Goal: Information Seeking & Learning: Check status

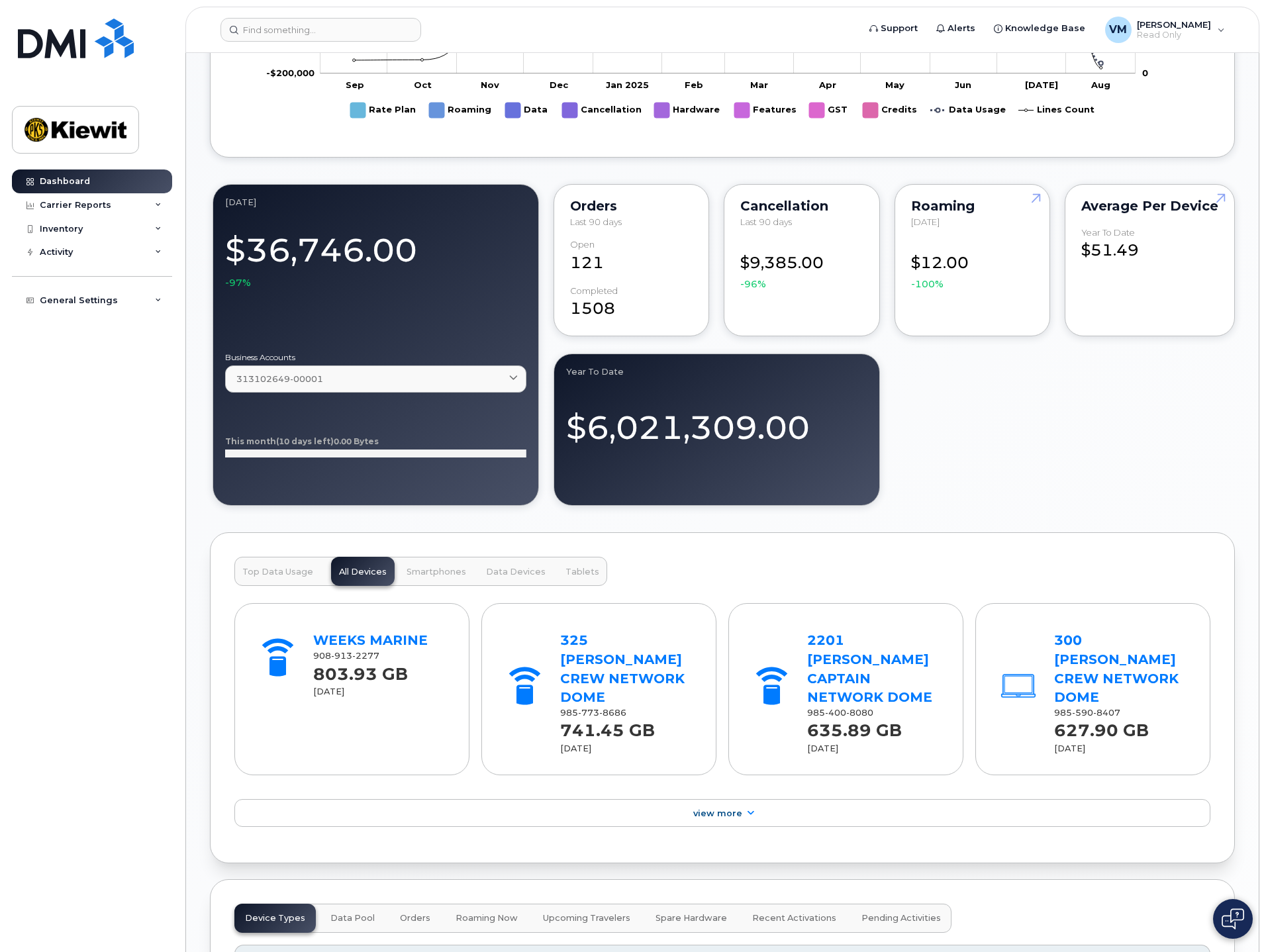
scroll to position [1125, 0]
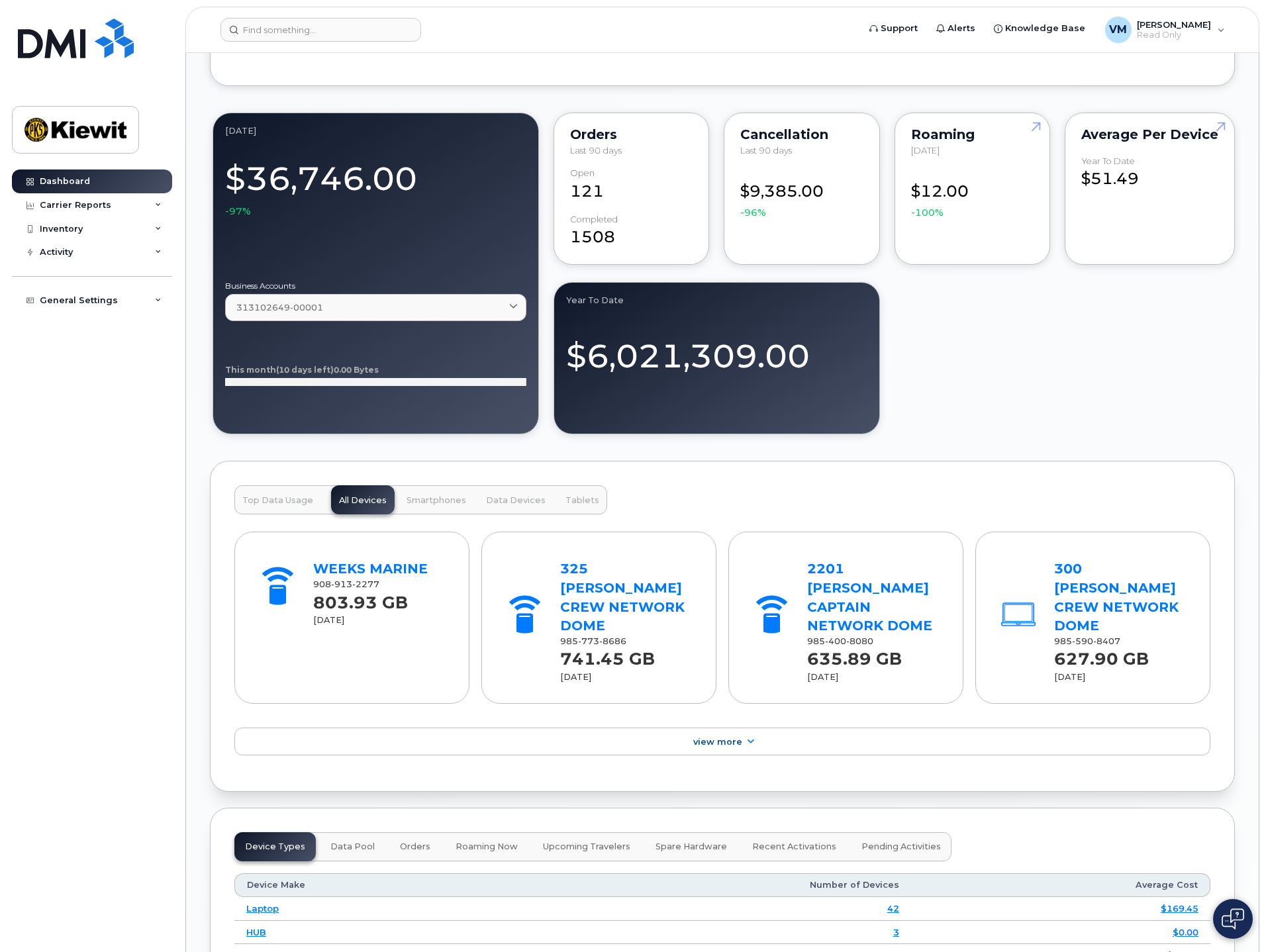
click at [435, 502] on span "Smartphones" at bounding box center [436, 500] width 60 height 11
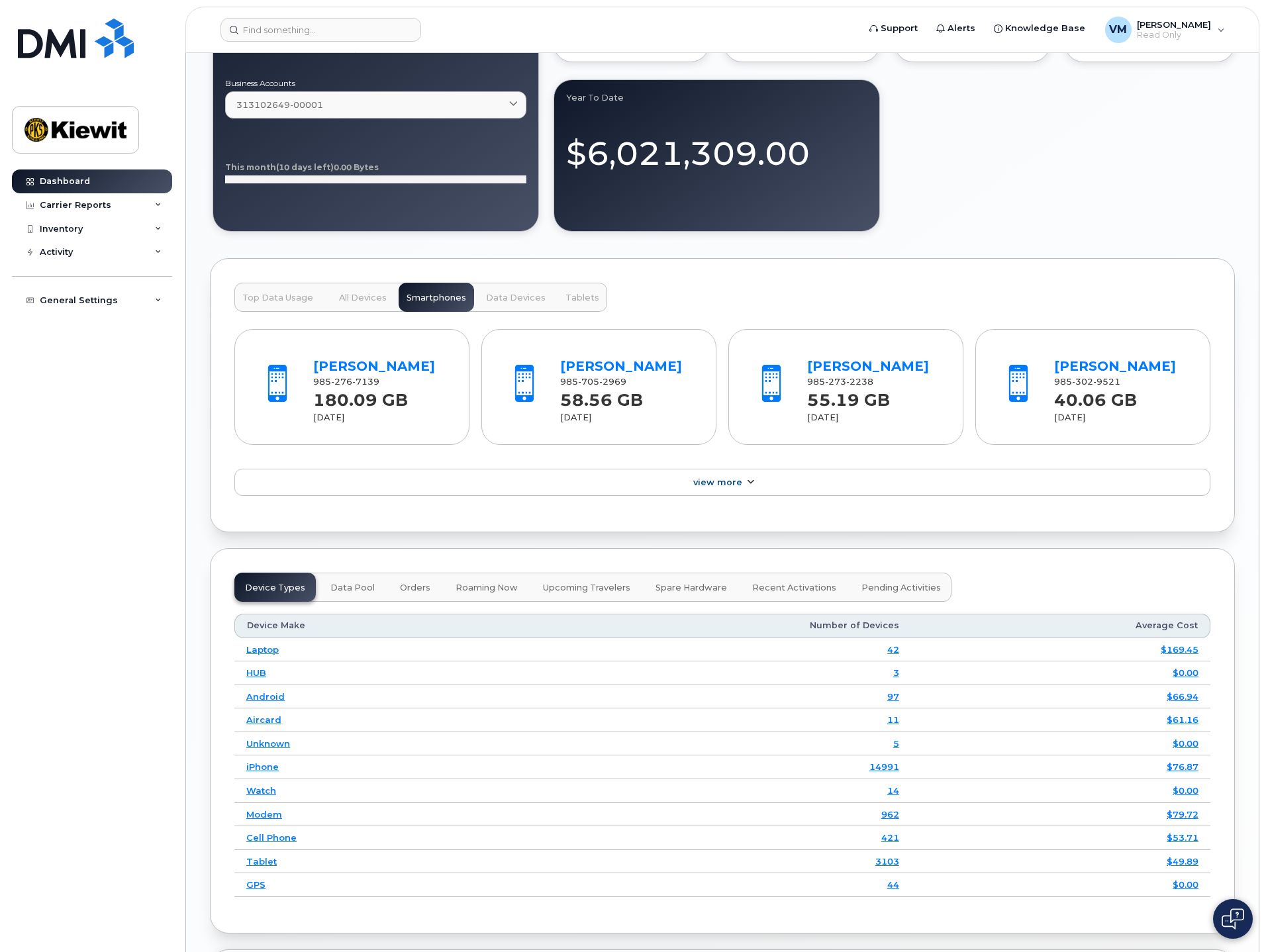
scroll to position [1324, 0]
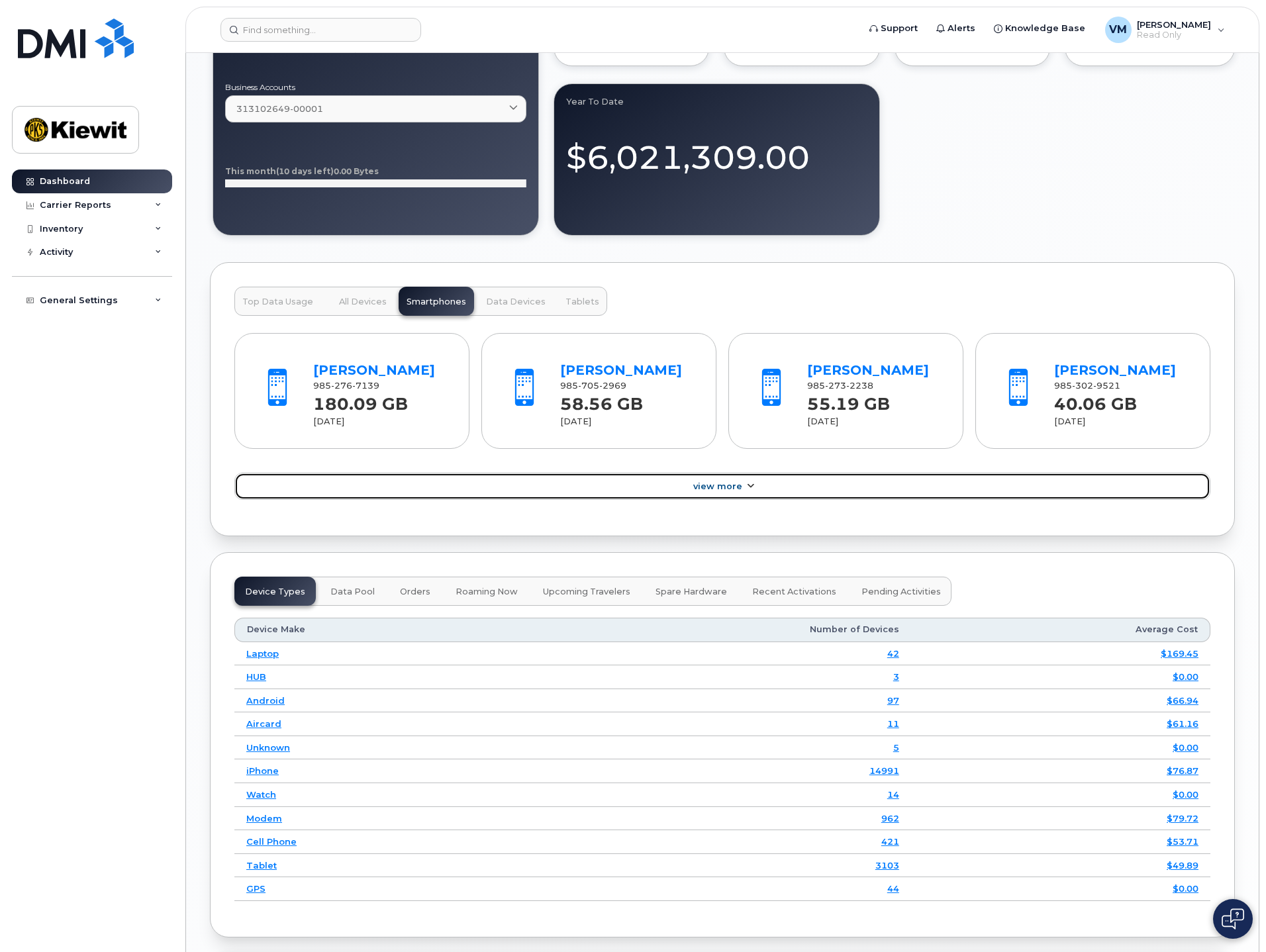
click at [738, 486] on span "View More" at bounding box center [718, 486] width 49 height 10
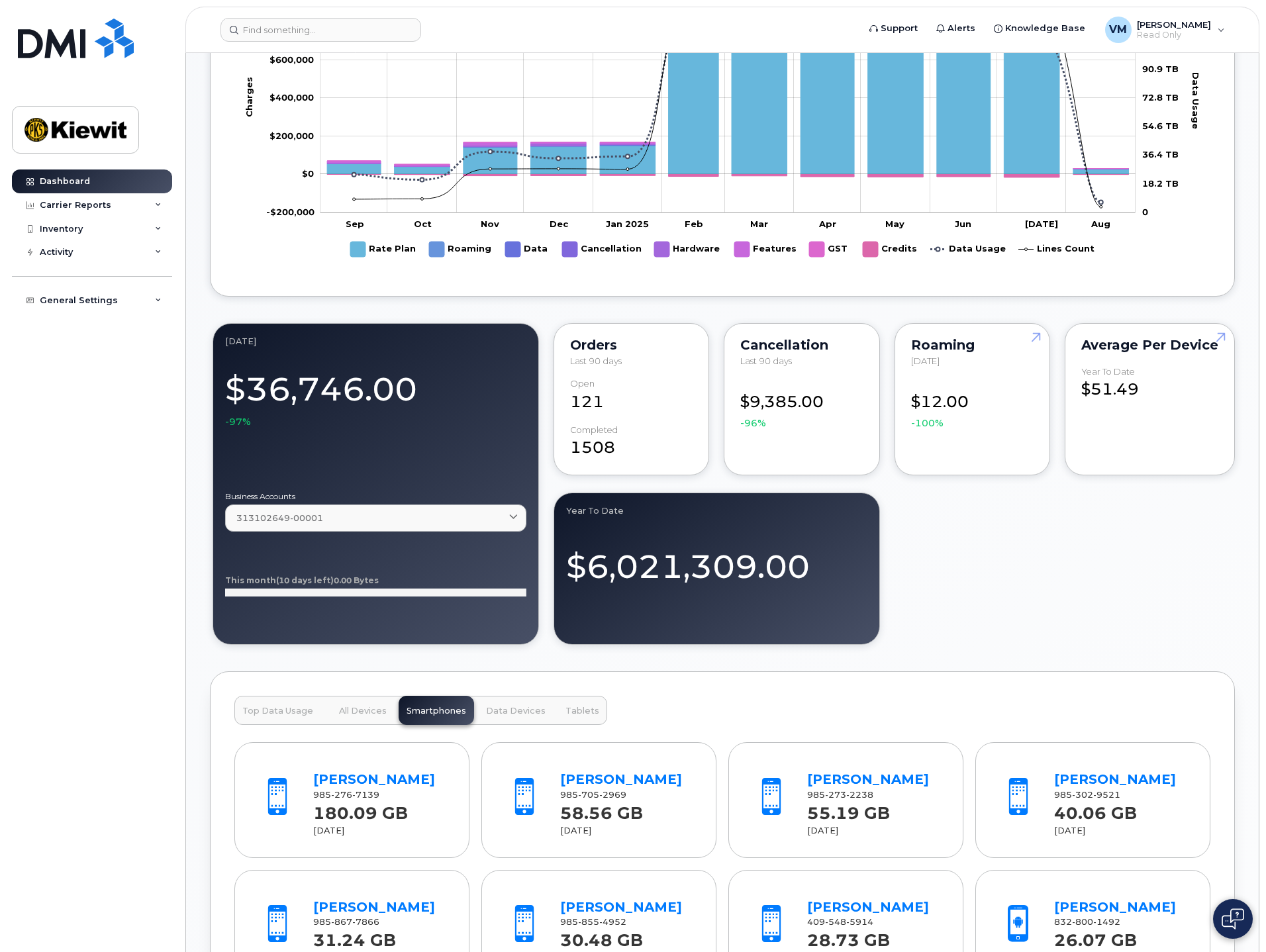
scroll to position [861, 0]
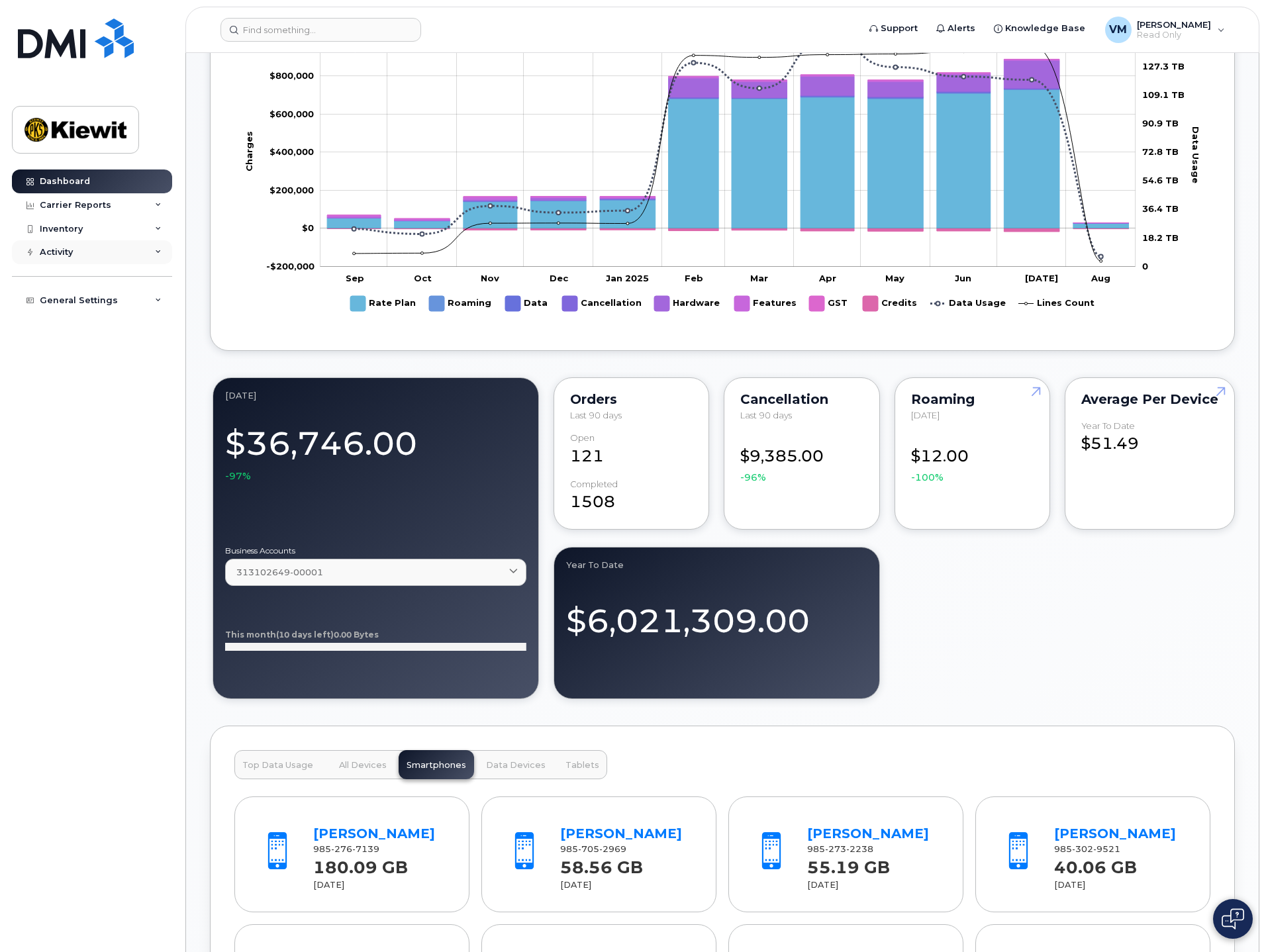
click at [62, 254] on div "Activity" at bounding box center [56, 252] width 33 height 11
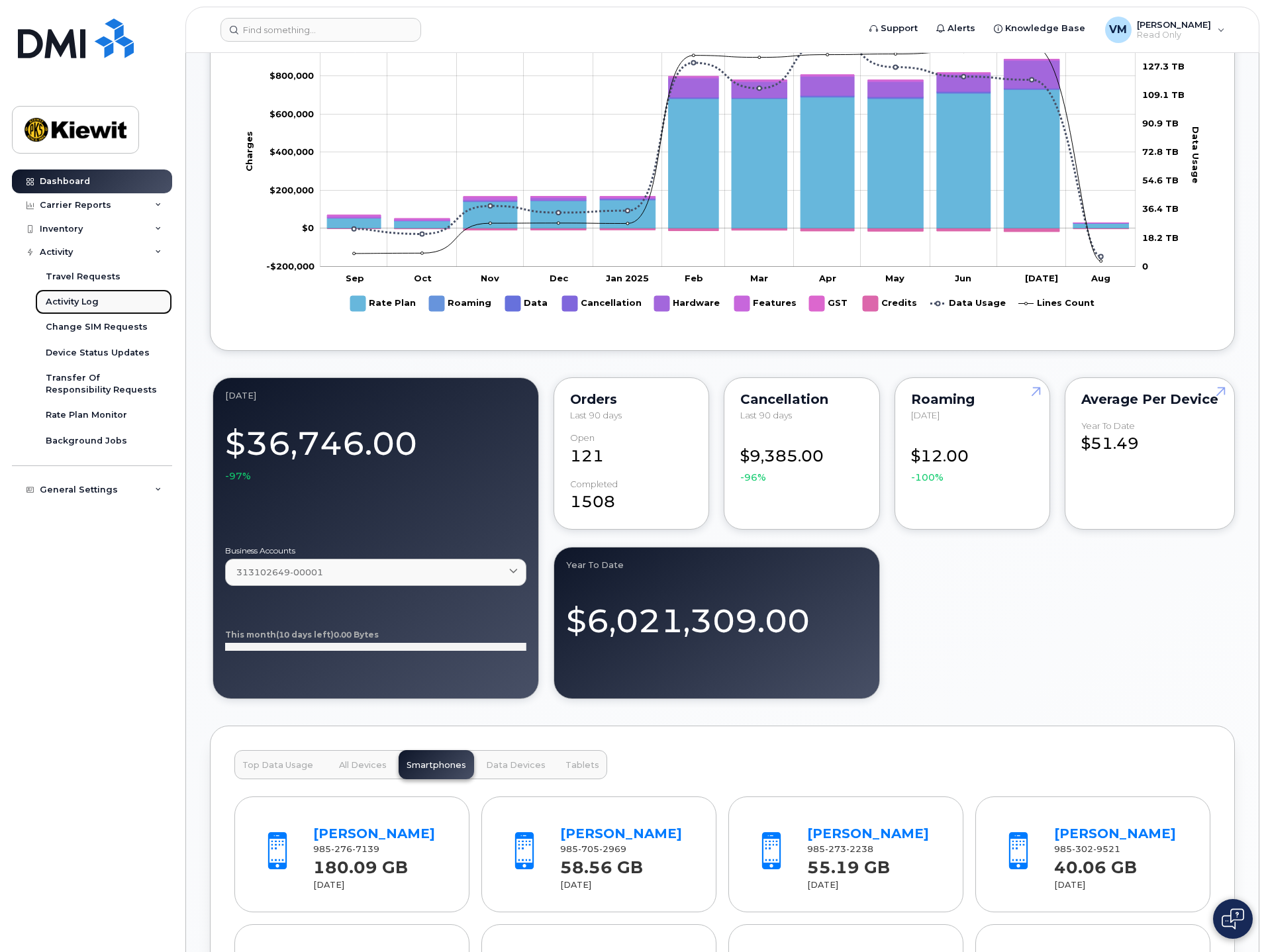
click at [103, 303] on link "Activity Log" at bounding box center [103, 302] width 137 height 25
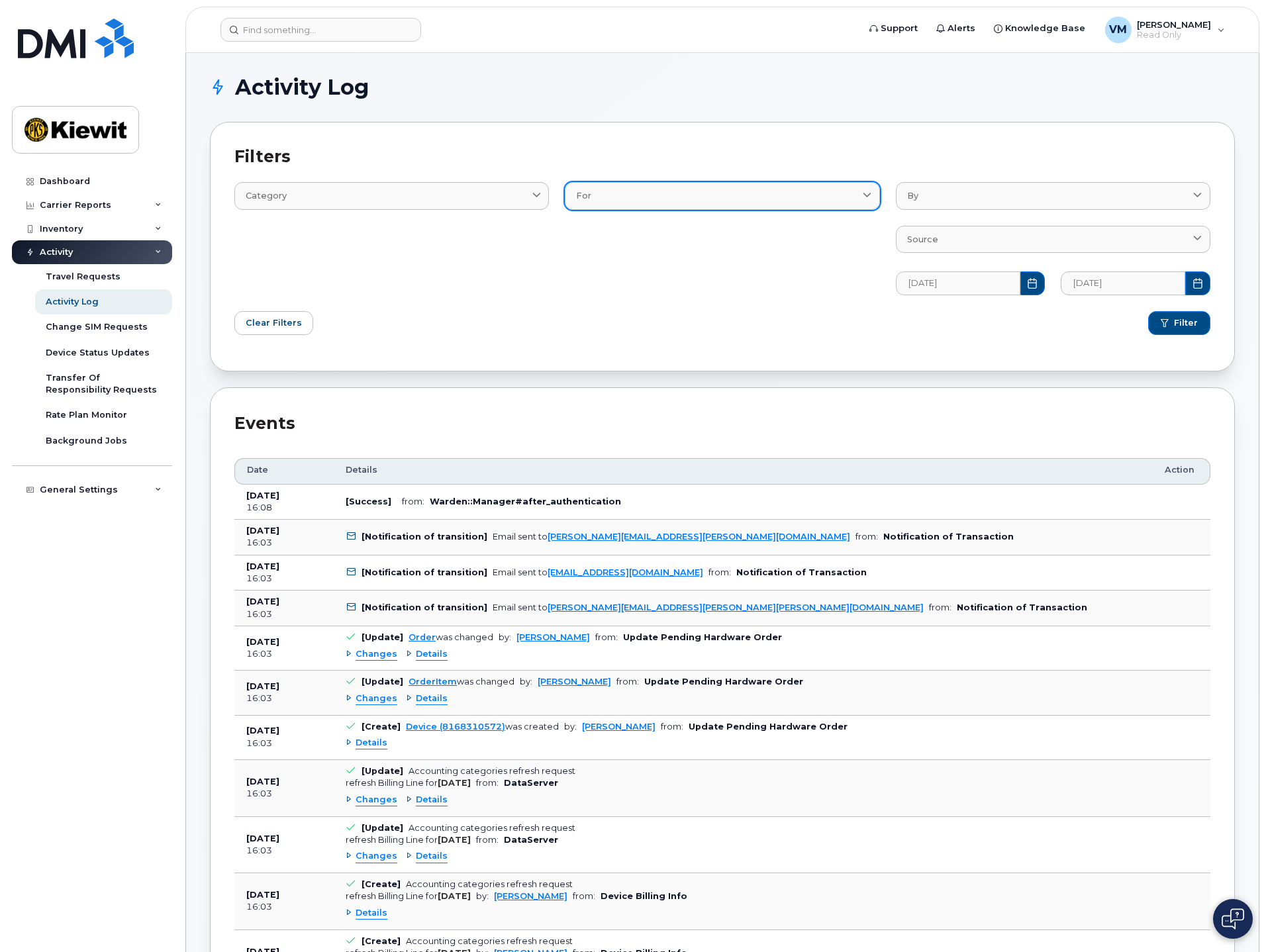
click at [656, 190] on div "For" at bounding box center [722, 195] width 292 height 13
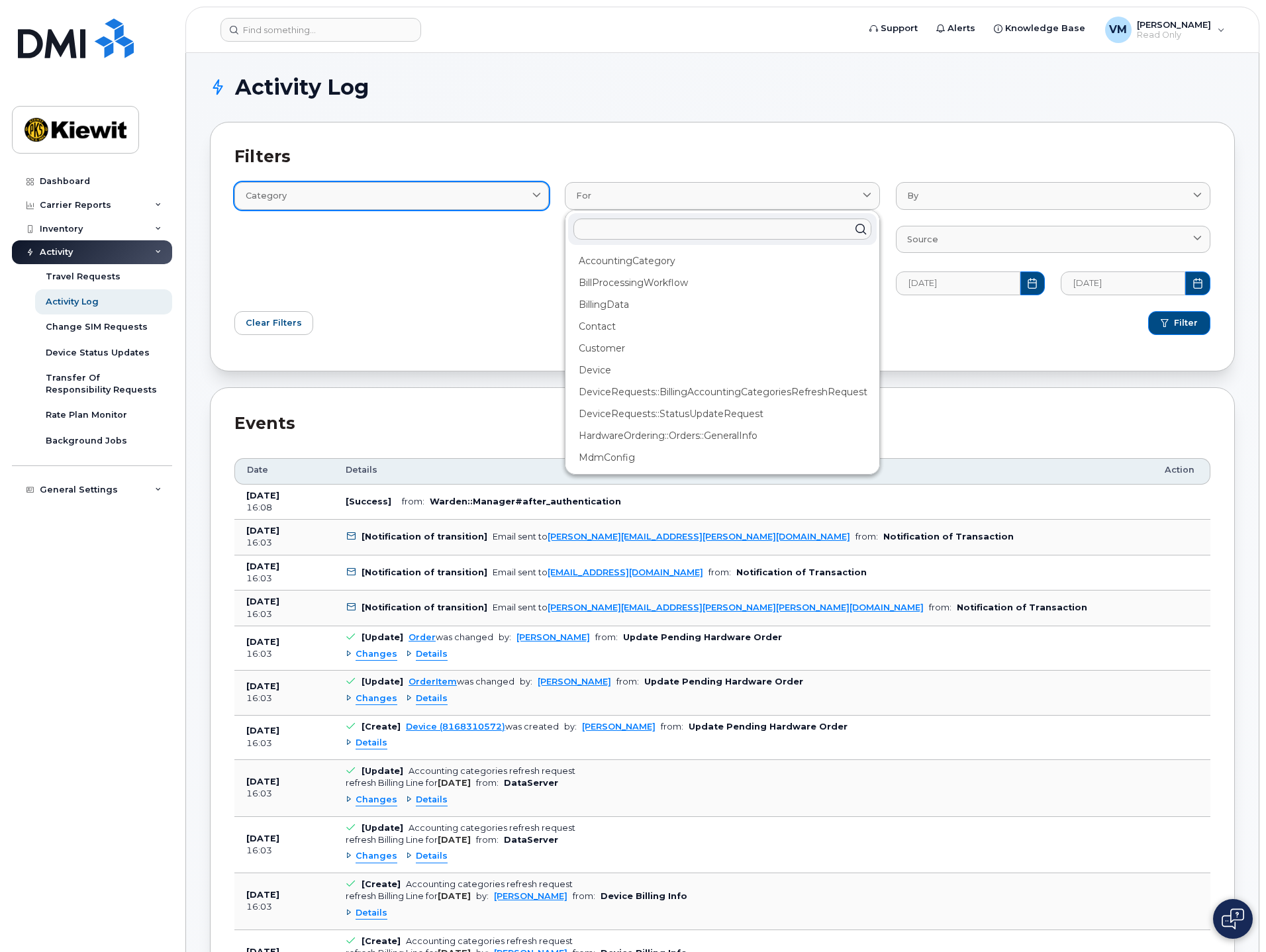
click at [386, 193] on div "Category" at bounding box center [391, 195] width 292 height 13
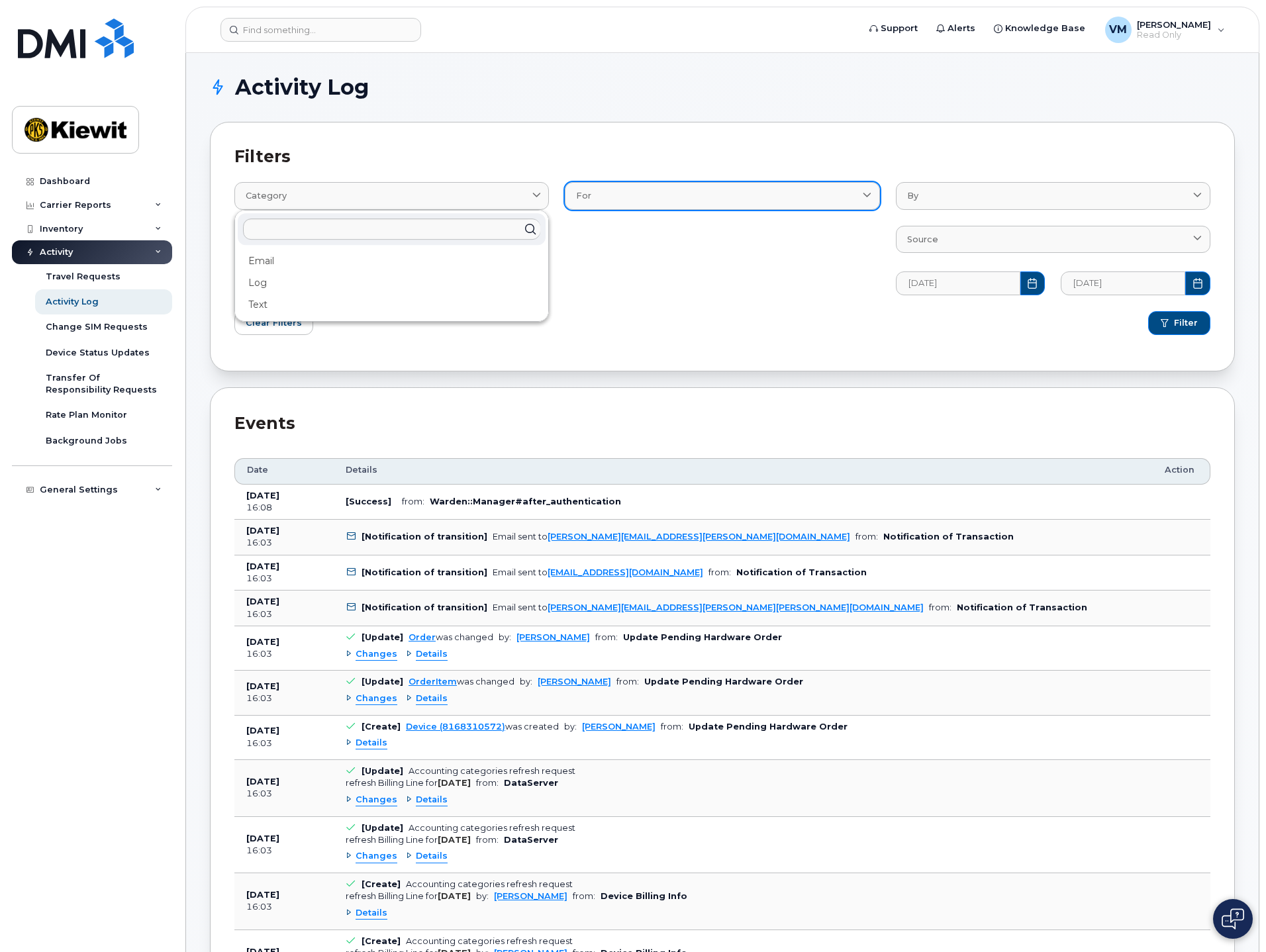
click at [634, 191] on div "For" at bounding box center [722, 195] width 292 height 13
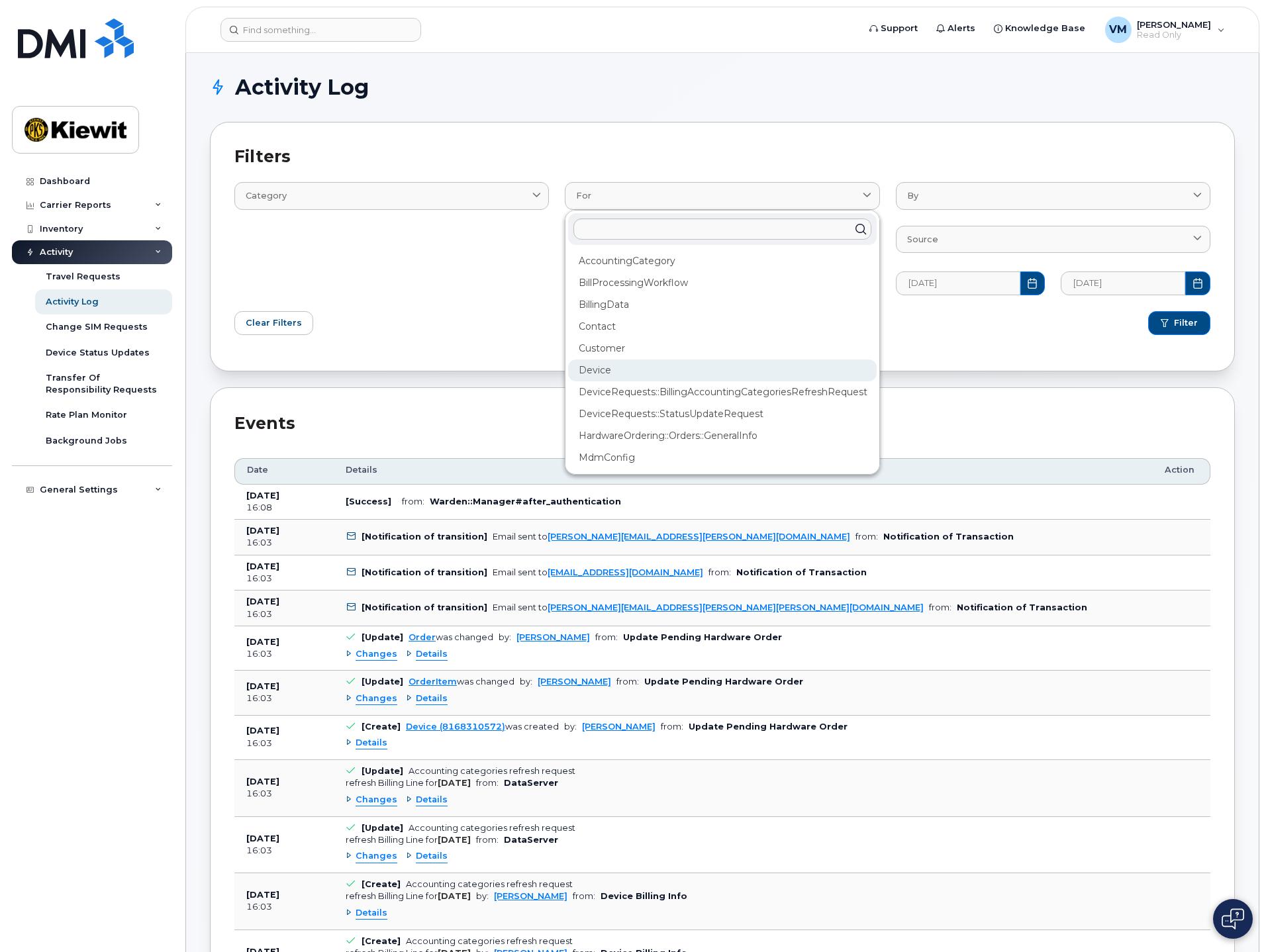
click at [682, 368] on div "Device" at bounding box center [722, 370] width 308 height 22
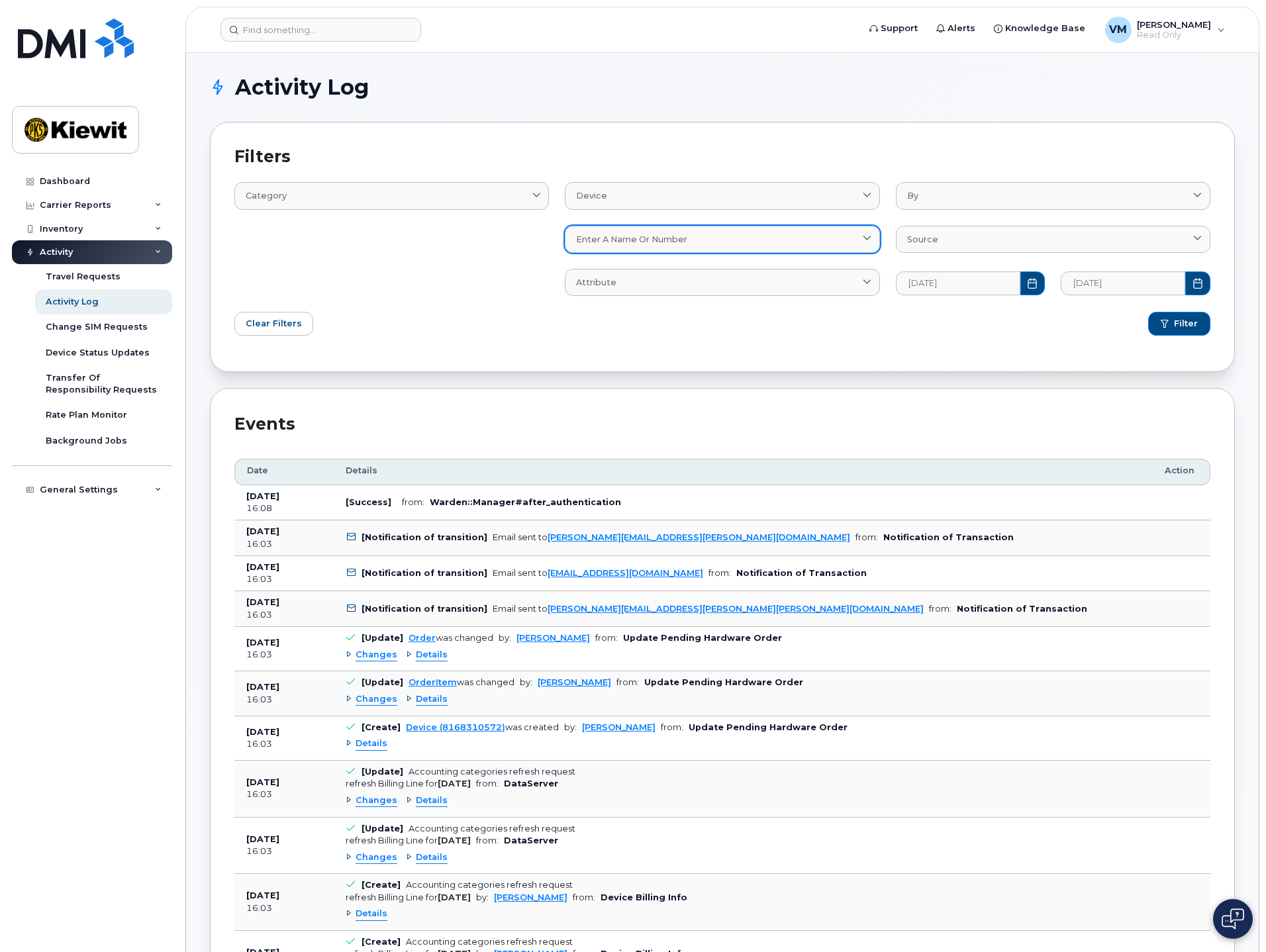
click at [722, 239] on div "Enter a name or number" at bounding box center [722, 239] width 292 height 13
type input "[PHONE_NUMBER]"
click button "Filter" at bounding box center [1179, 323] width 62 height 24
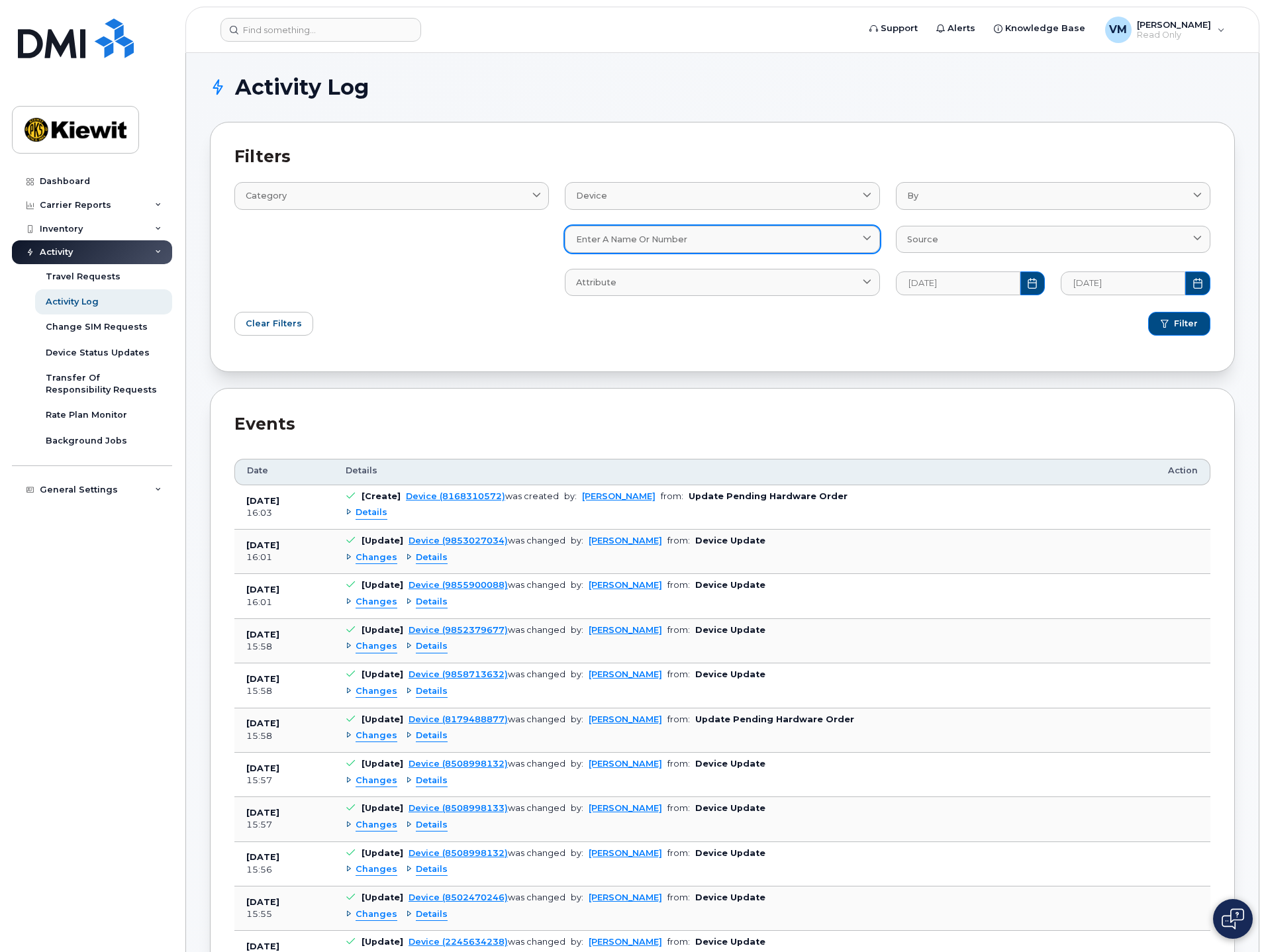
click at [678, 236] on span "Enter a name or number" at bounding box center [632, 239] width 111 height 13
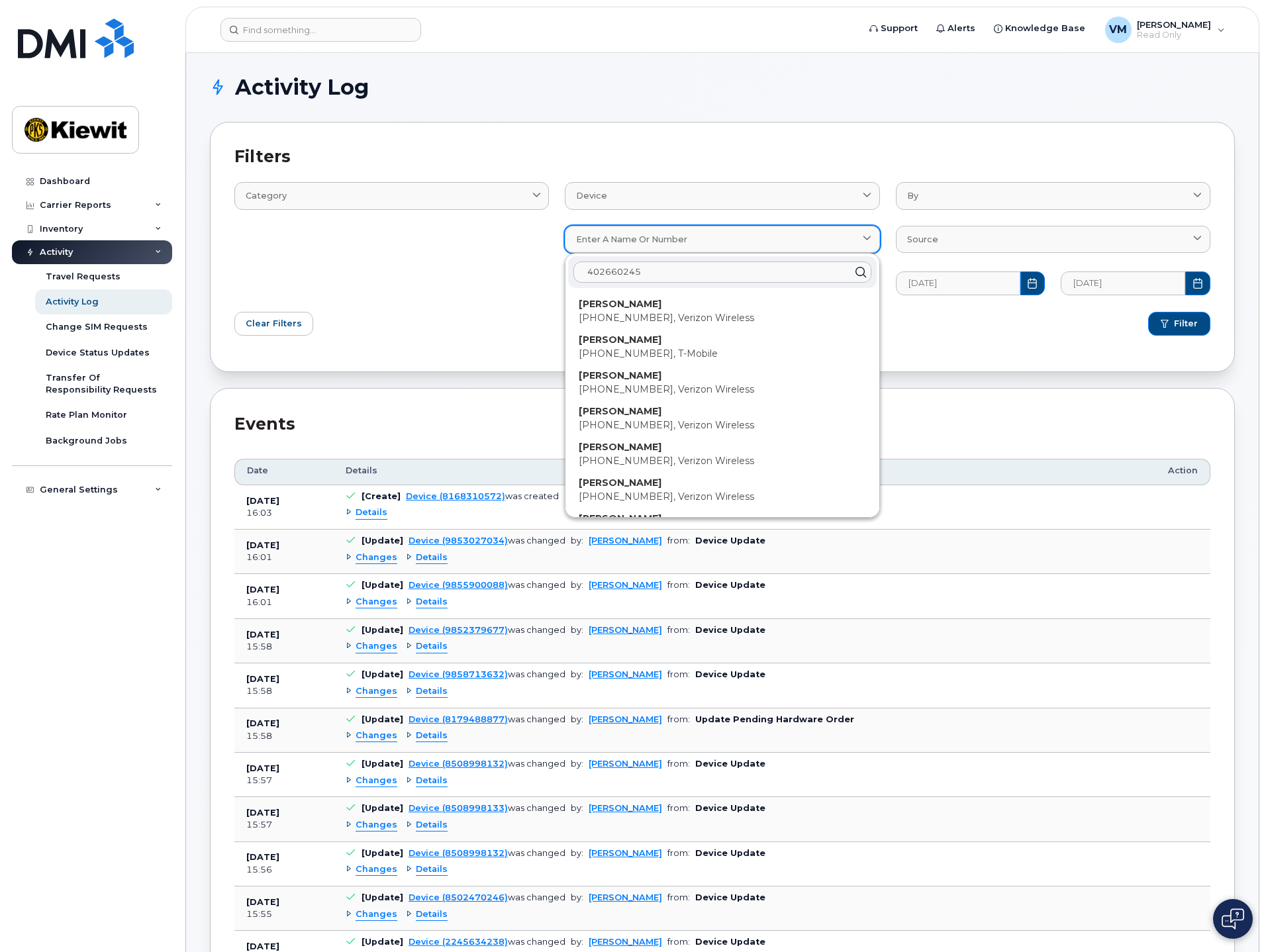
type input "4026602453"
click at [1148, 311] on button "Filter" at bounding box center [1179, 323] width 62 height 24
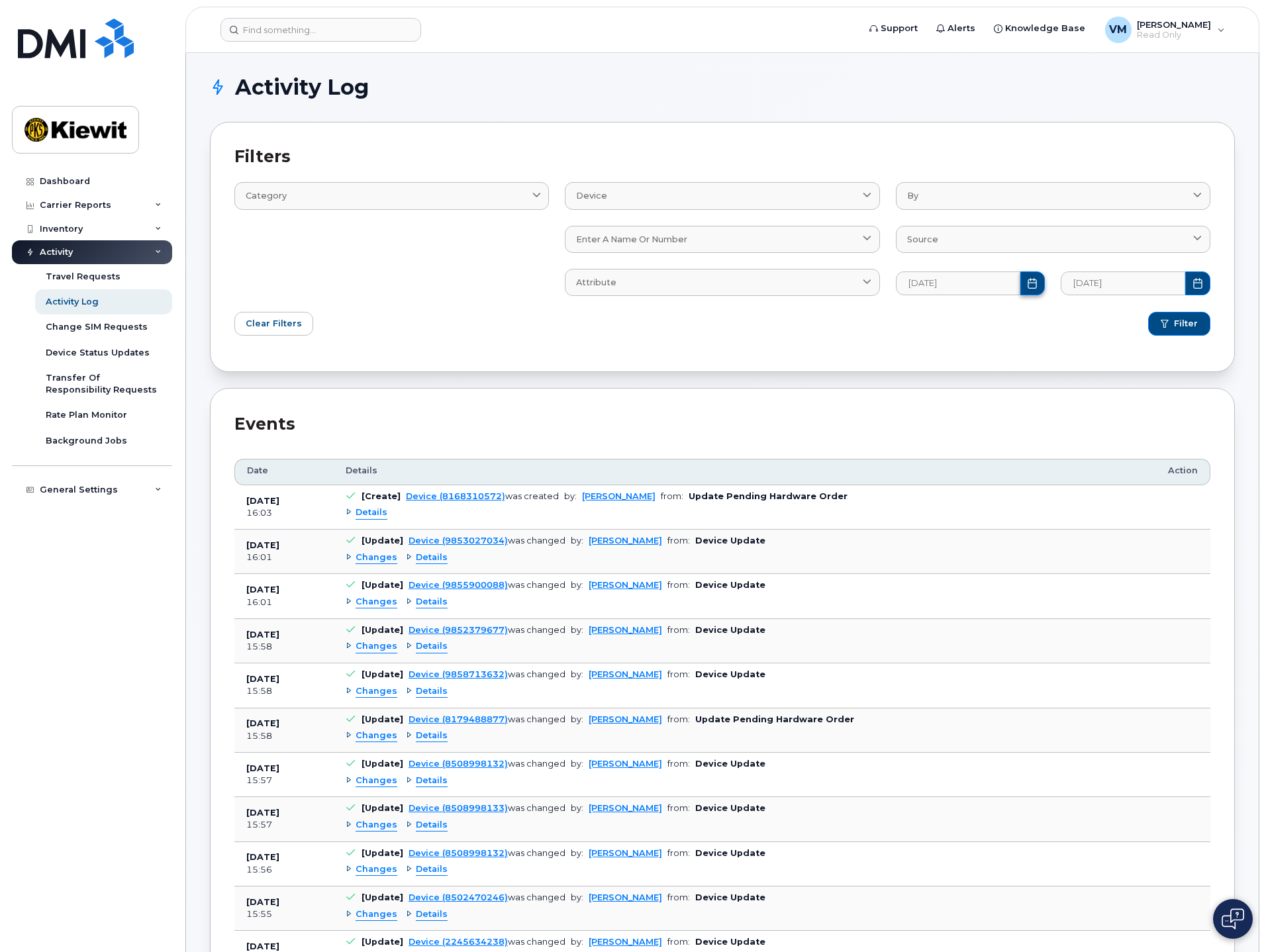
click at [1023, 282] on button "Choose Date" at bounding box center [1033, 283] width 25 height 24
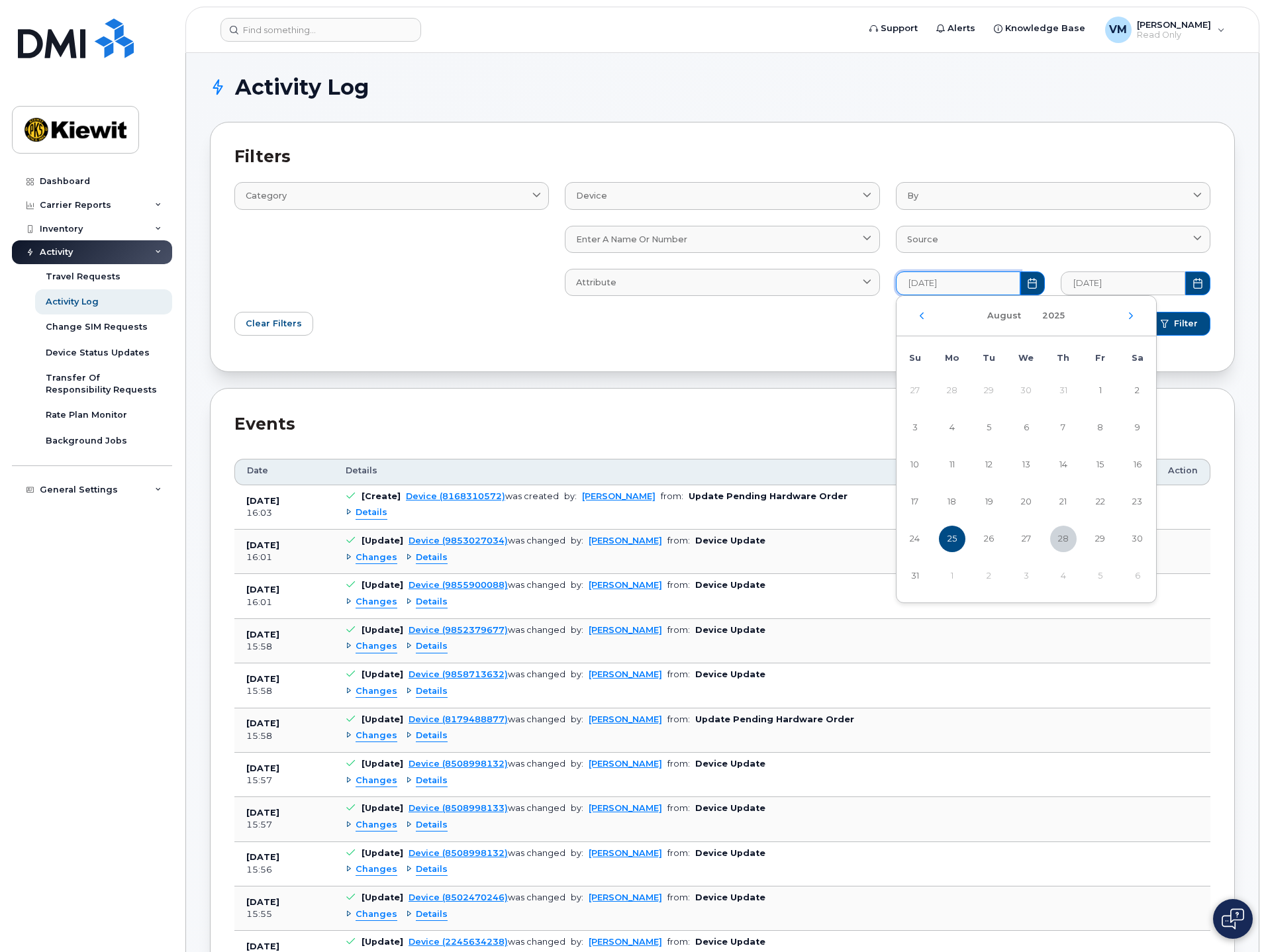
click at [925, 312] on div "[DATE]" at bounding box center [1026, 316] width 260 height 40
click at [921, 314] on icon "Previous Month" at bounding box center [921, 316] width 8 height 11
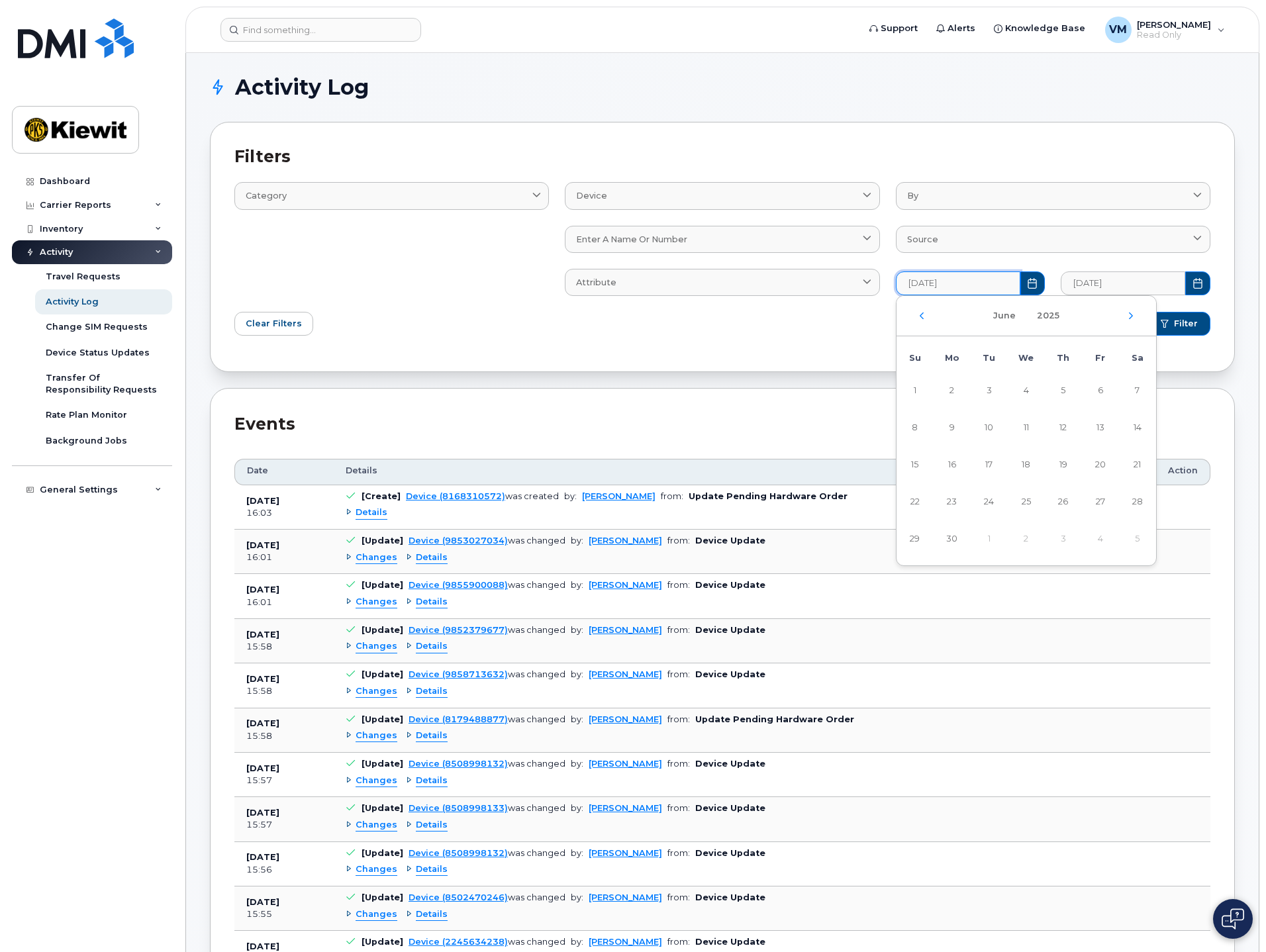
click at [921, 314] on icon "Previous Month" at bounding box center [921, 316] width 8 height 11
click at [1069, 391] on span "1" at bounding box center [1063, 391] width 27 height 27
type input "05/01/2025"
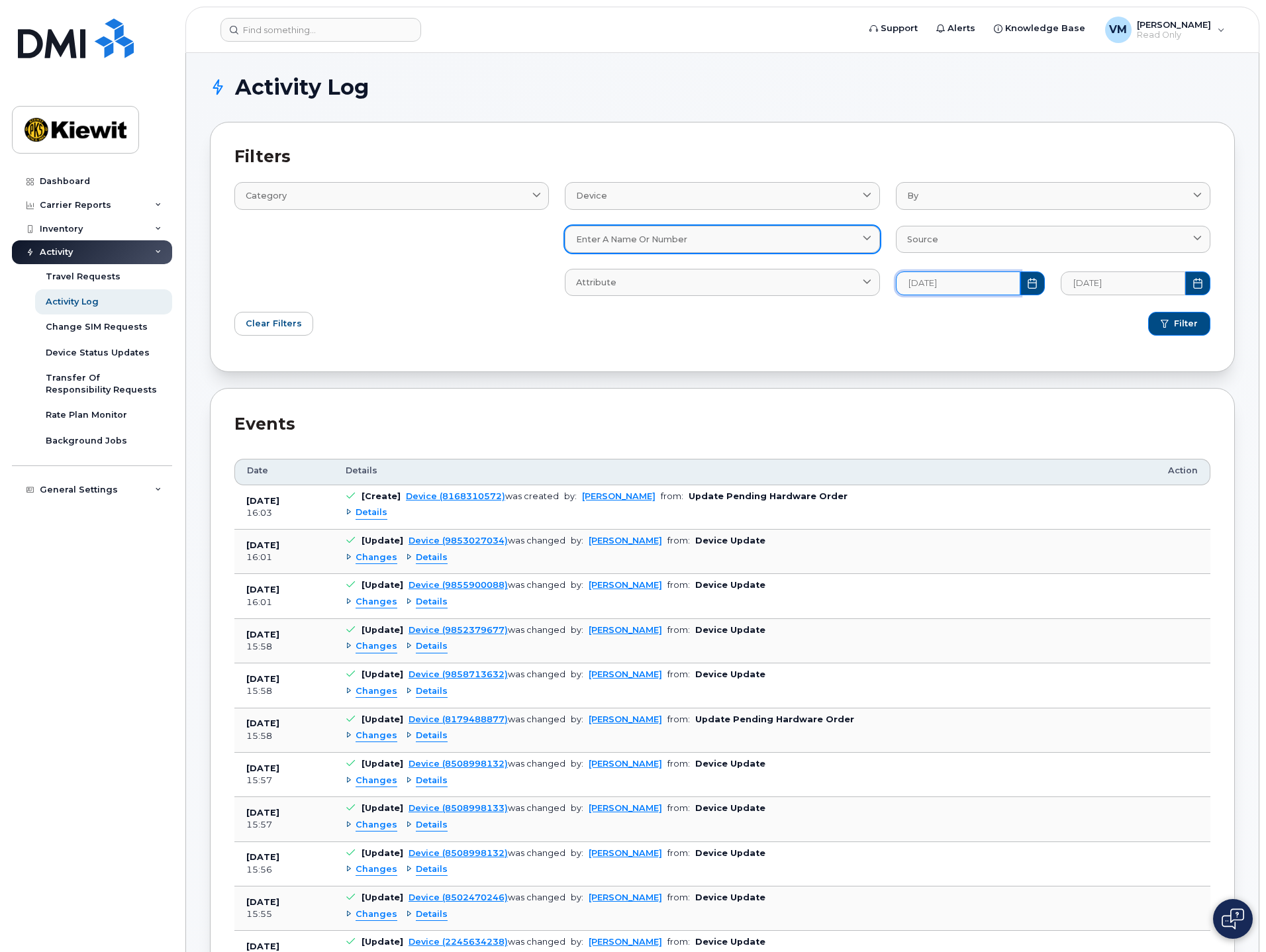
click at [734, 245] on link "Enter a name or number" at bounding box center [722, 239] width 314 height 27
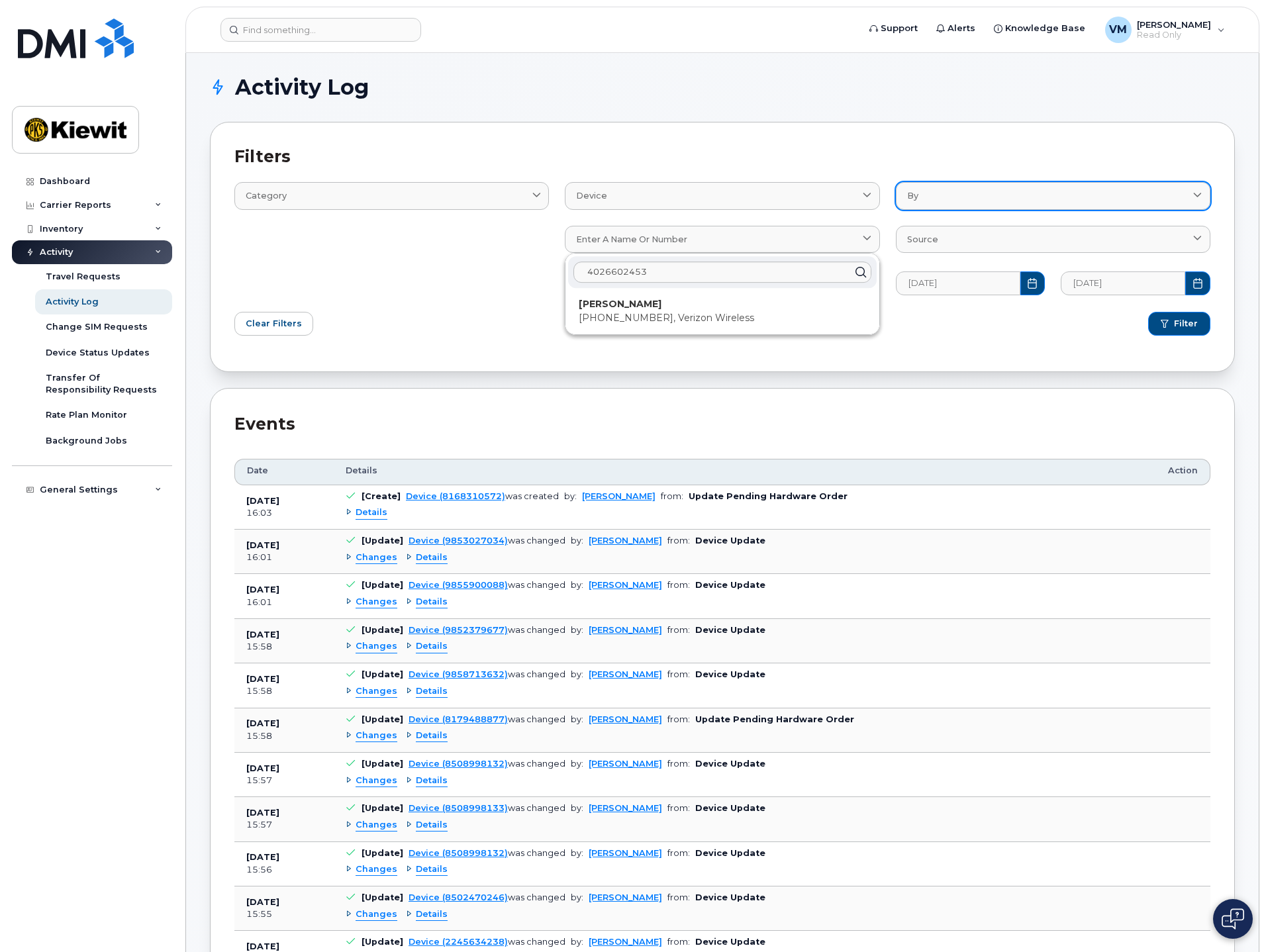
click at [939, 182] on link "By" at bounding box center [1053, 195] width 314 height 27
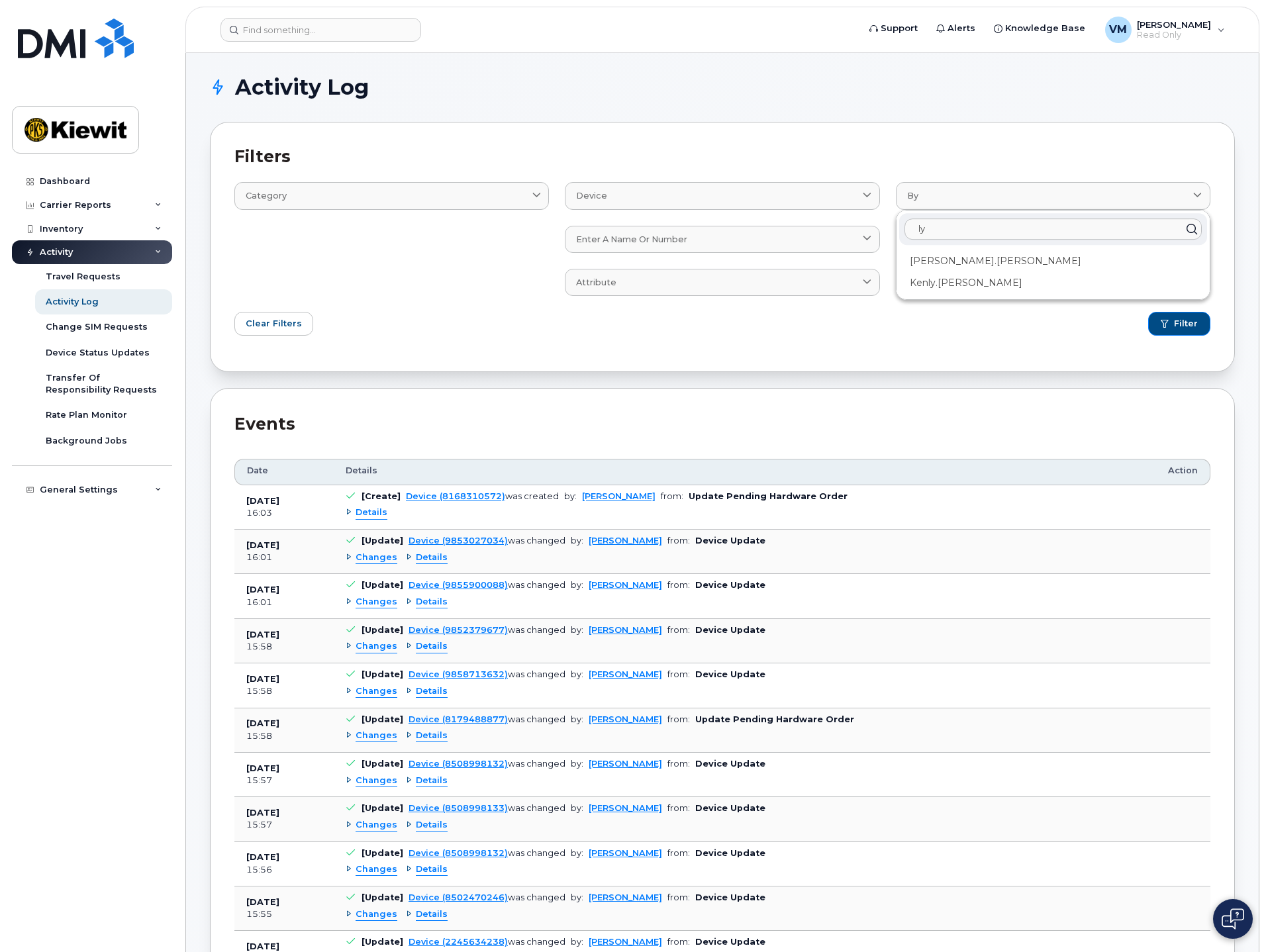
type input "l"
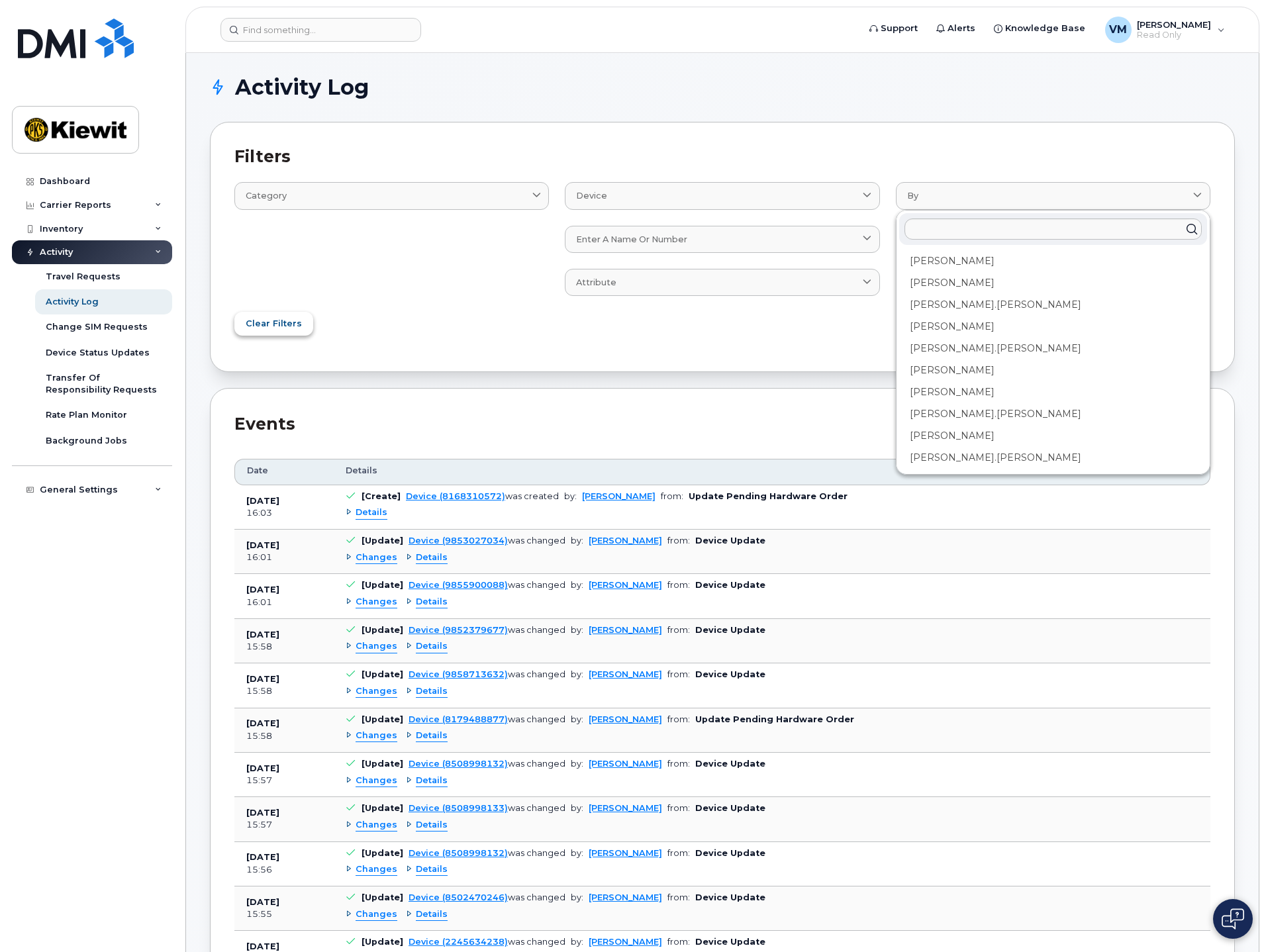
click at [277, 322] on span "Clear Filters" at bounding box center [274, 323] width 56 height 13
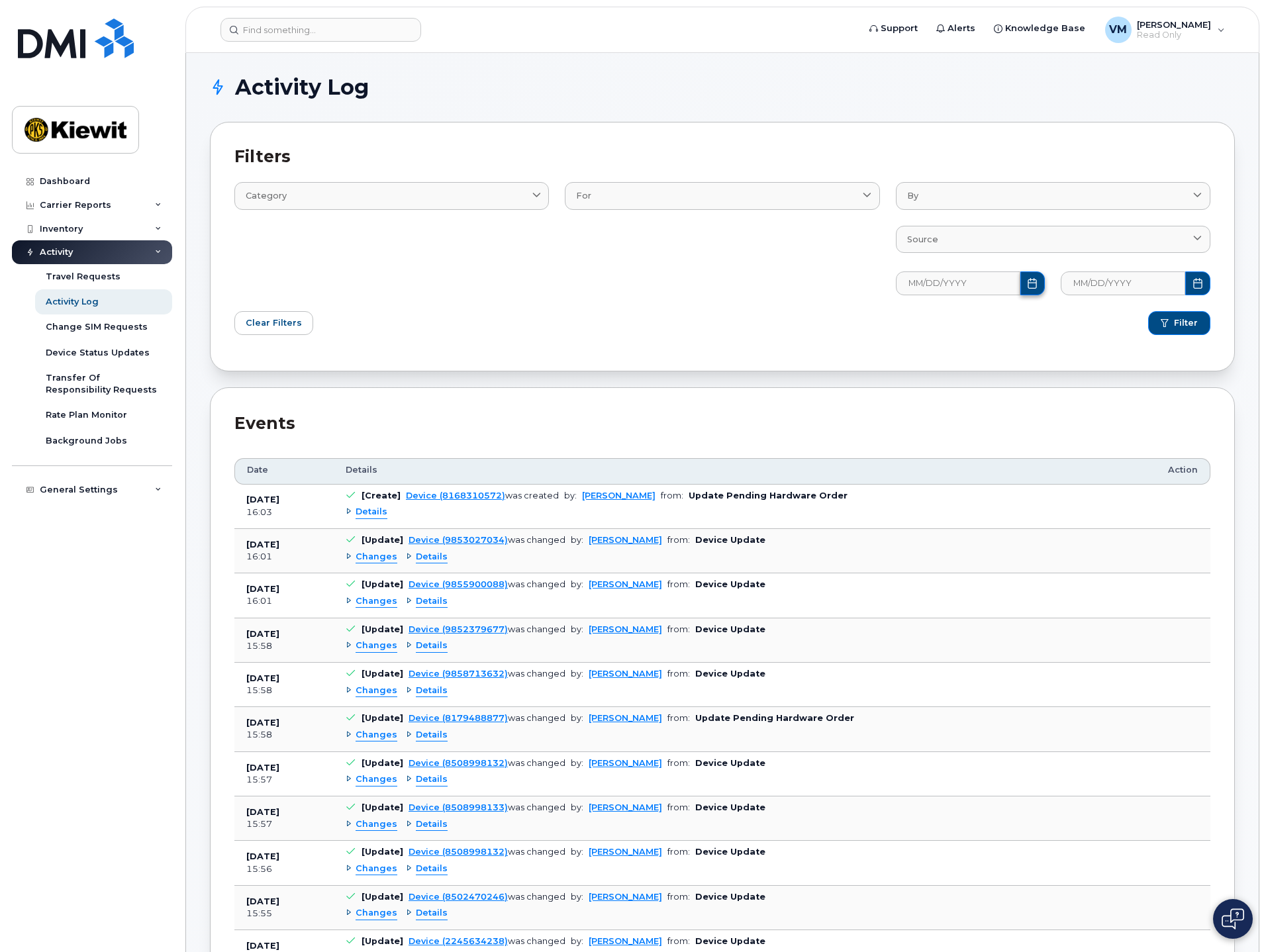
click at [1028, 278] on icon "Choose Date" at bounding box center [1032, 283] width 11 height 11
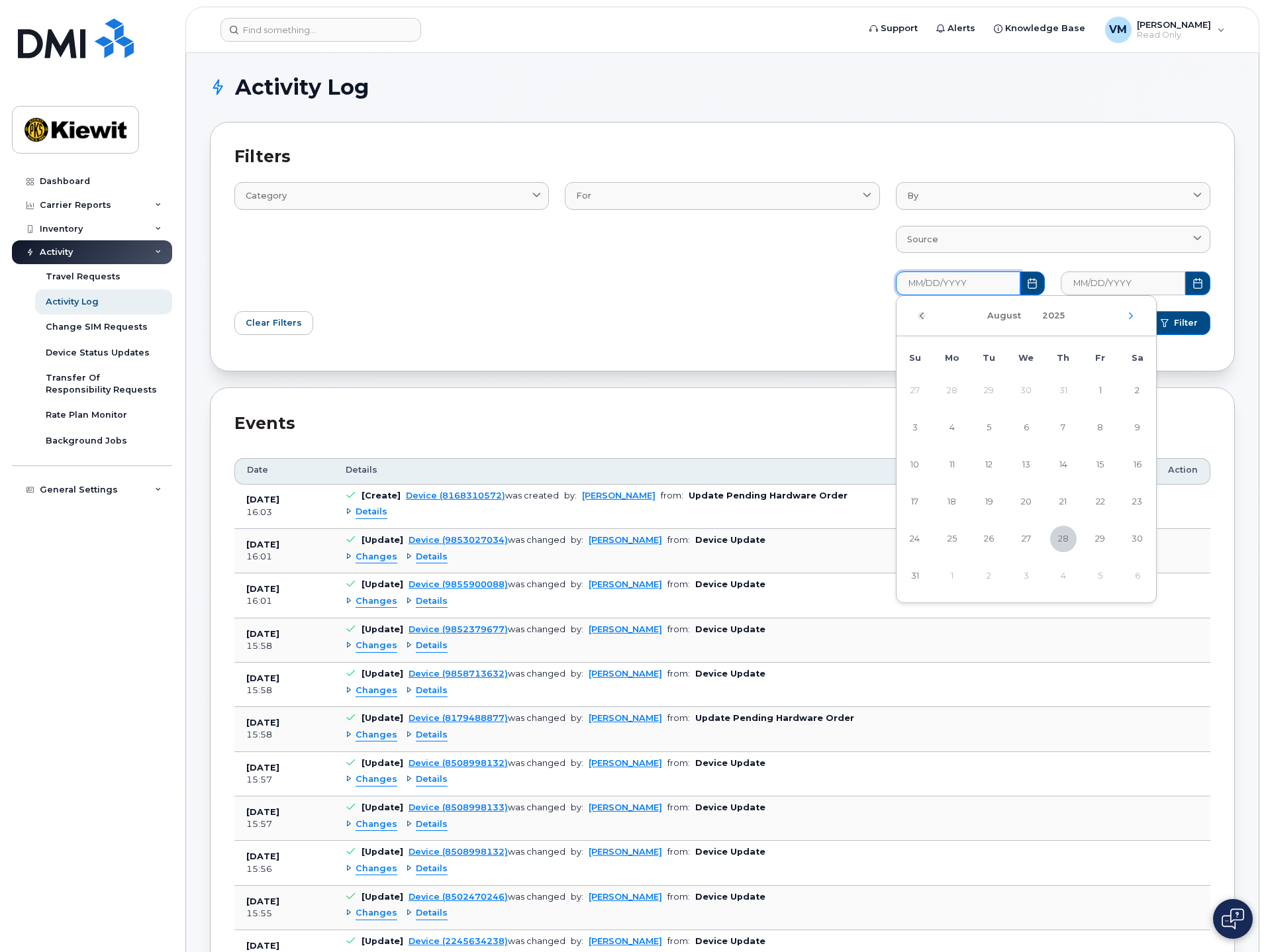
click at [921, 315] on icon "Previous Month" at bounding box center [922, 315] width 4 height 6
click at [916, 386] on span "1" at bounding box center [915, 391] width 27 height 27
type input "06/01/2025"
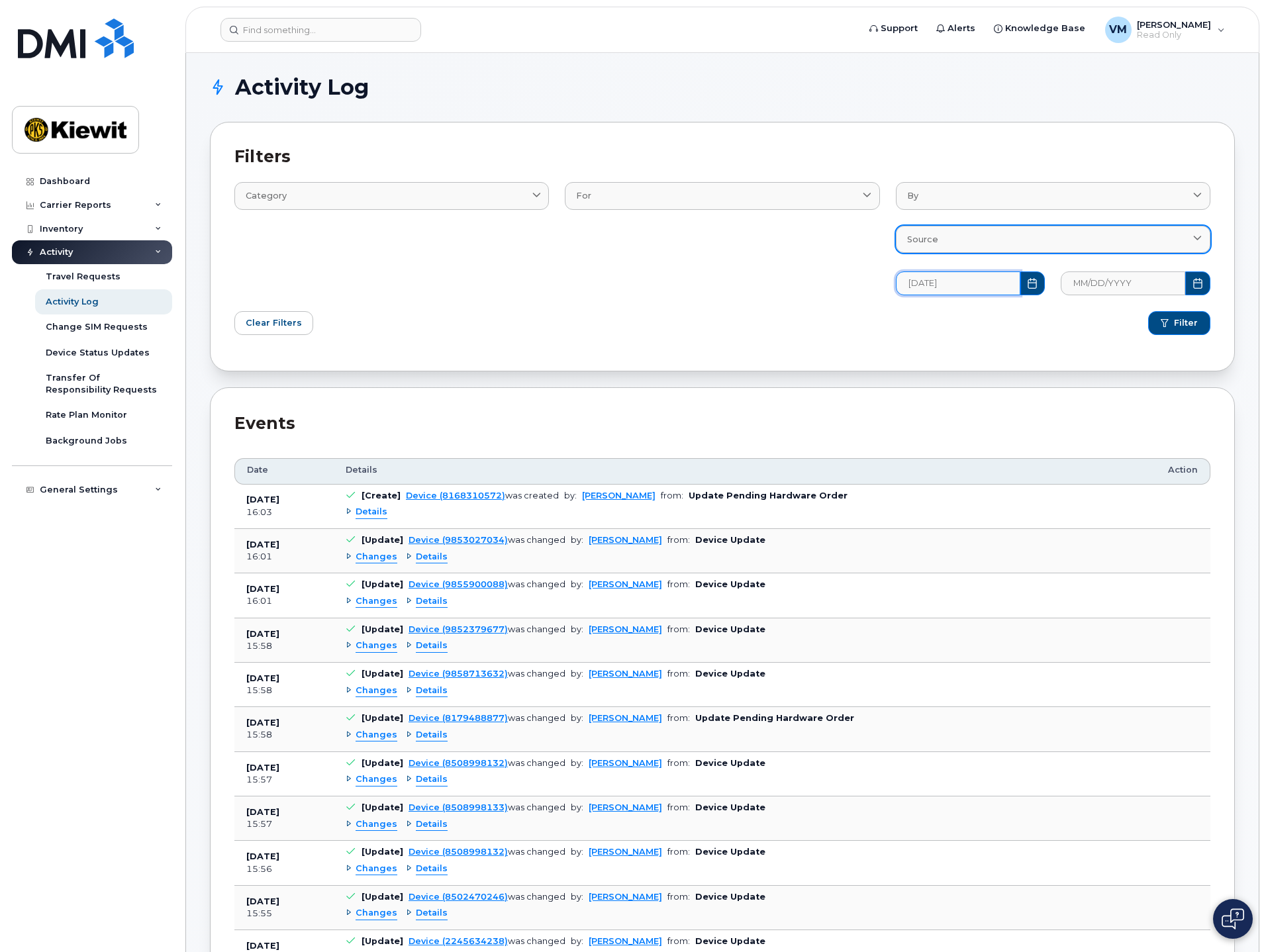
click at [1002, 240] on div "Source" at bounding box center [1053, 239] width 292 height 13
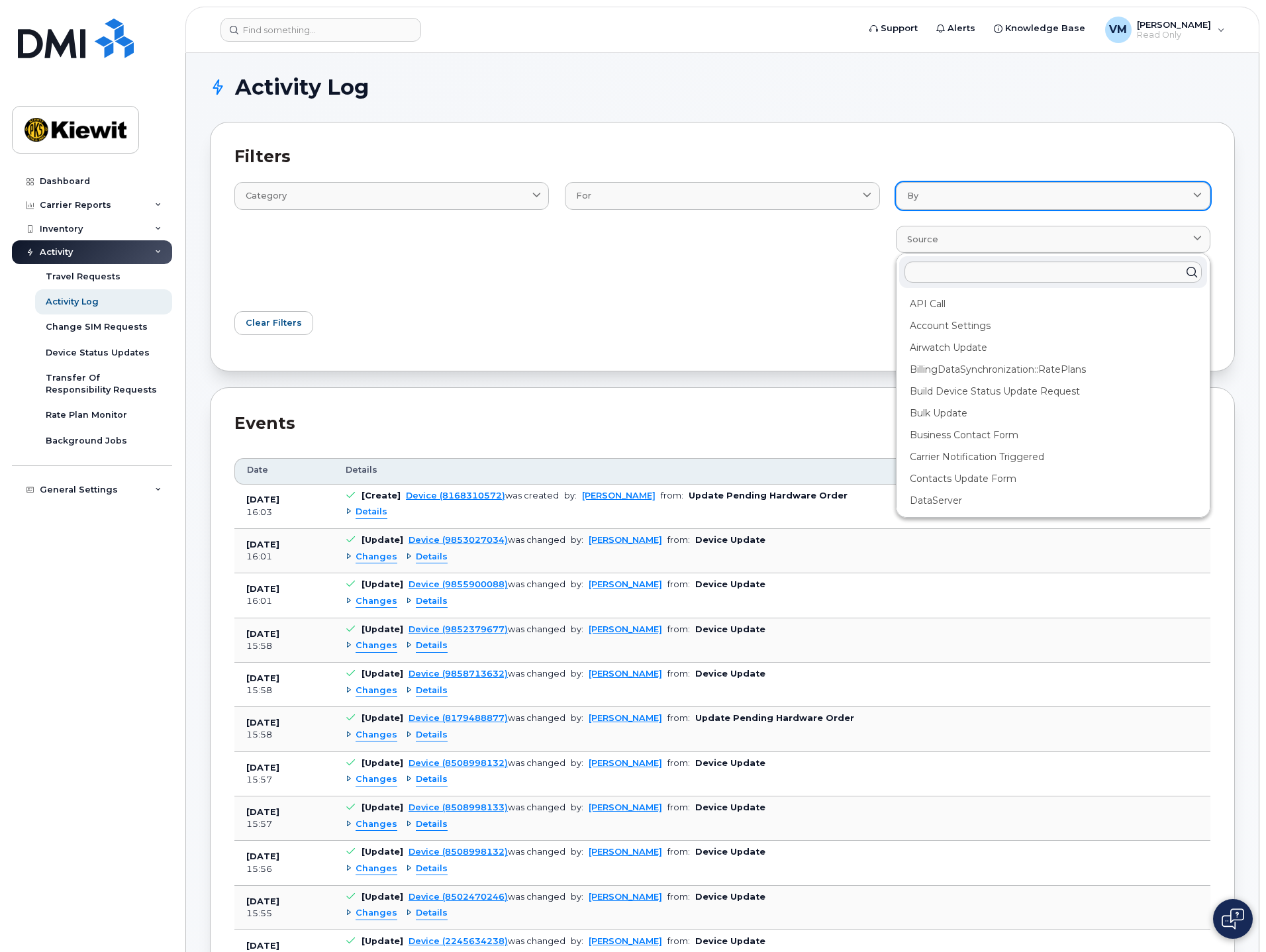
drag, startPoint x: 1004, startPoint y: 209, endPoint x: 1002, endPoint y: 202, distance: 7.3
click at [1002, 202] on div "By Aditi Ranganathan Adrian Martinez Alana.Menz Alex Banuelos Alicia.Bailey All…" at bounding box center [1053, 230] width 331 height 144
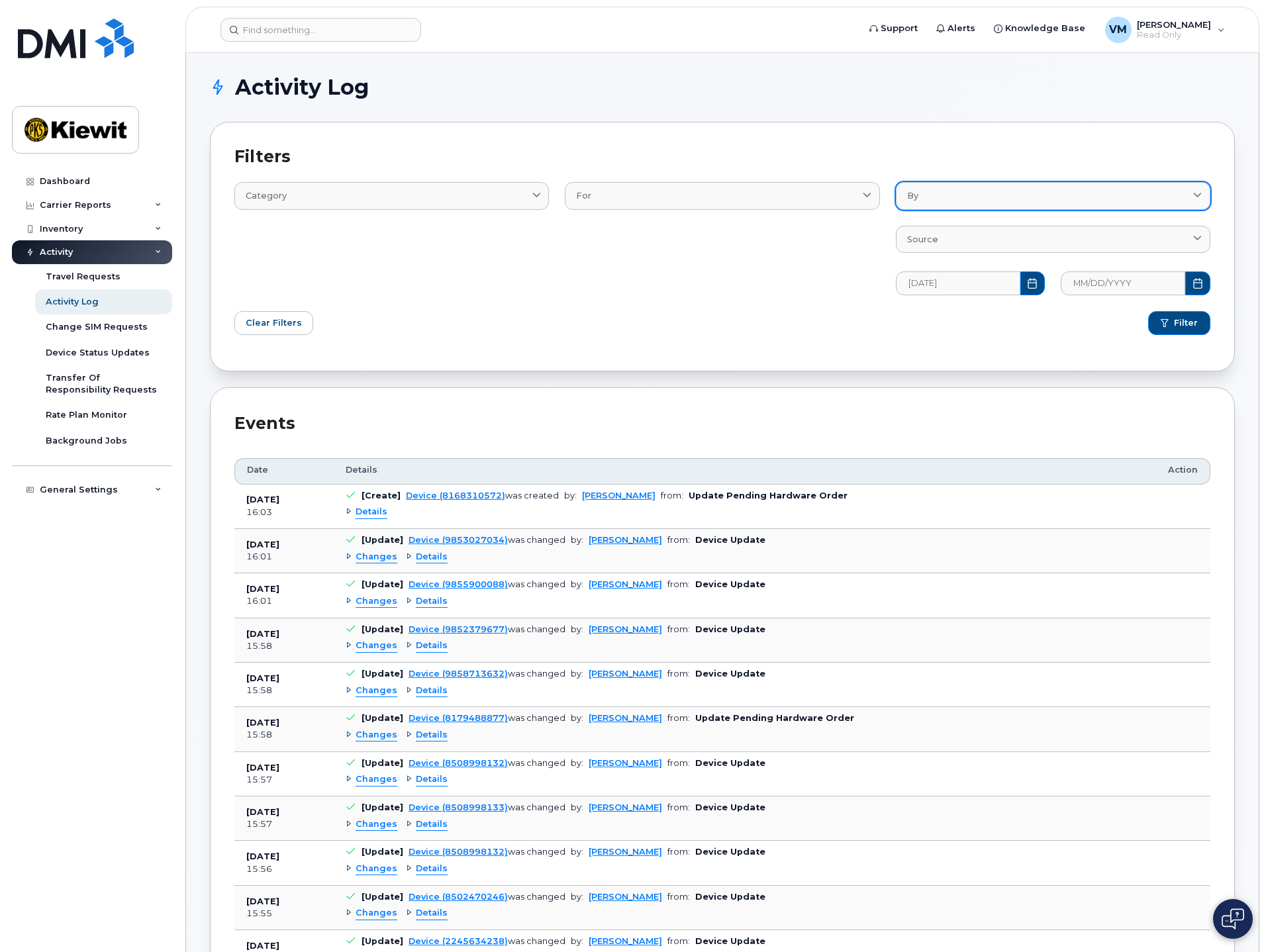
click at [1002, 202] on div "By" at bounding box center [1053, 195] width 292 height 13
type input "r"
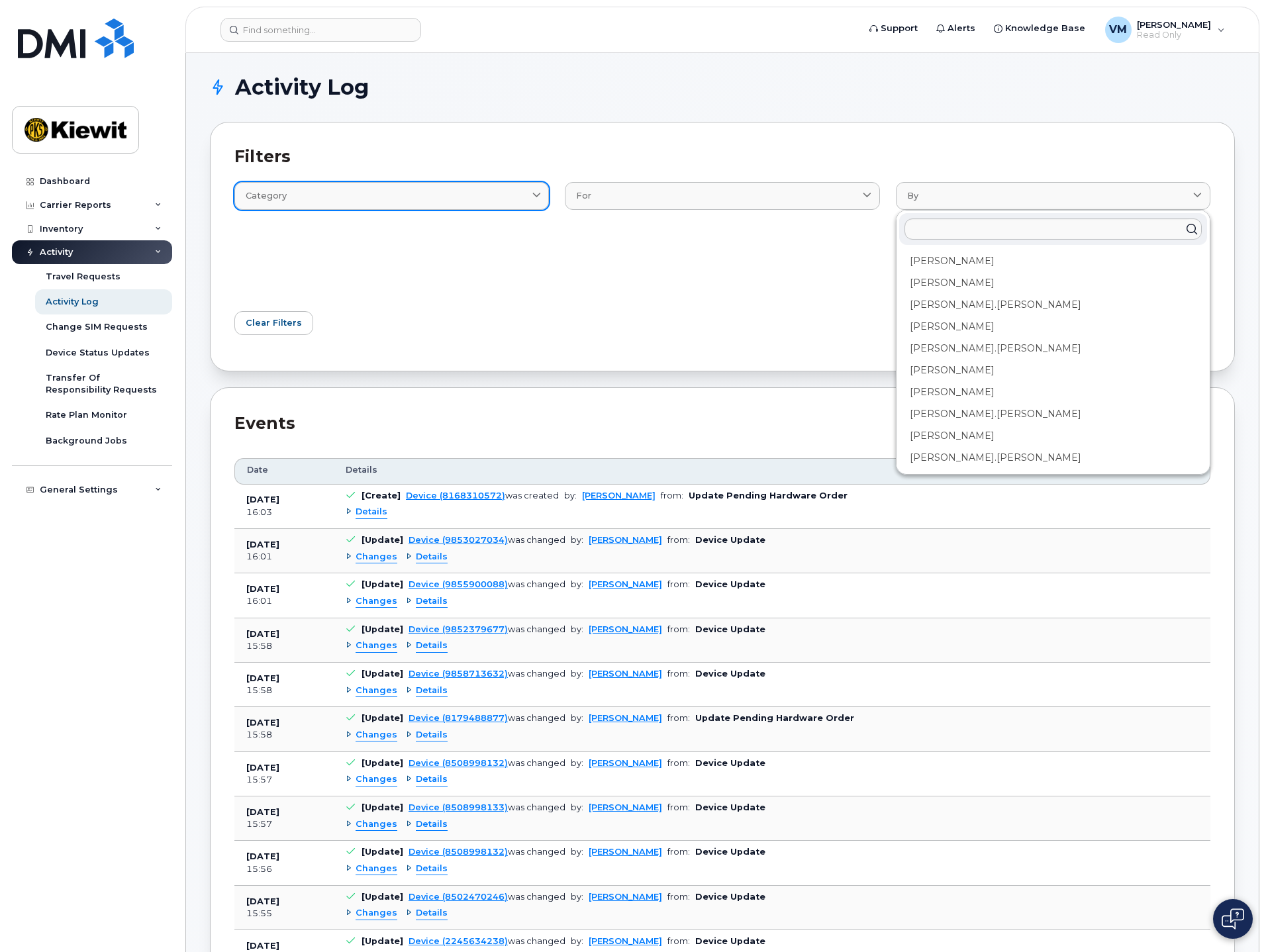
click at [269, 192] on span "Category" at bounding box center [266, 195] width 41 height 13
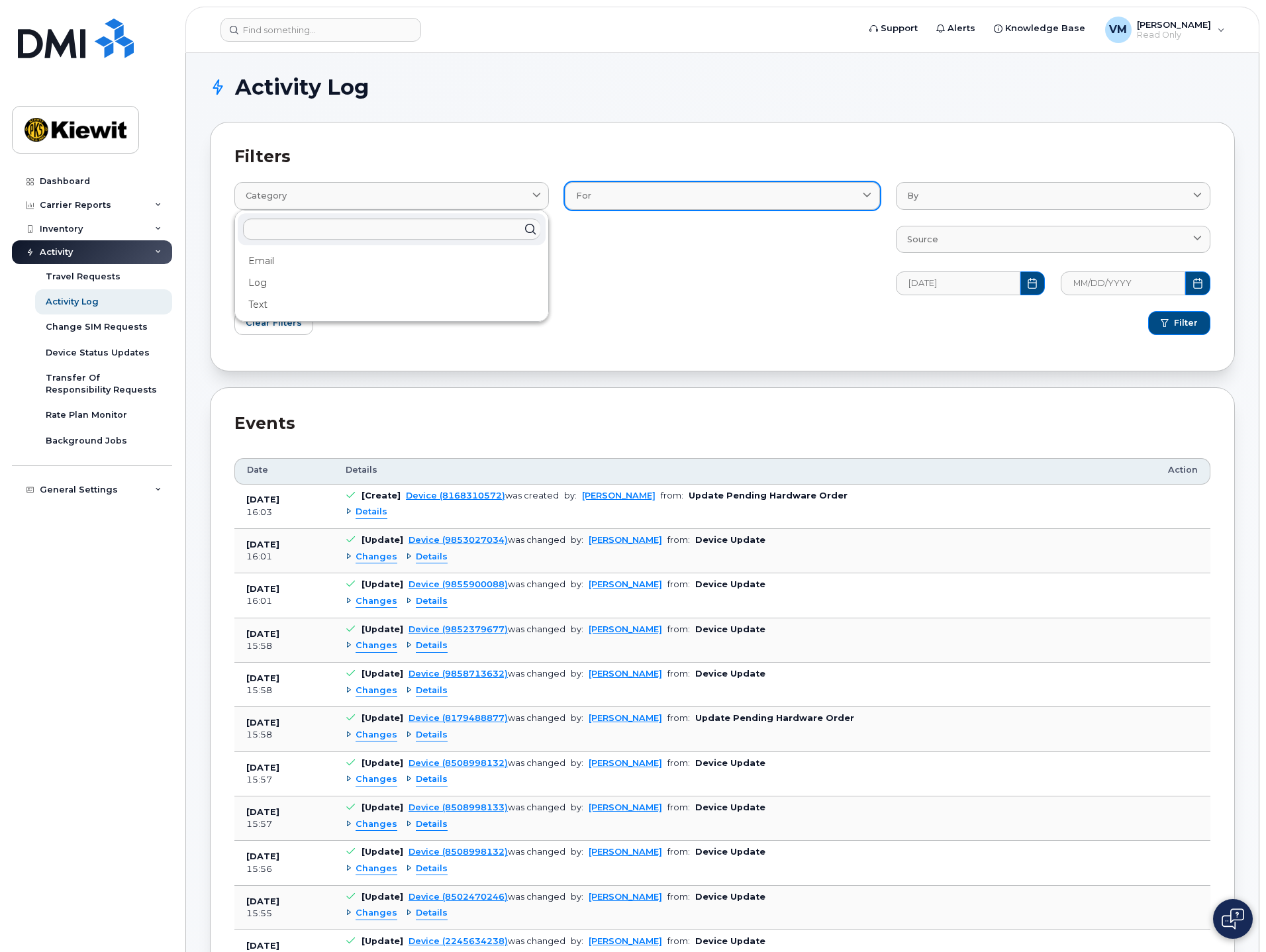
click at [627, 197] on div "For" at bounding box center [722, 195] width 292 height 13
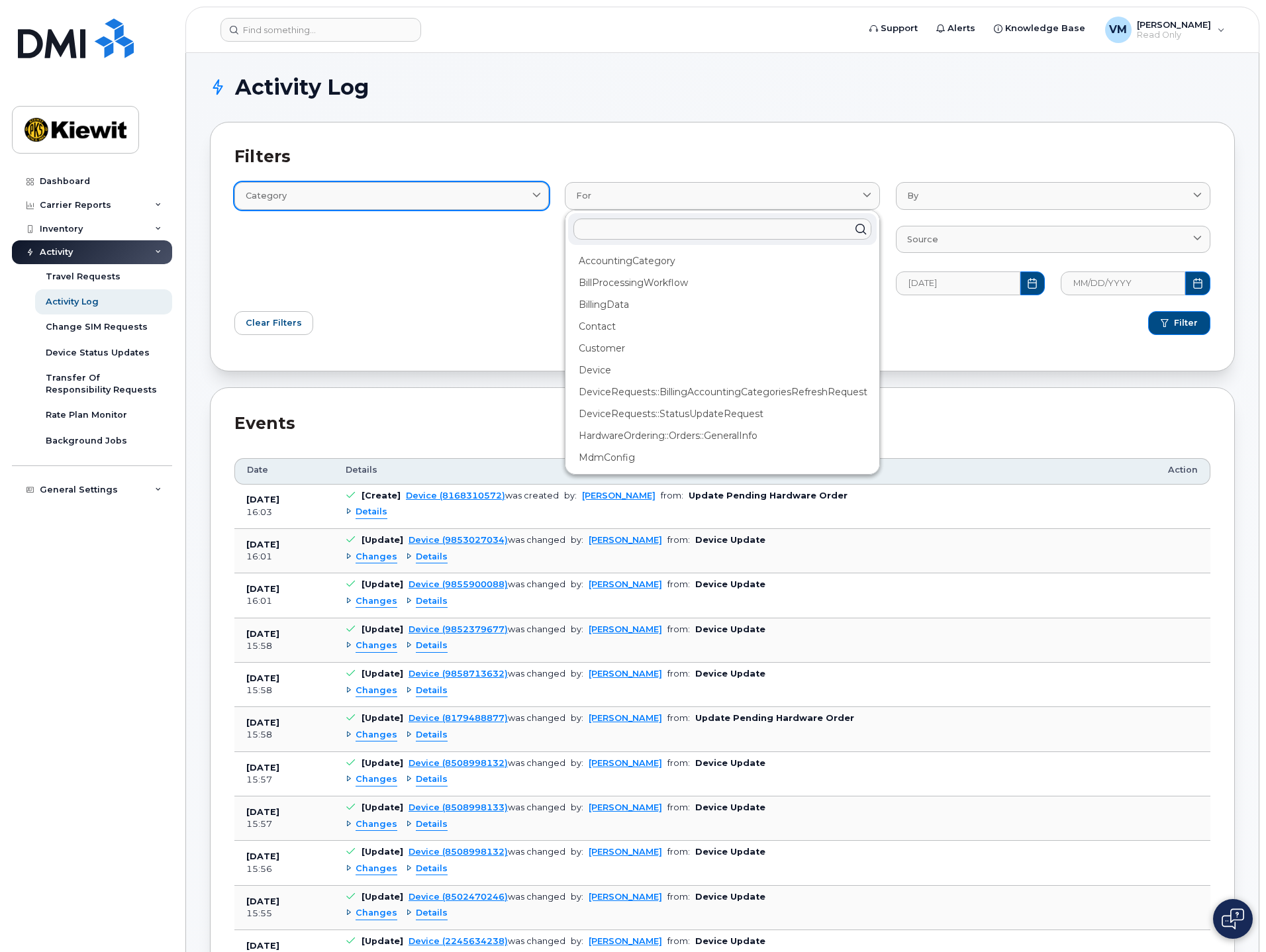
click at [377, 202] on link "Category" at bounding box center [391, 195] width 314 height 27
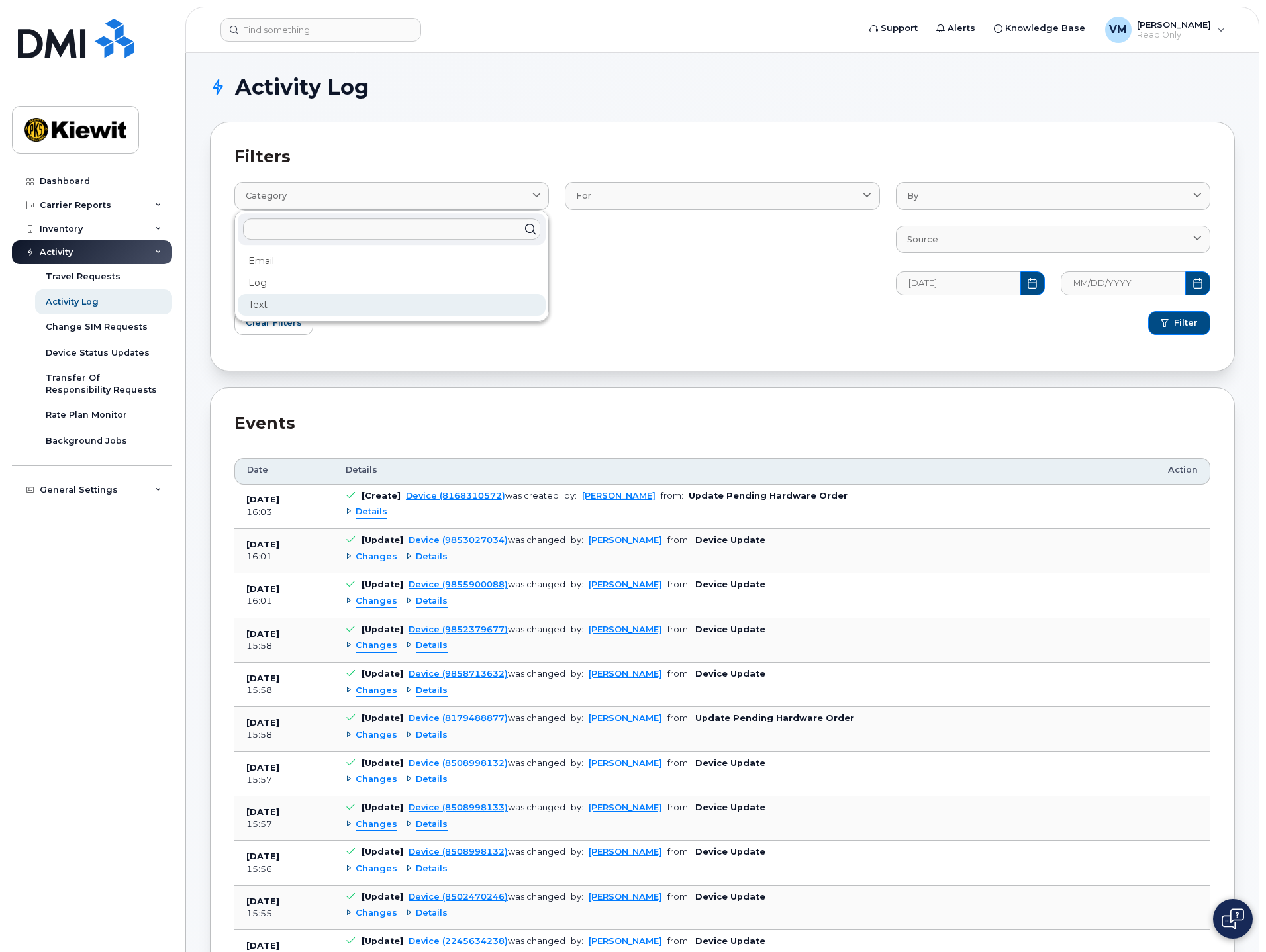
click at [277, 311] on div "Text" at bounding box center [392, 304] width 308 height 22
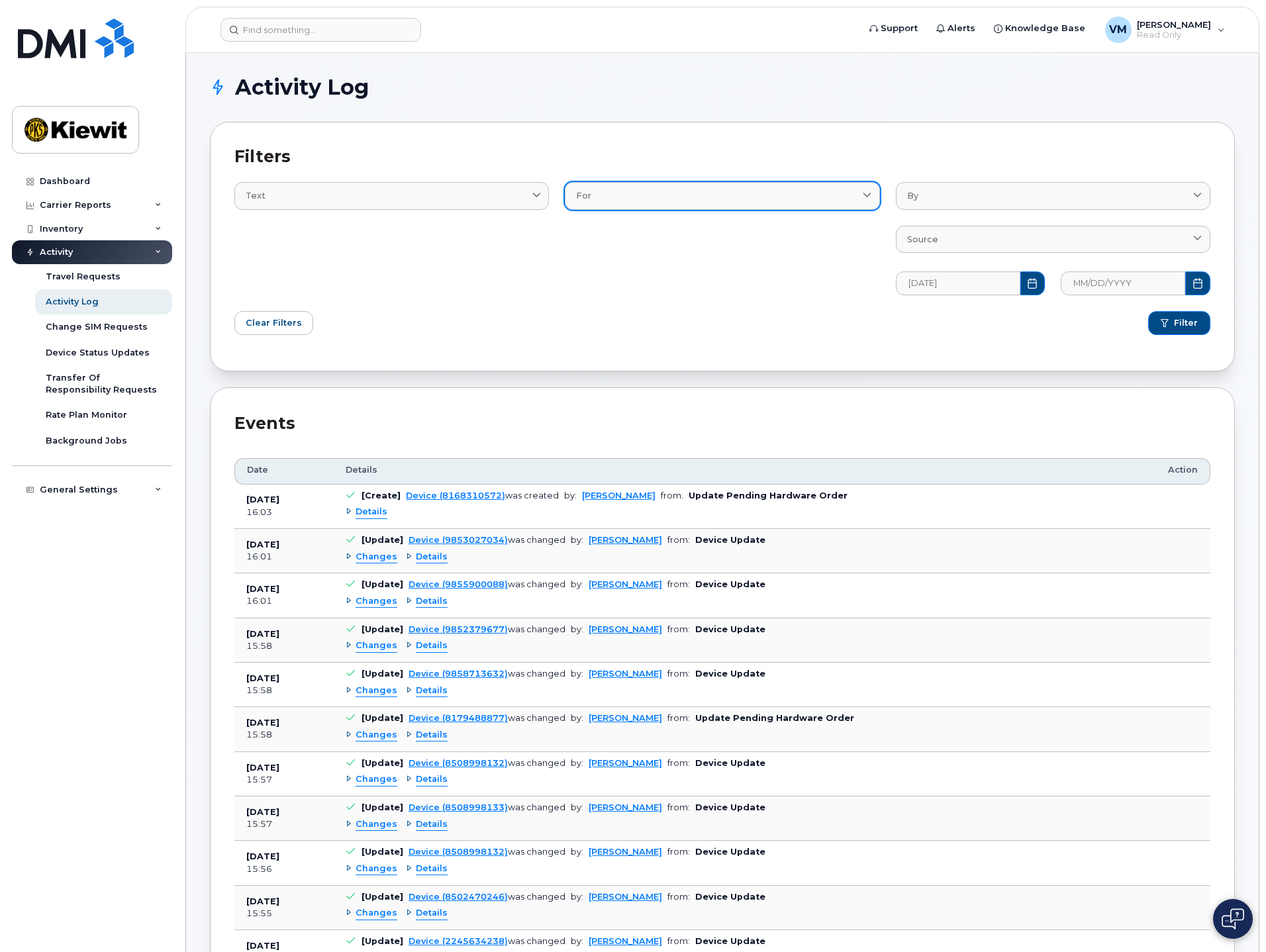
click at [614, 188] on link "For" at bounding box center [722, 195] width 314 height 27
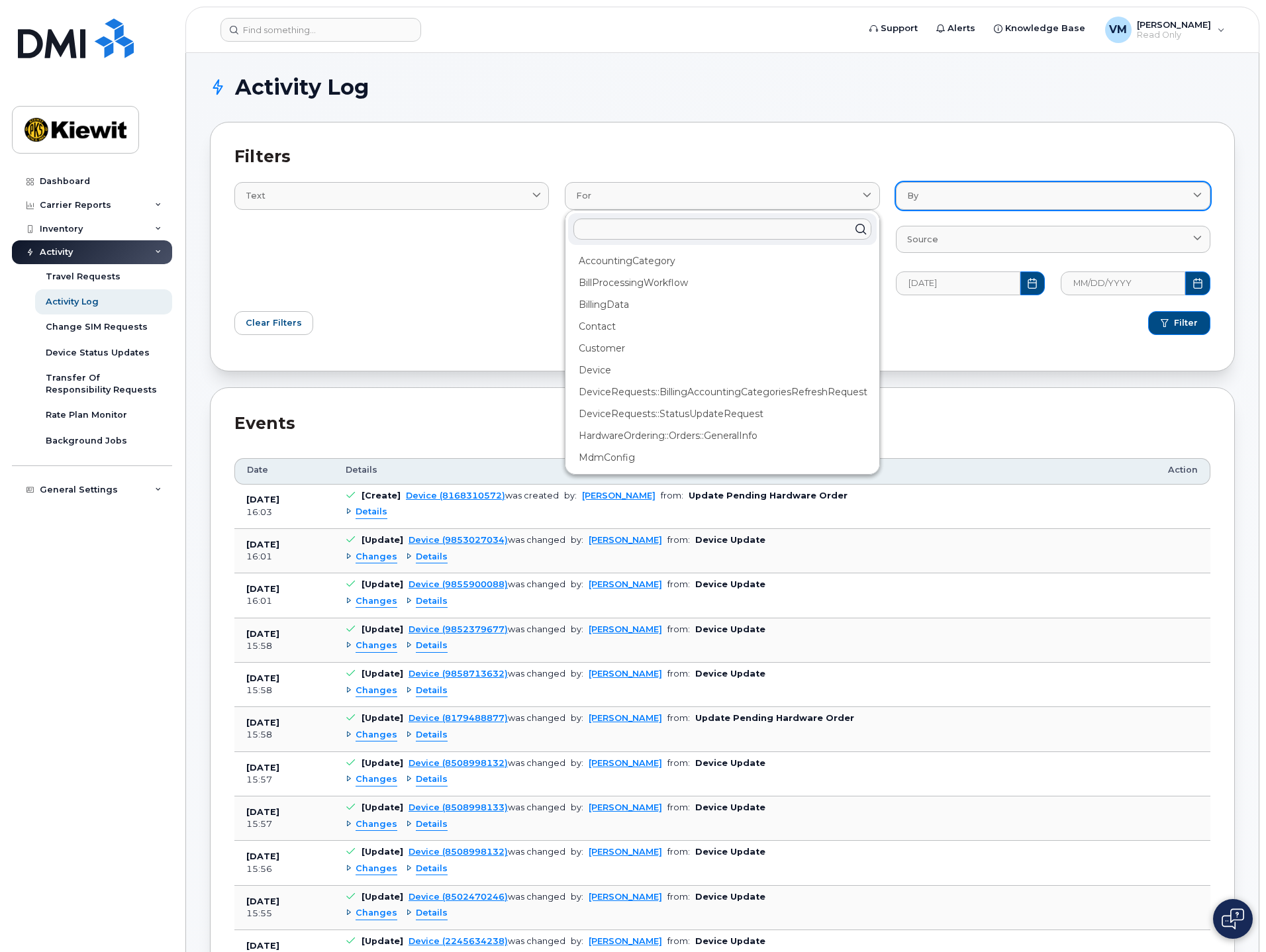
click at [946, 202] on link "By" at bounding box center [1053, 195] width 314 height 27
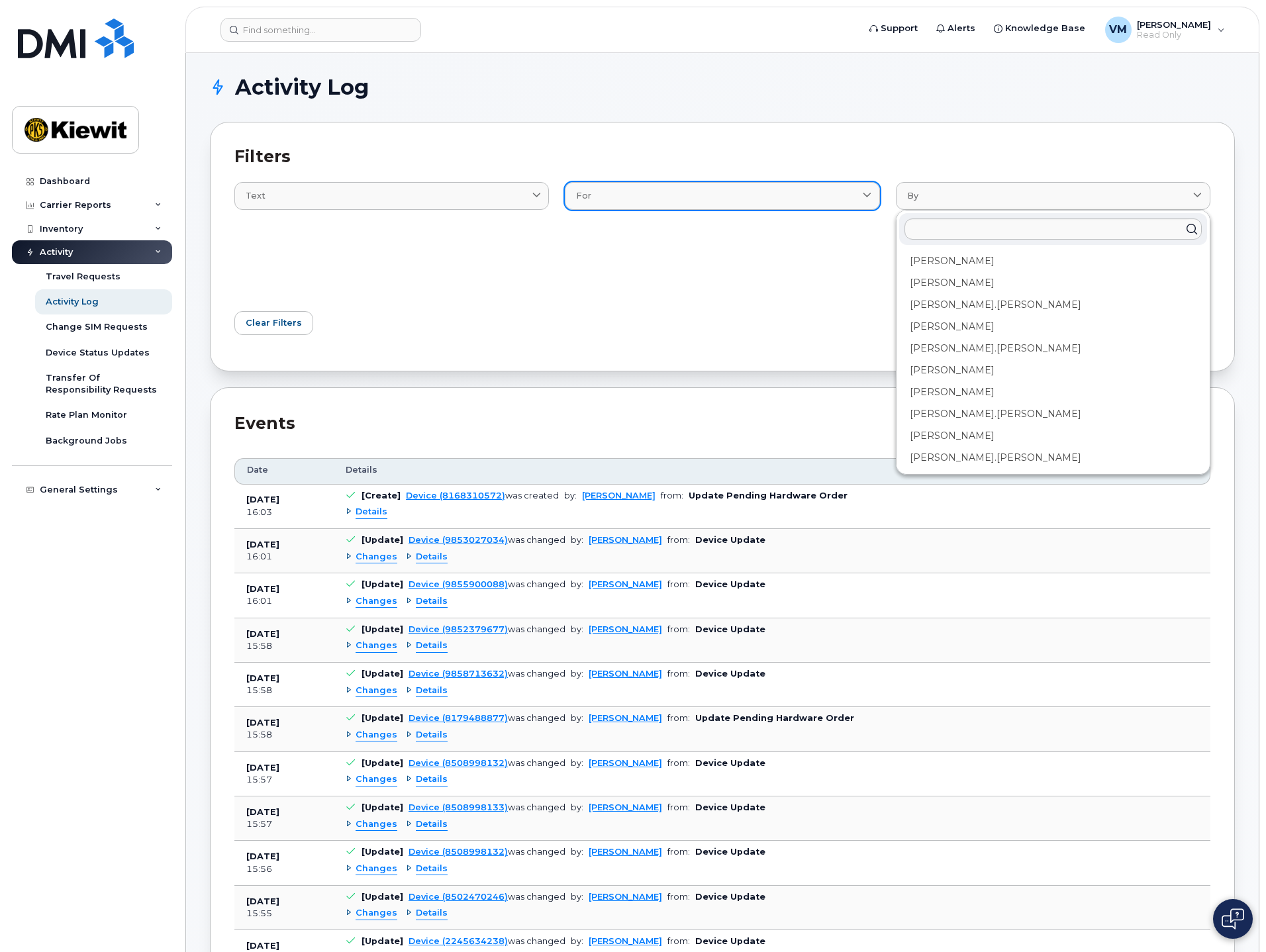
click at [757, 208] on link "For" at bounding box center [722, 195] width 314 height 27
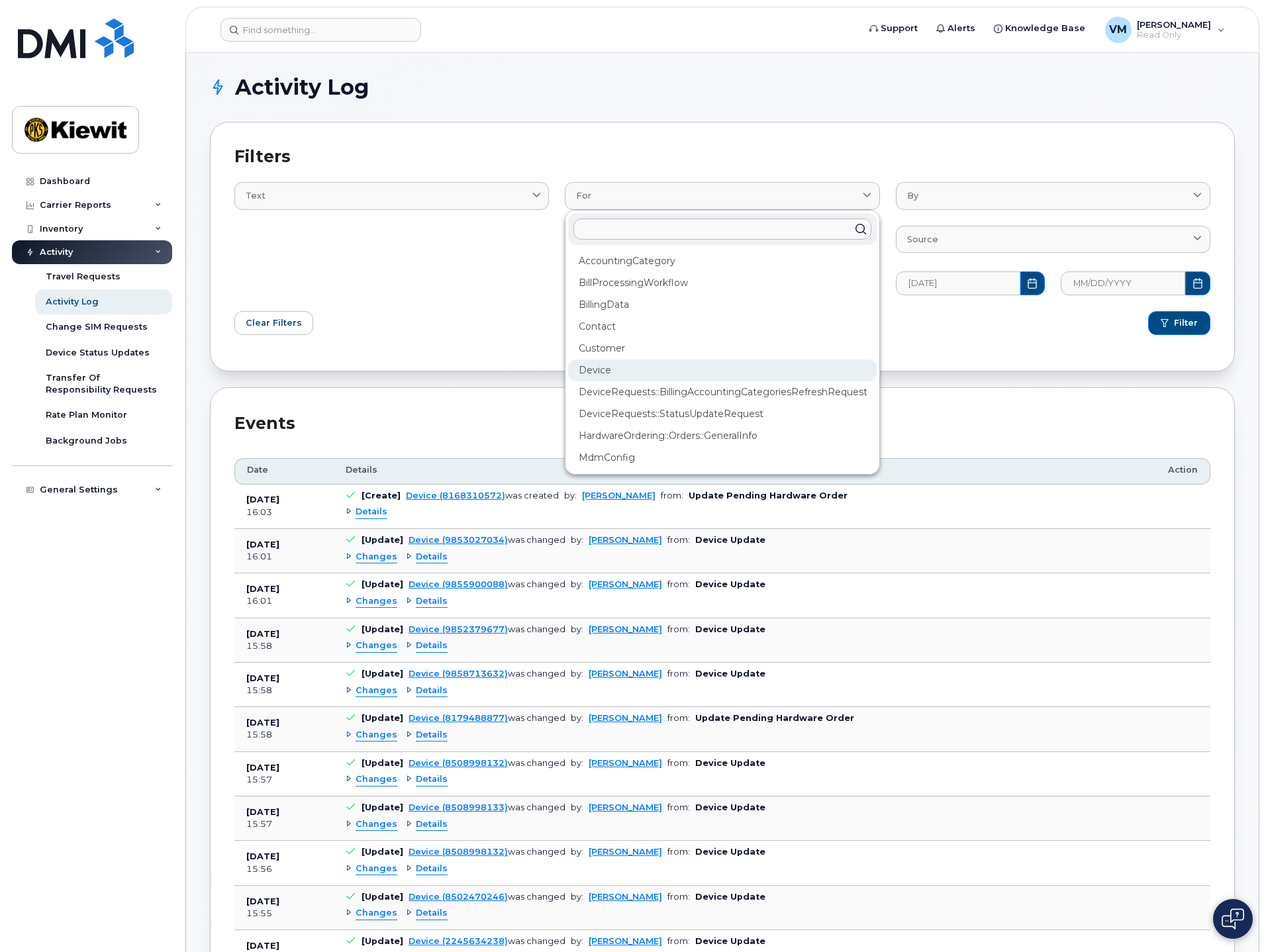
click at [729, 369] on div "Device" at bounding box center [722, 370] width 308 height 22
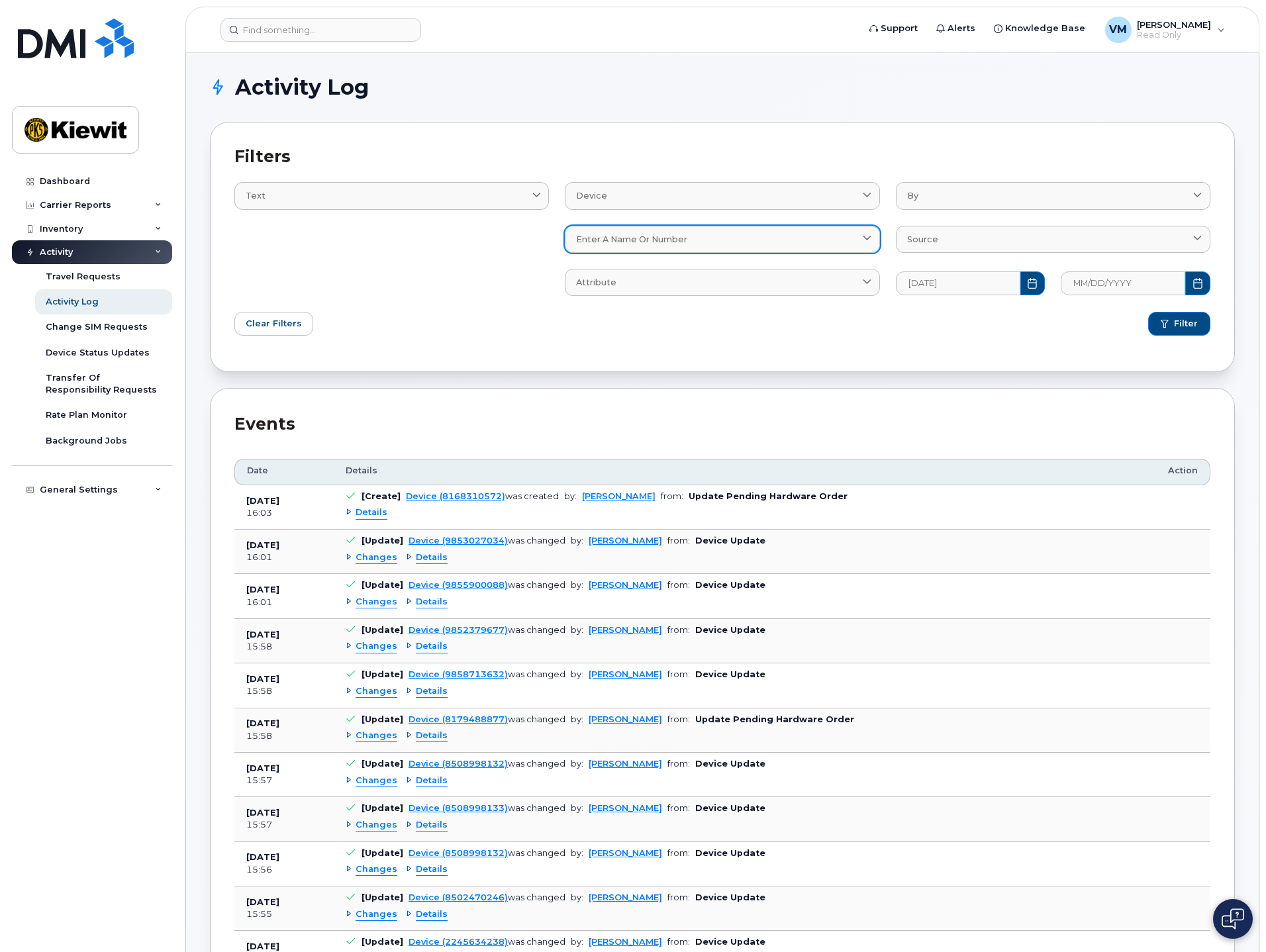
click at [652, 240] on span "Enter a name or number" at bounding box center [632, 239] width 111 height 13
type input "[PERSON_NAME]"
click button "Filter" at bounding box center [1179, 323] width 62 height 24
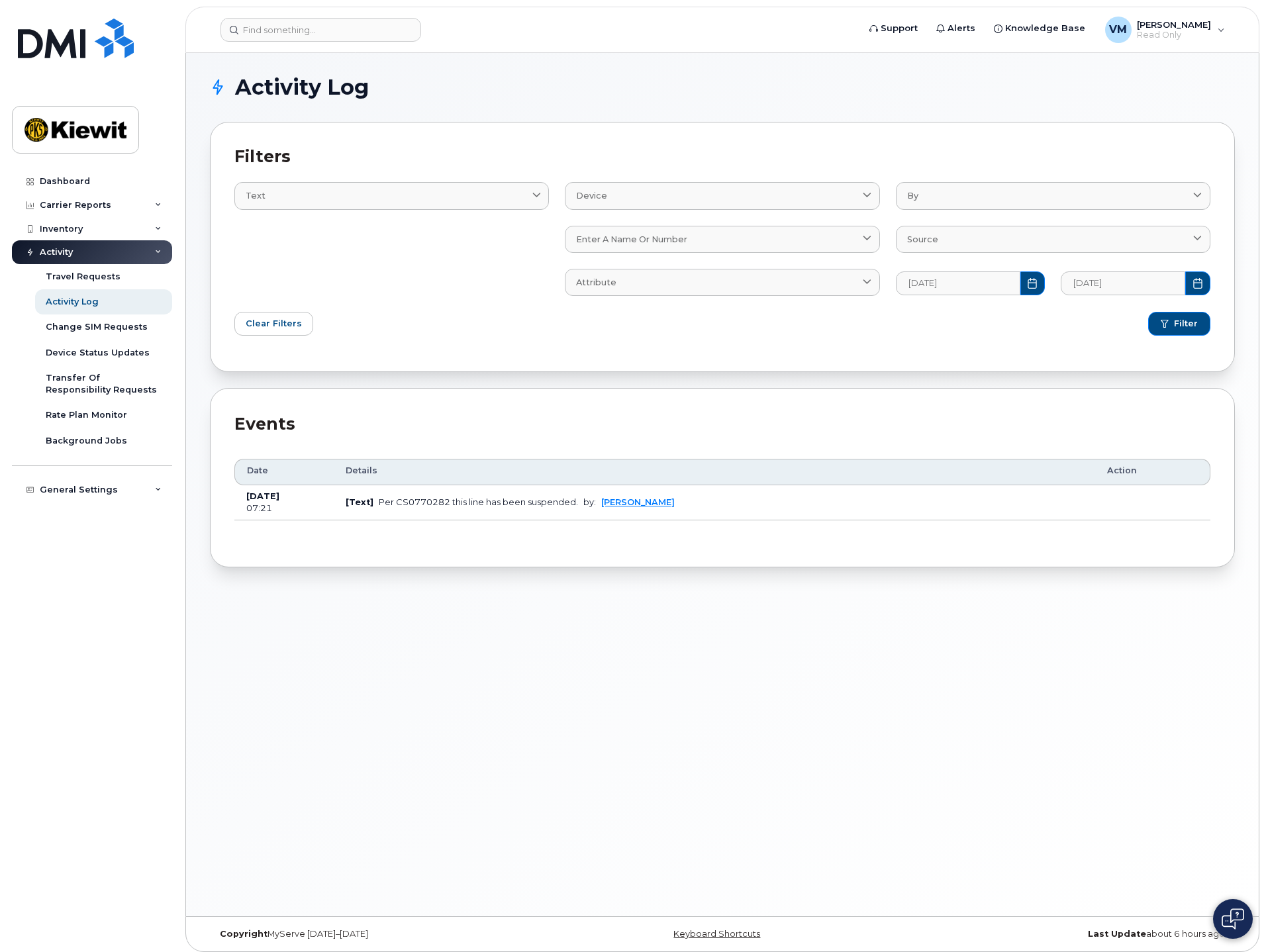
click at [263, 501] on td "Aug 27, 2025 07:21" at bounding box center [283, 503] width 99 height 36
click at [414, 506] on div "Per CS0770282 this line has been suspended." at bounding box center [478, 502] width 199 height 10
click at [271, 494] on b "Aug 27, 2025" at bounding box center [262, 496] width 33 height 10
click at [75, 176] on div "Dashboard" at bounding box center [65, 181] width 51 height 11
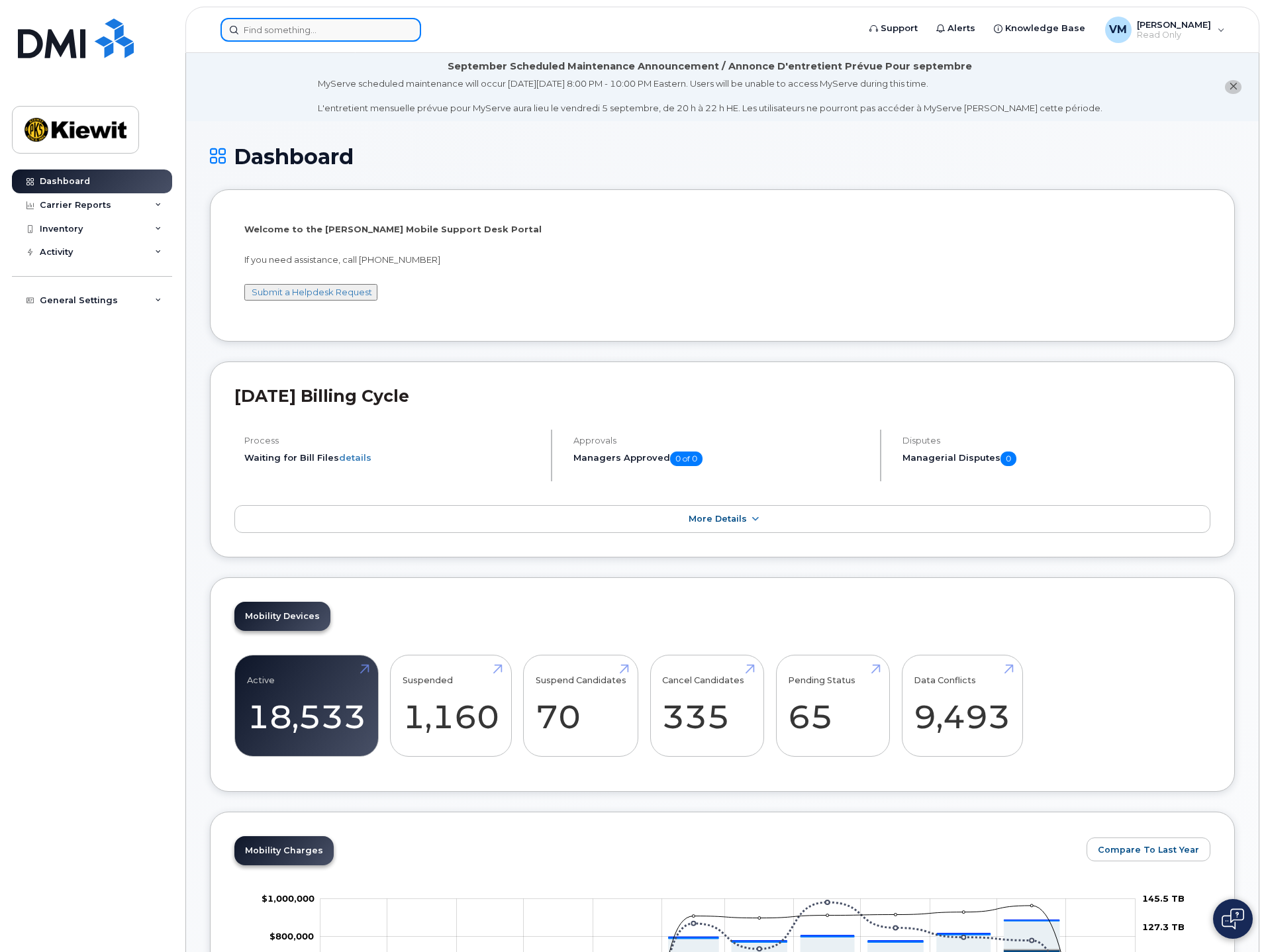
click at [316, 25] on input at bounding box center [320, 30] width 200 height 24
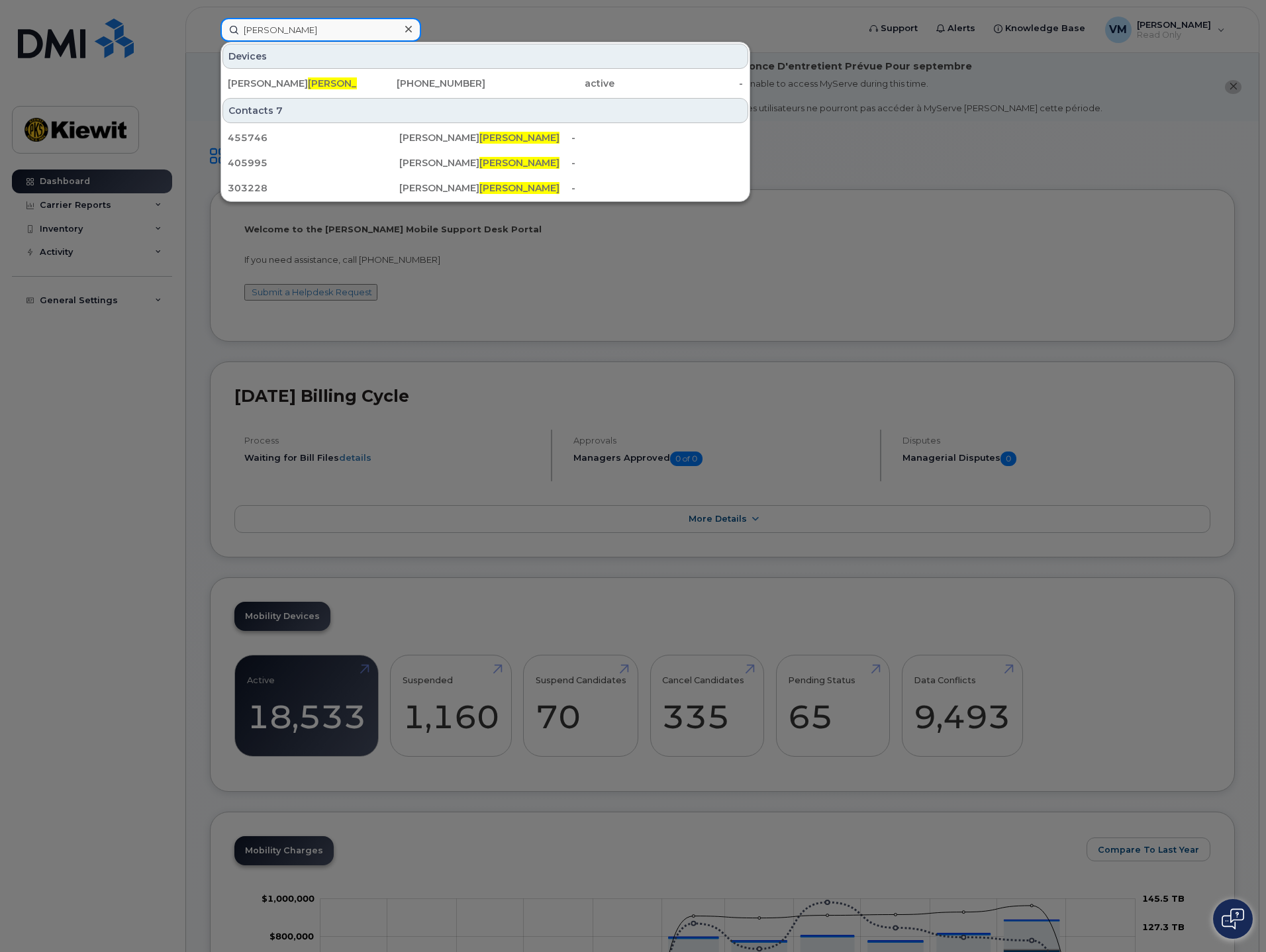
type input "[PERSON_NAME]"
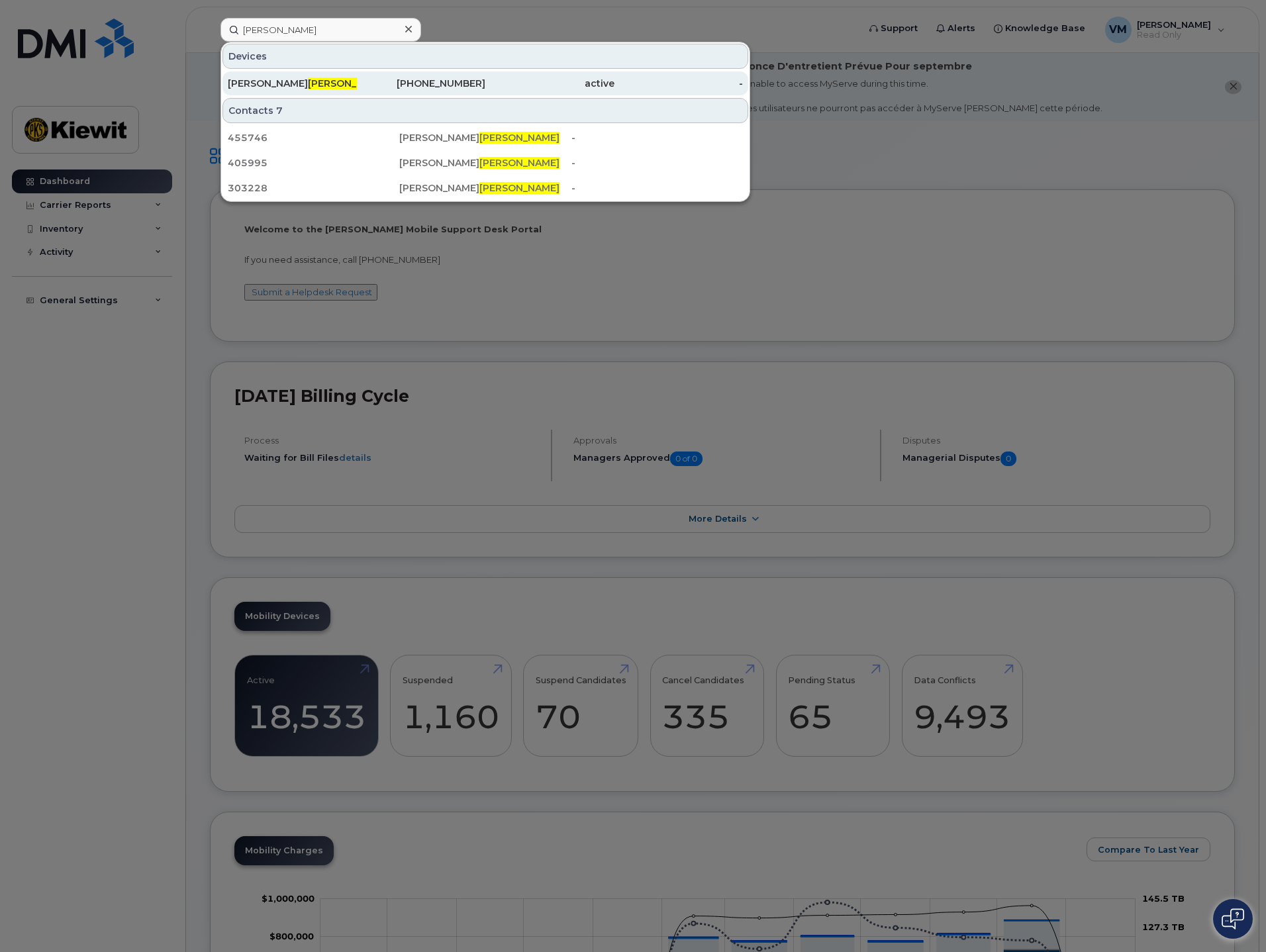
click at [308, 82] on span "Grabowski" at bounding box center [348, 83] width 80 height 12
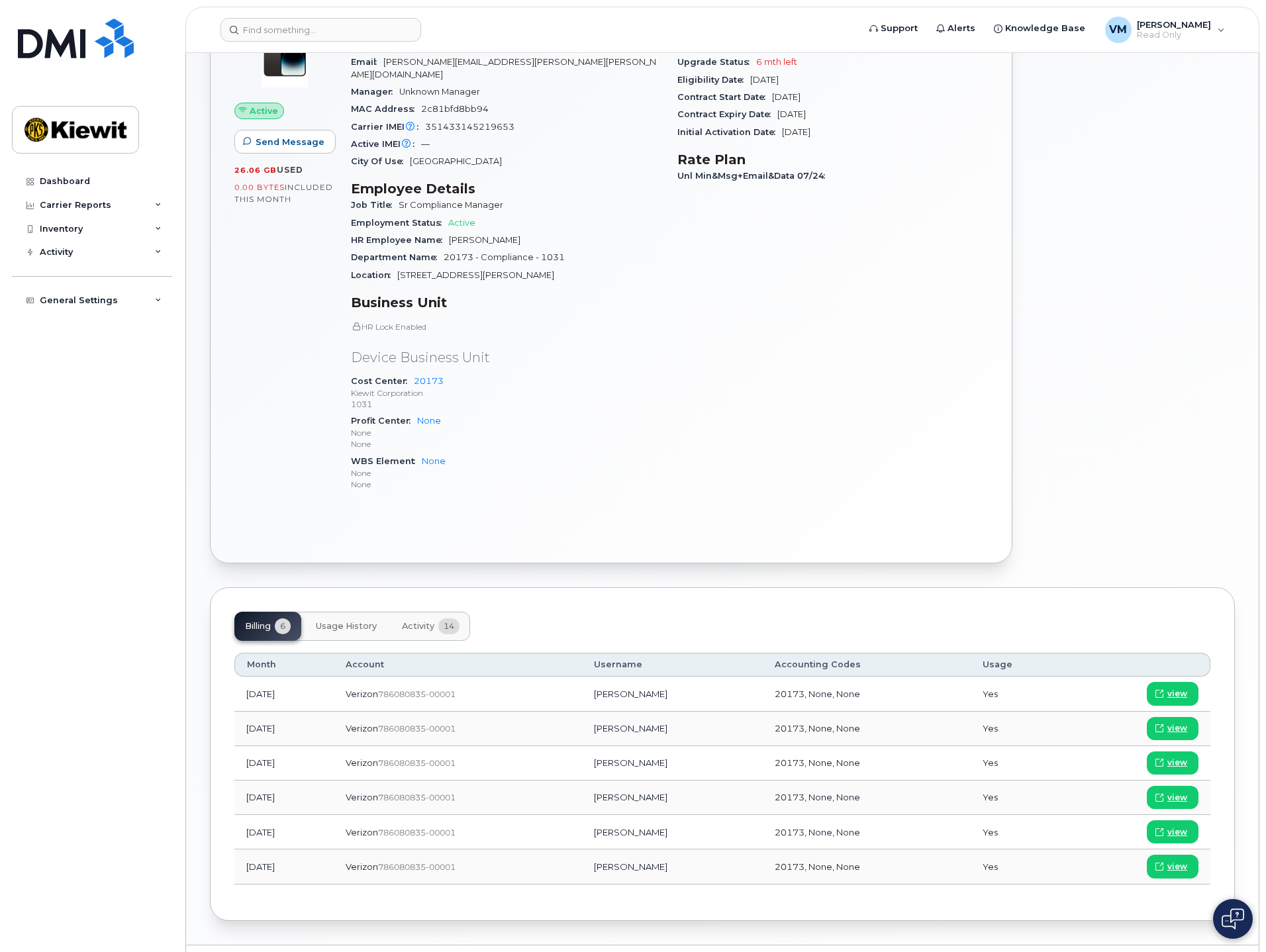
scroll to position [399, 0]
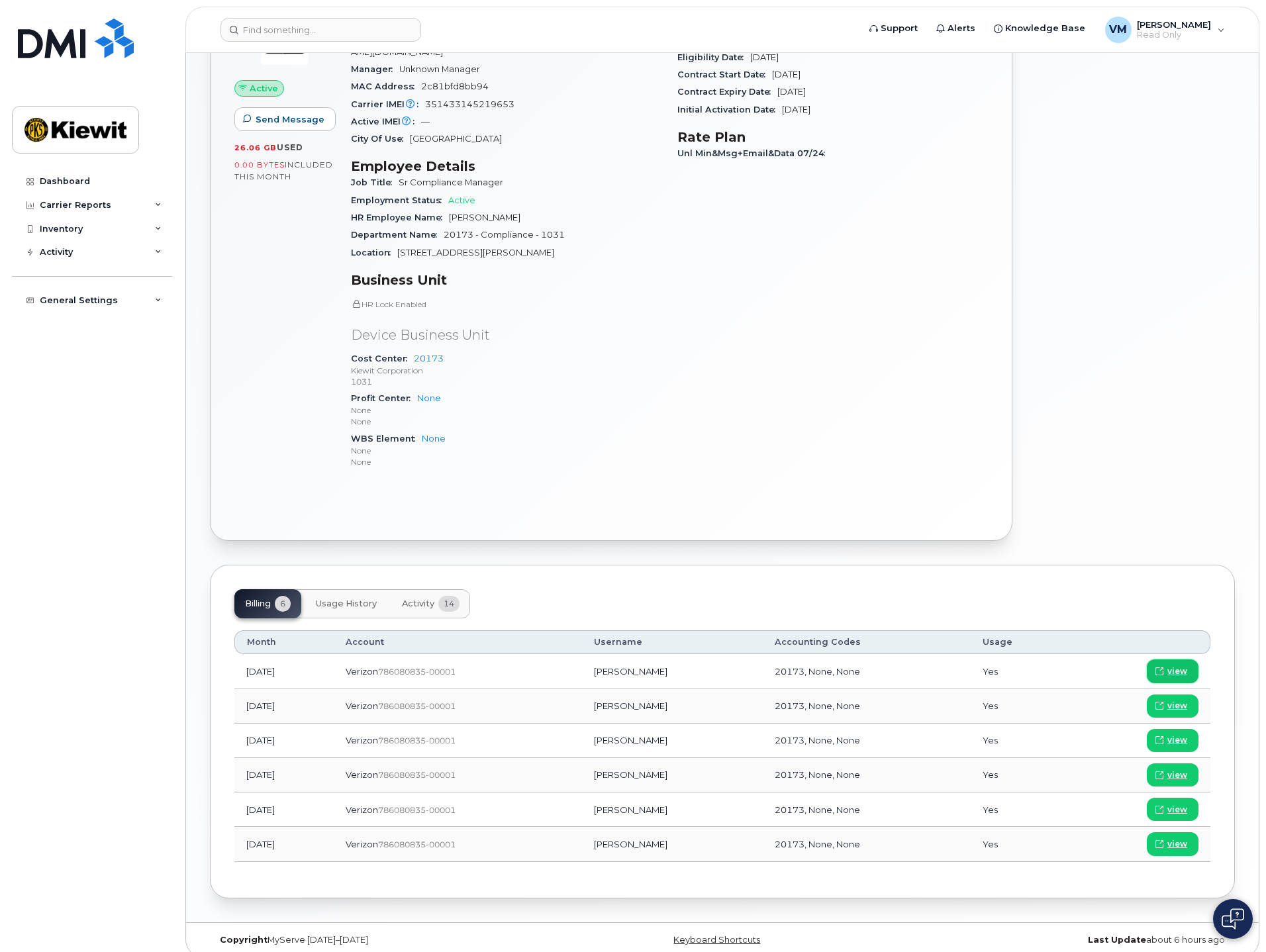
click at [1170, 665] on span "view" at bounding box center [1177, 671] width 20 height 12
click at [1189, 695] on link "view" at bounding box center [1172, 706] width 51 height 23
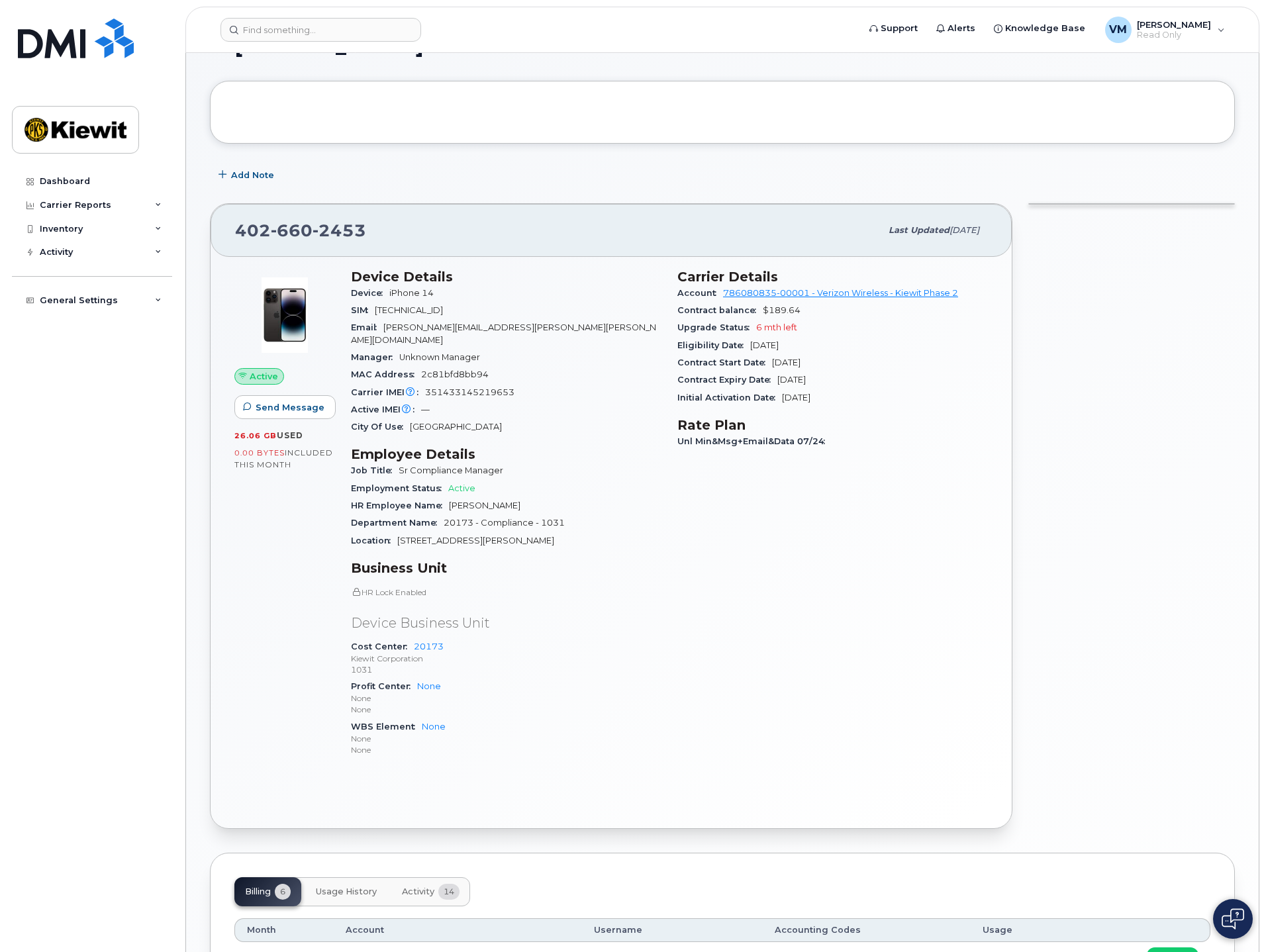
scroll to position [0, 0]
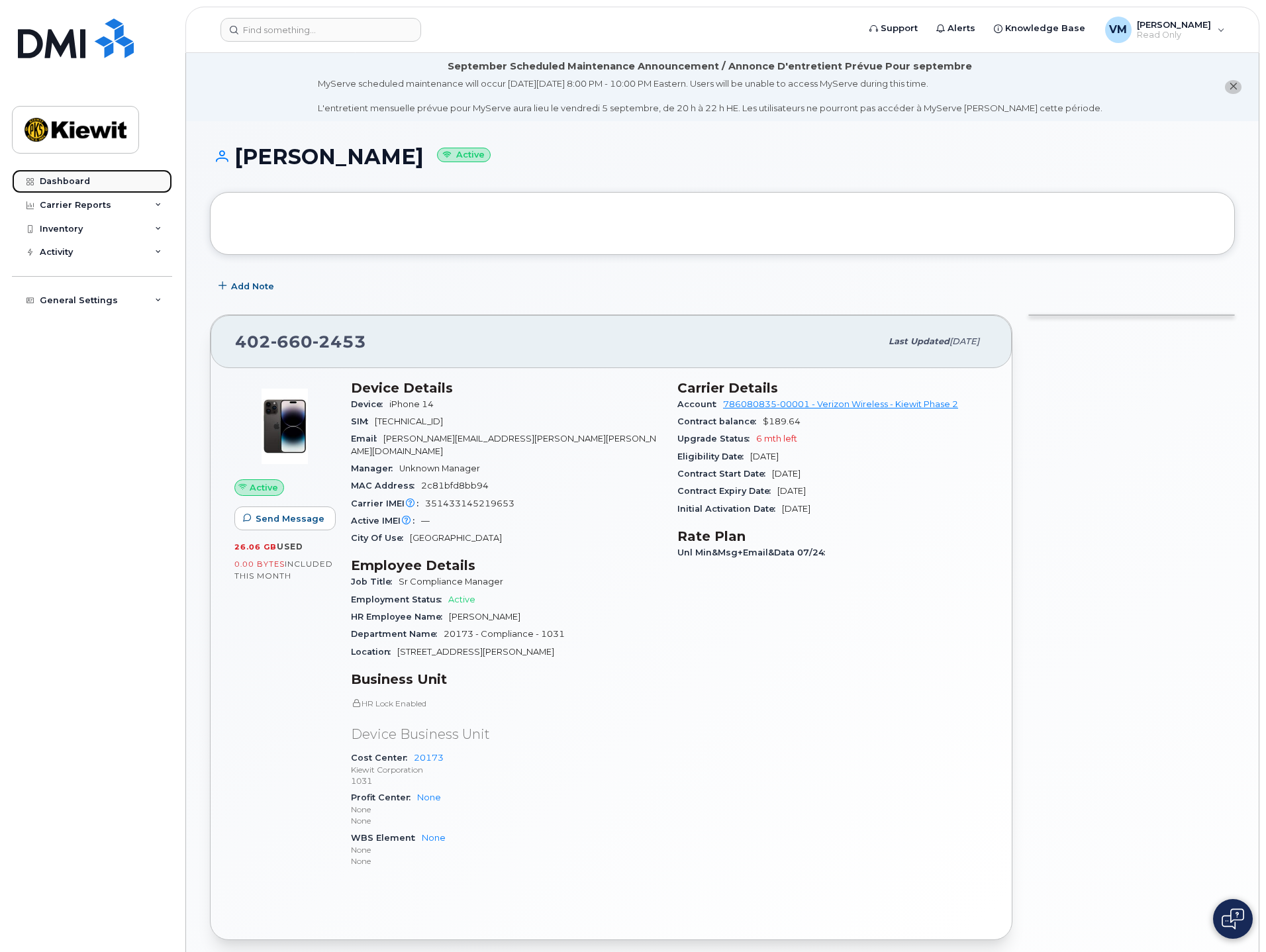
click at [79, 178] on div "Dashboard" at bounding box center [65, 181] width 51 height 11
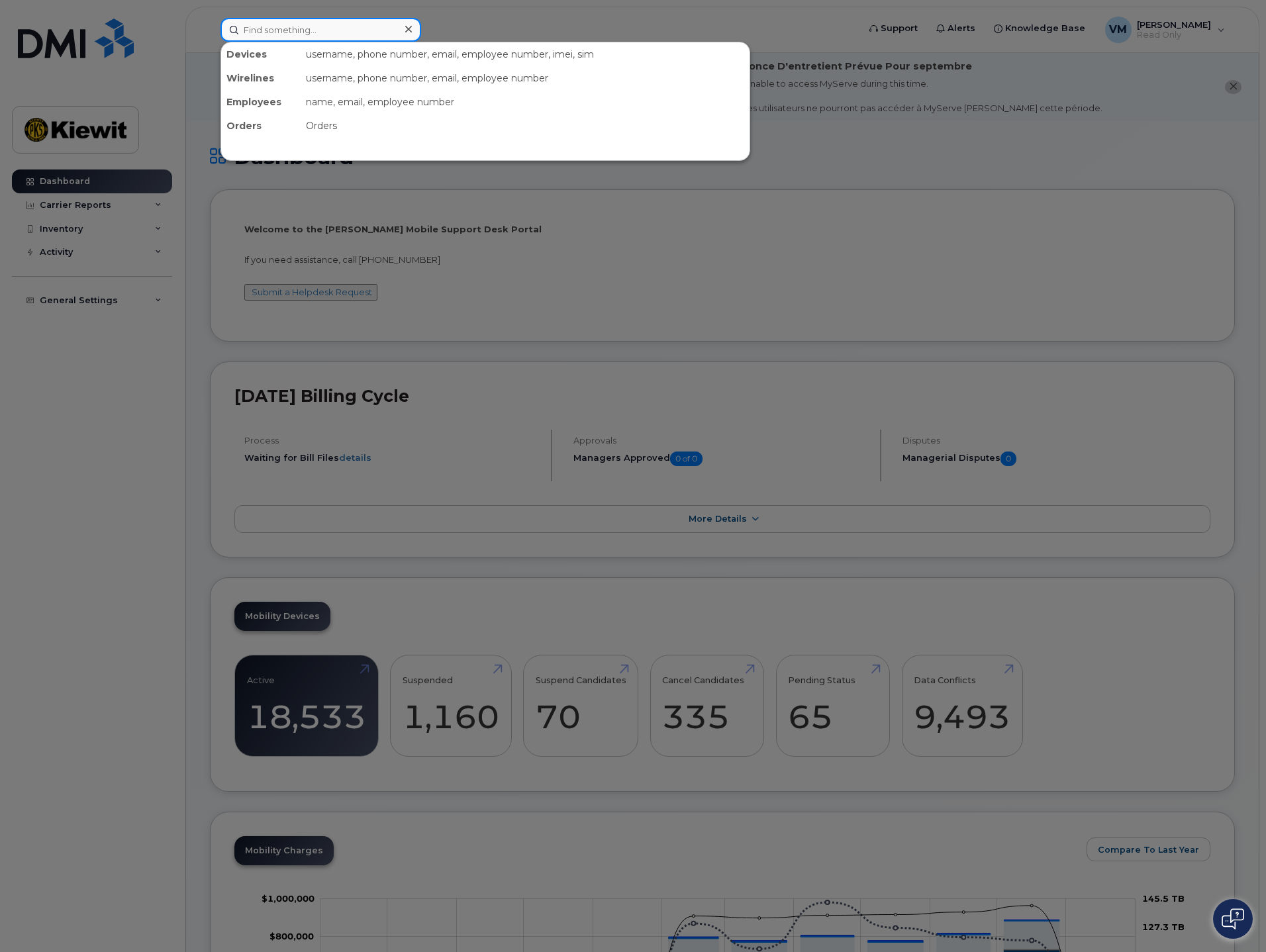
click at [260, 32] on input at bounding box center [320, 30] width 200 height 24
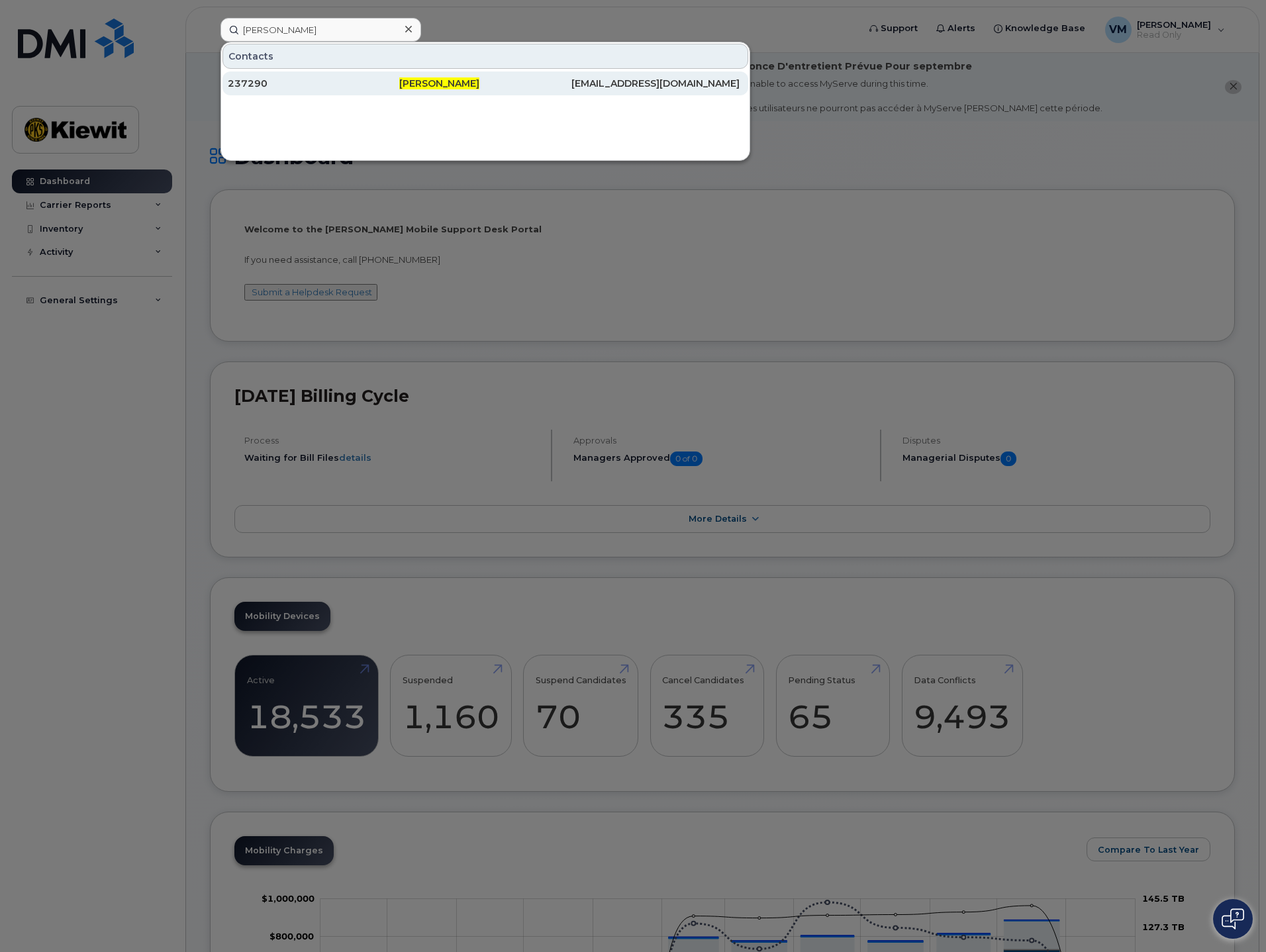
click at [399, 78] on link "237290 Ruth Medina VMEDINA@MASSELEC.COM" at bounding box center [485, 84] width 525 height 24
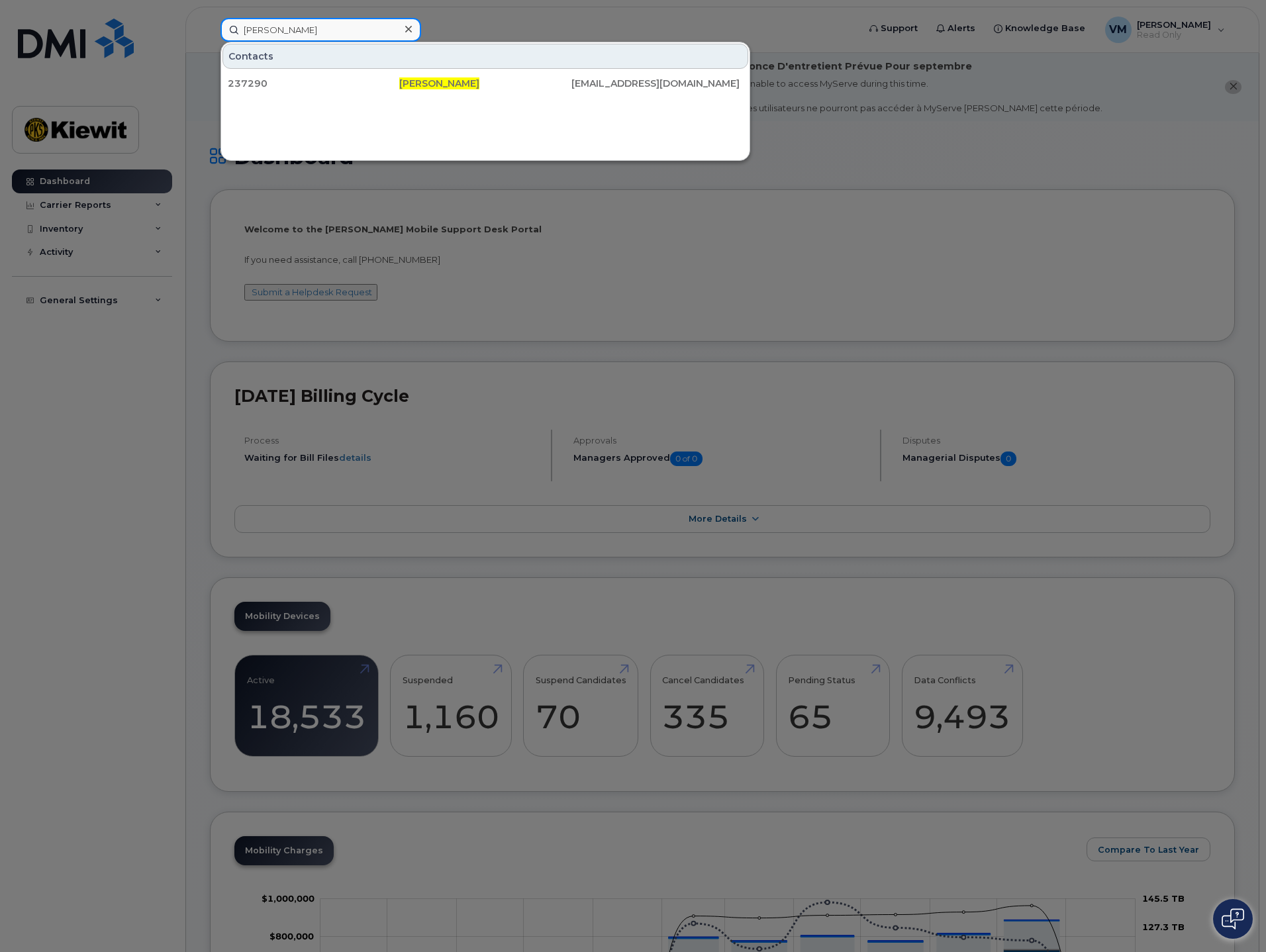
drag, startPoint x: 309, startPoint y: 28, endPoint x: 153, endPoint y: 20, distance: 156.2
click at [210, 20] on div "ruth medina Contacts 237290 Ruth Medina VMEDINA@MASSELEC.COM" at bounding box center [535, 30] width 650 height 24
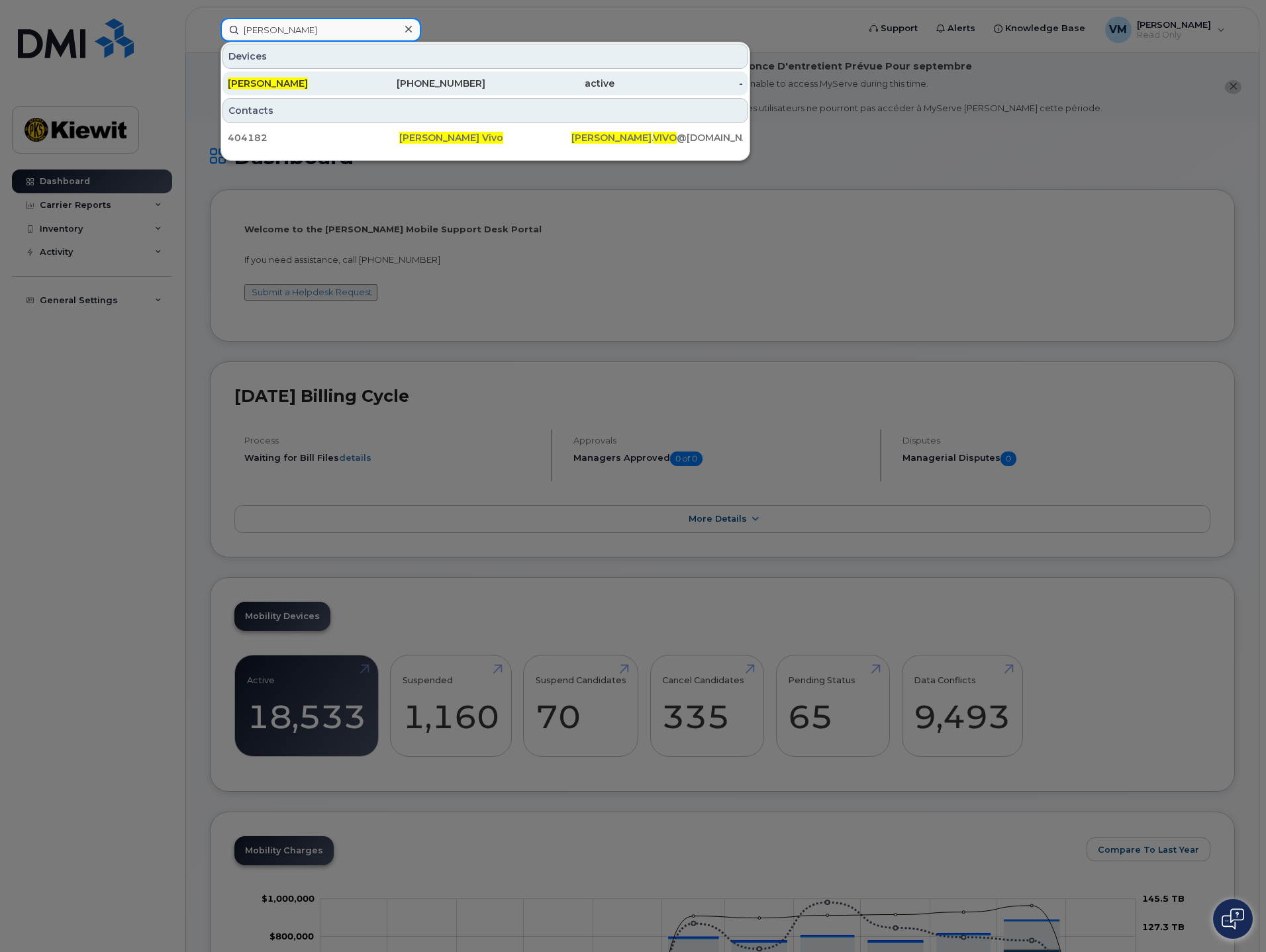
type input "albert vivo"
click at [424, 82] on div "213-238-4851" at bounding box center [421, 83] width 129 height 13
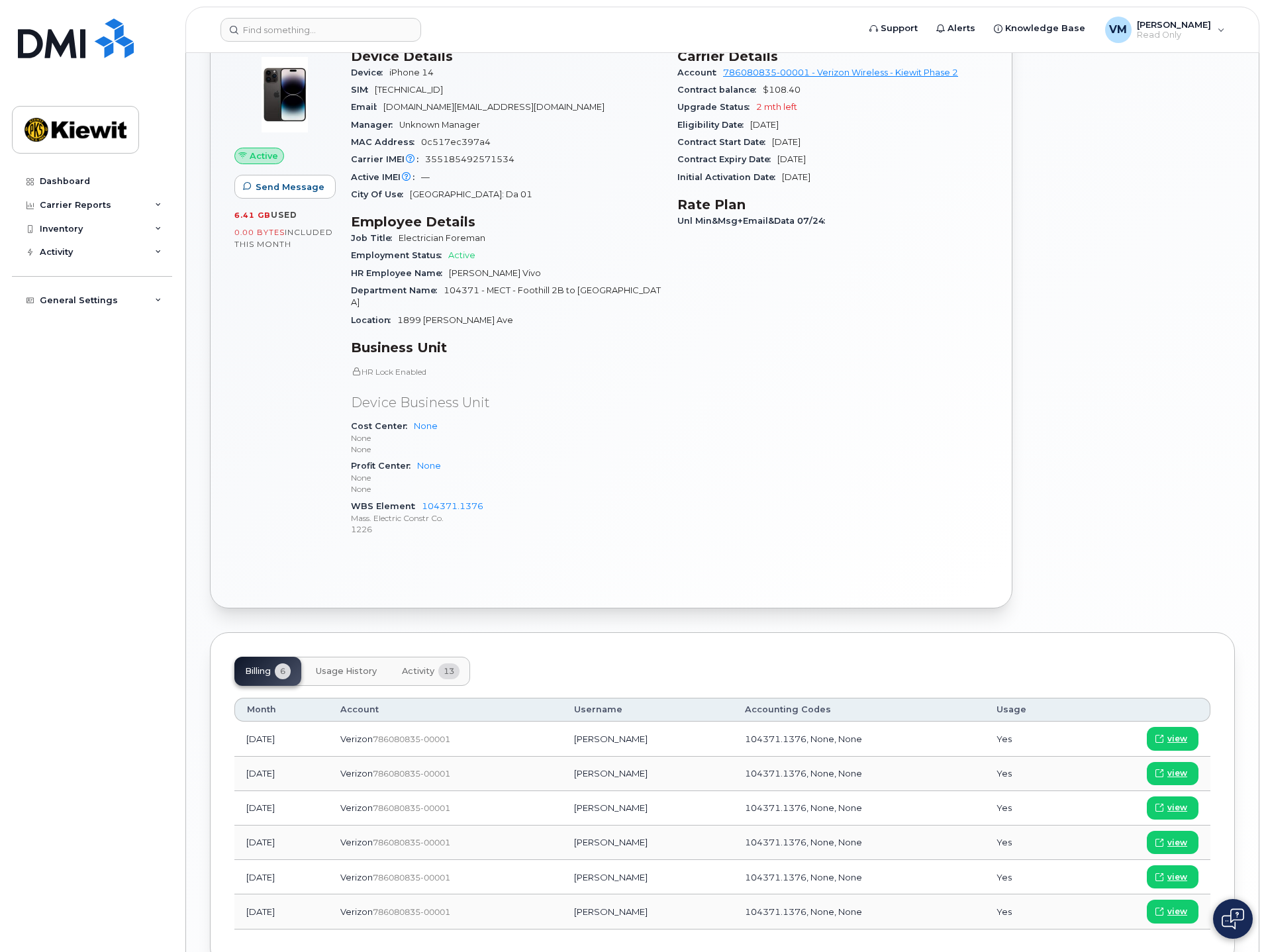
scroll to position [512, 0]
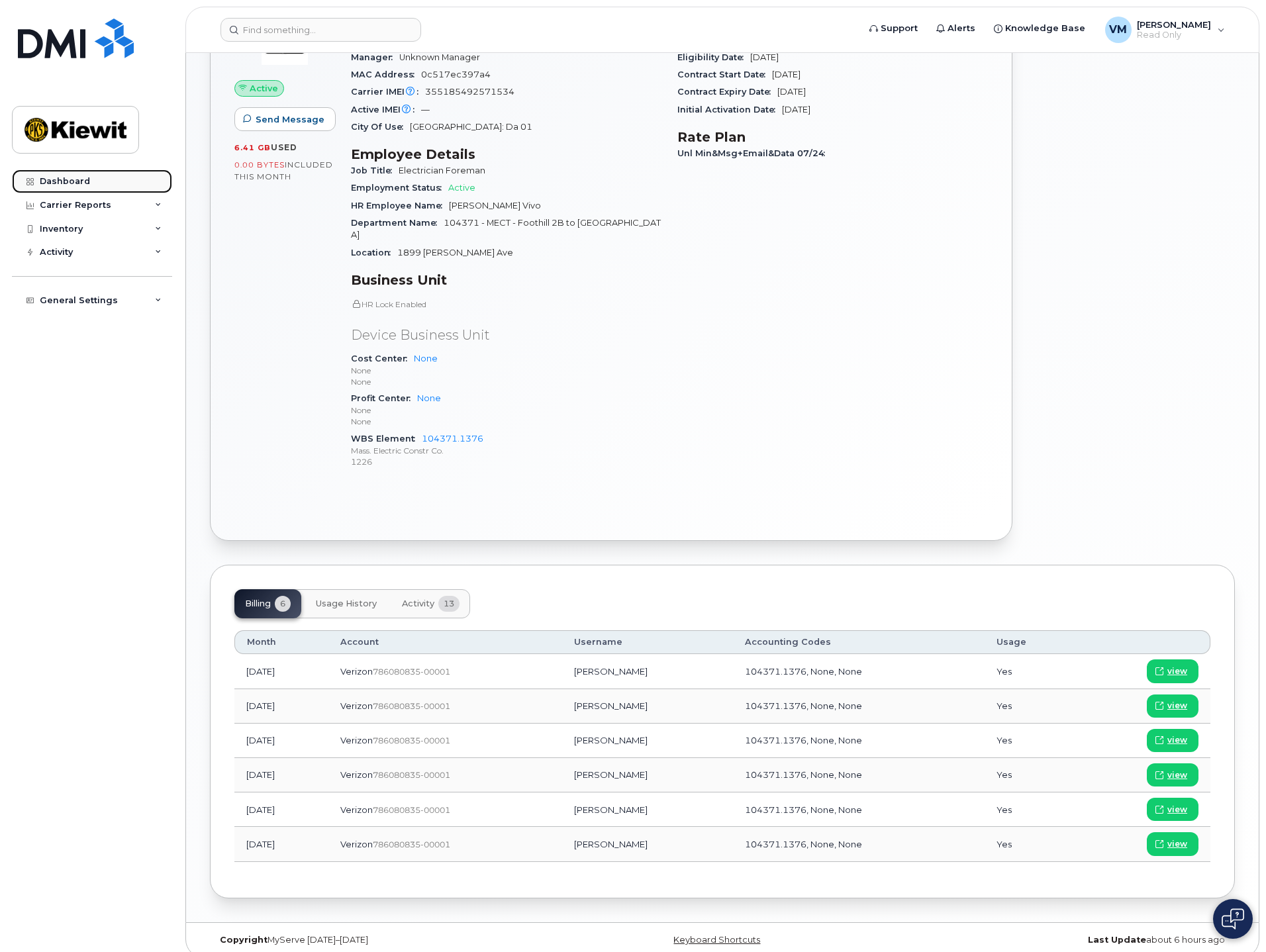
click at [66, 181] on div "Dashboard" at bounding box center [65, 181] width 51 height 11
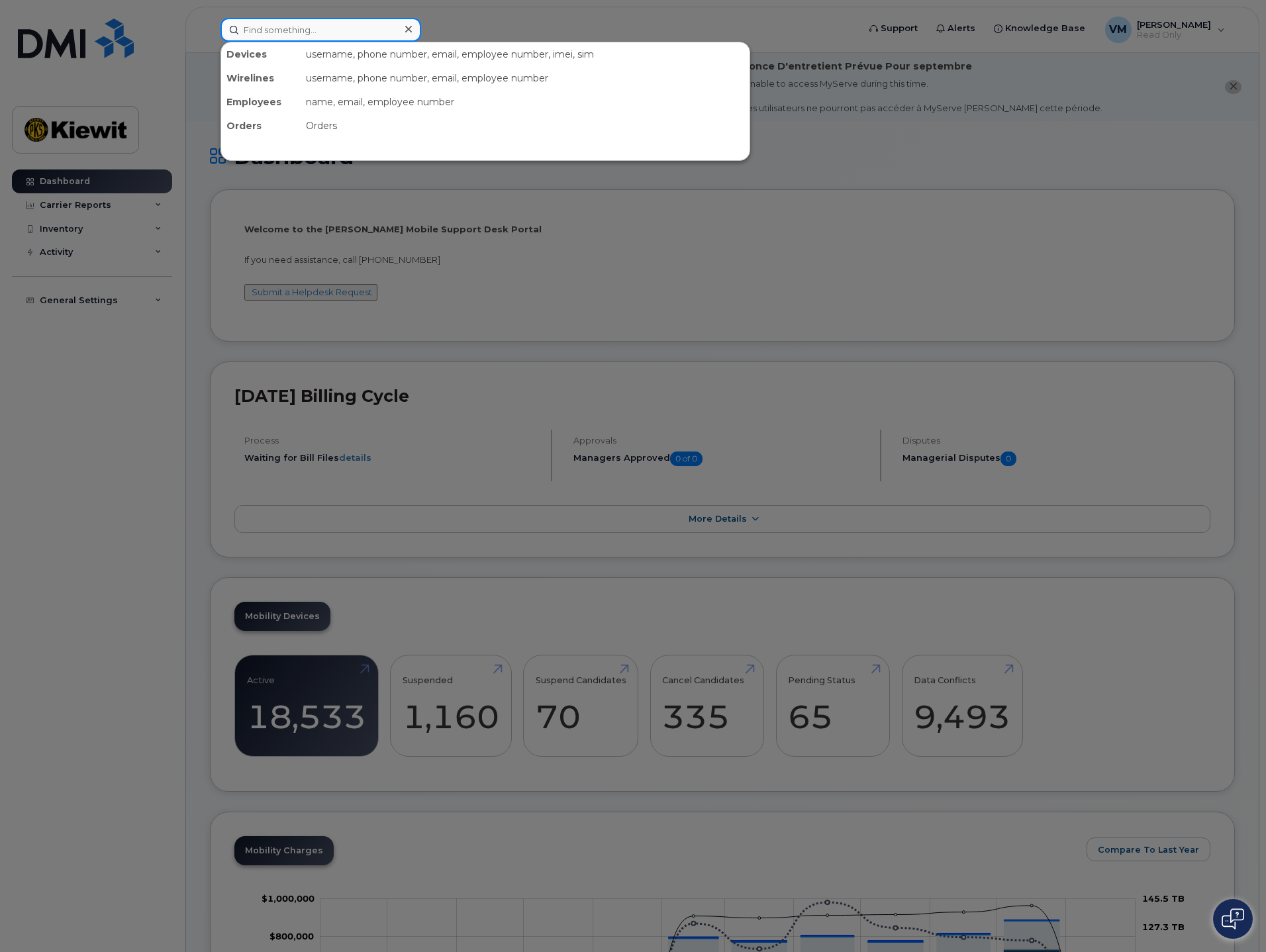
click at [306, 28] on input at bounding box center [320, 30] width 200 height 24
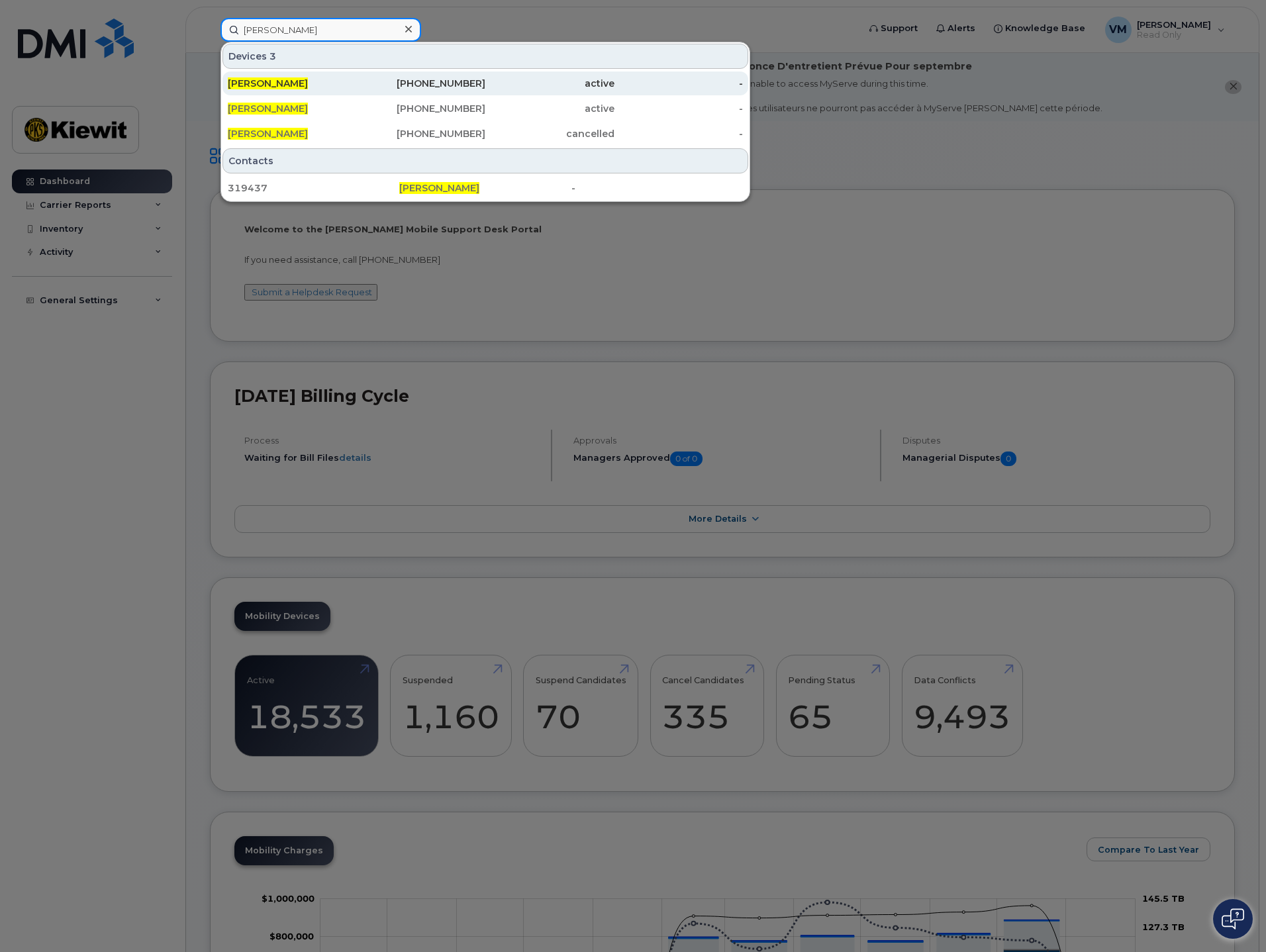
type input "veronica medina"
click at [435, 79] on div "213-305-8135" at bounding box center [421, 83] width 129 height 13
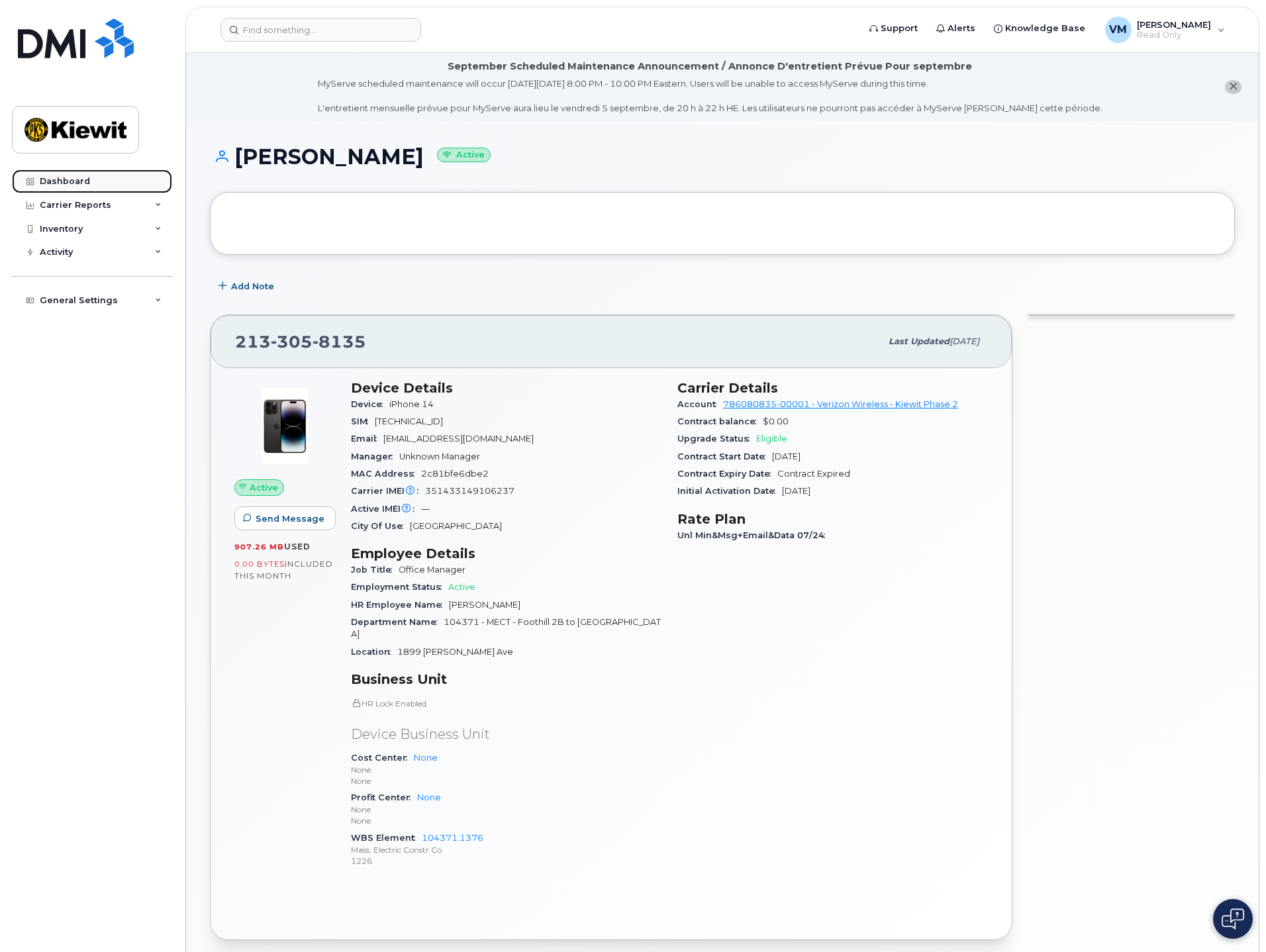
click at [74, 180] on div "Dashboard" at bounding box center [65, 181] width 51 height 11
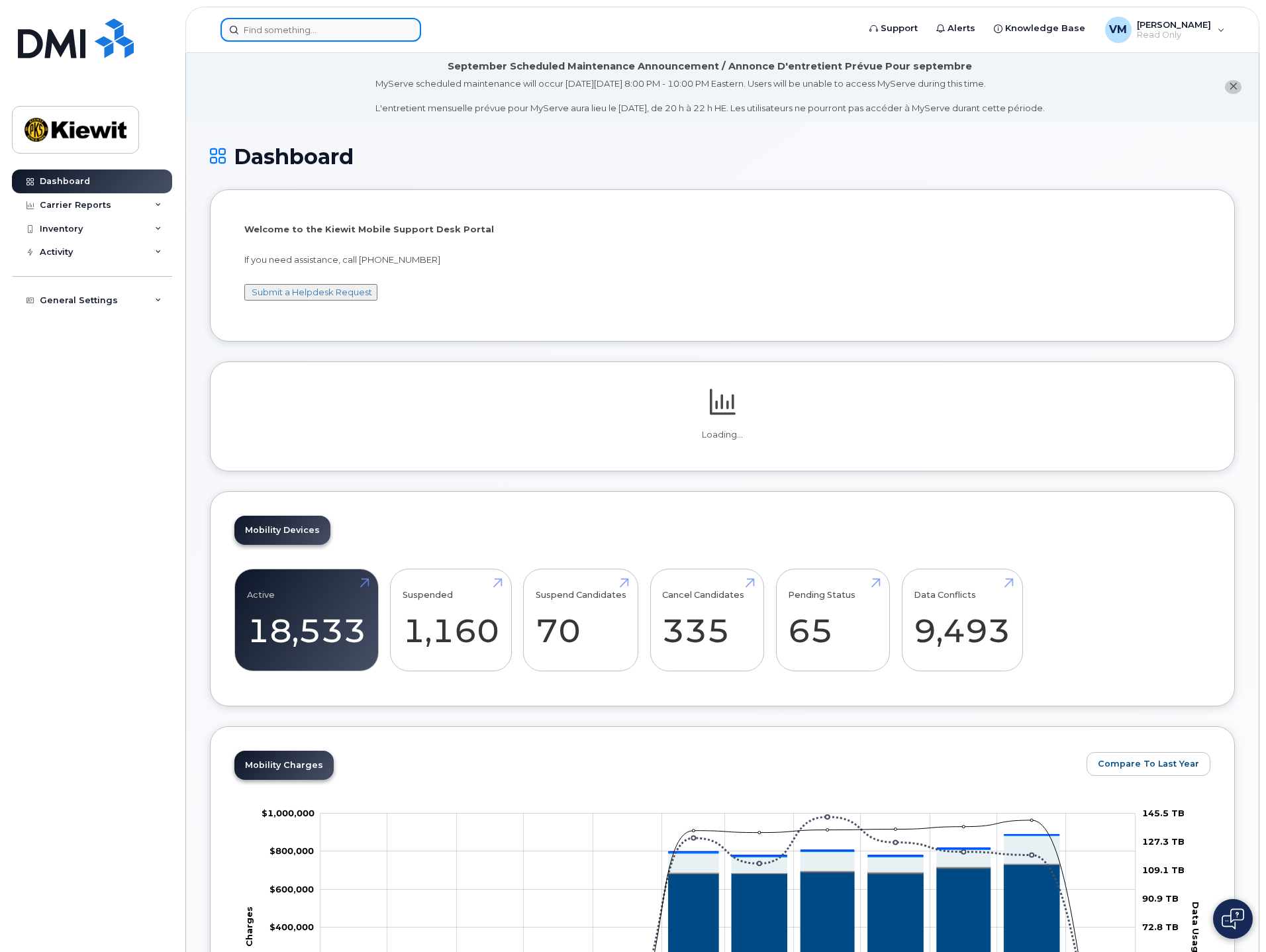
click at [321, 28] on input at bounding box center [320, 30] width 200 height 24
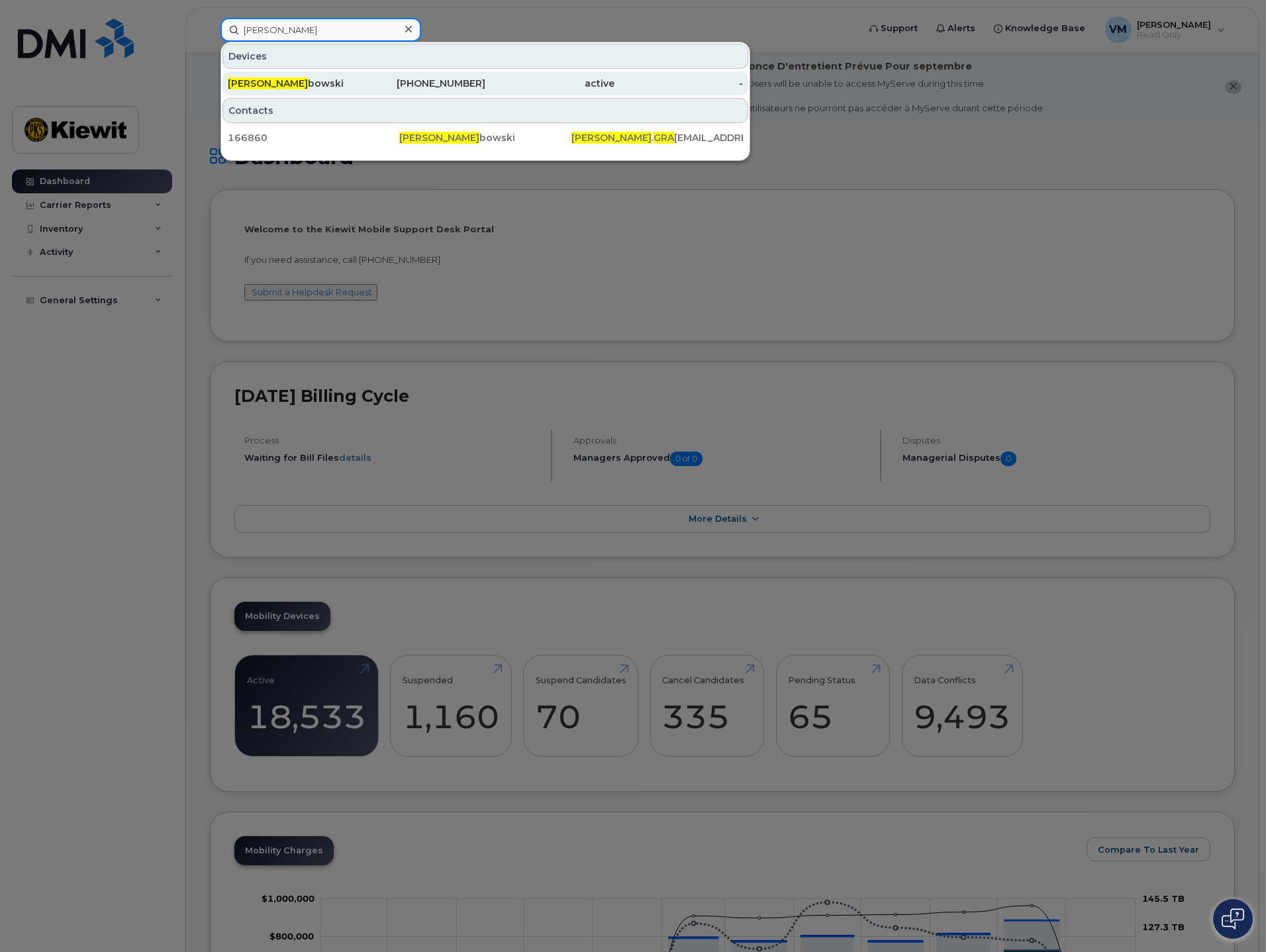
type input "[PERSON_NAME]"
click at [309, 76] on div "[PERSON_NAME]" at bounding box center [293, 84] width 129 height 24
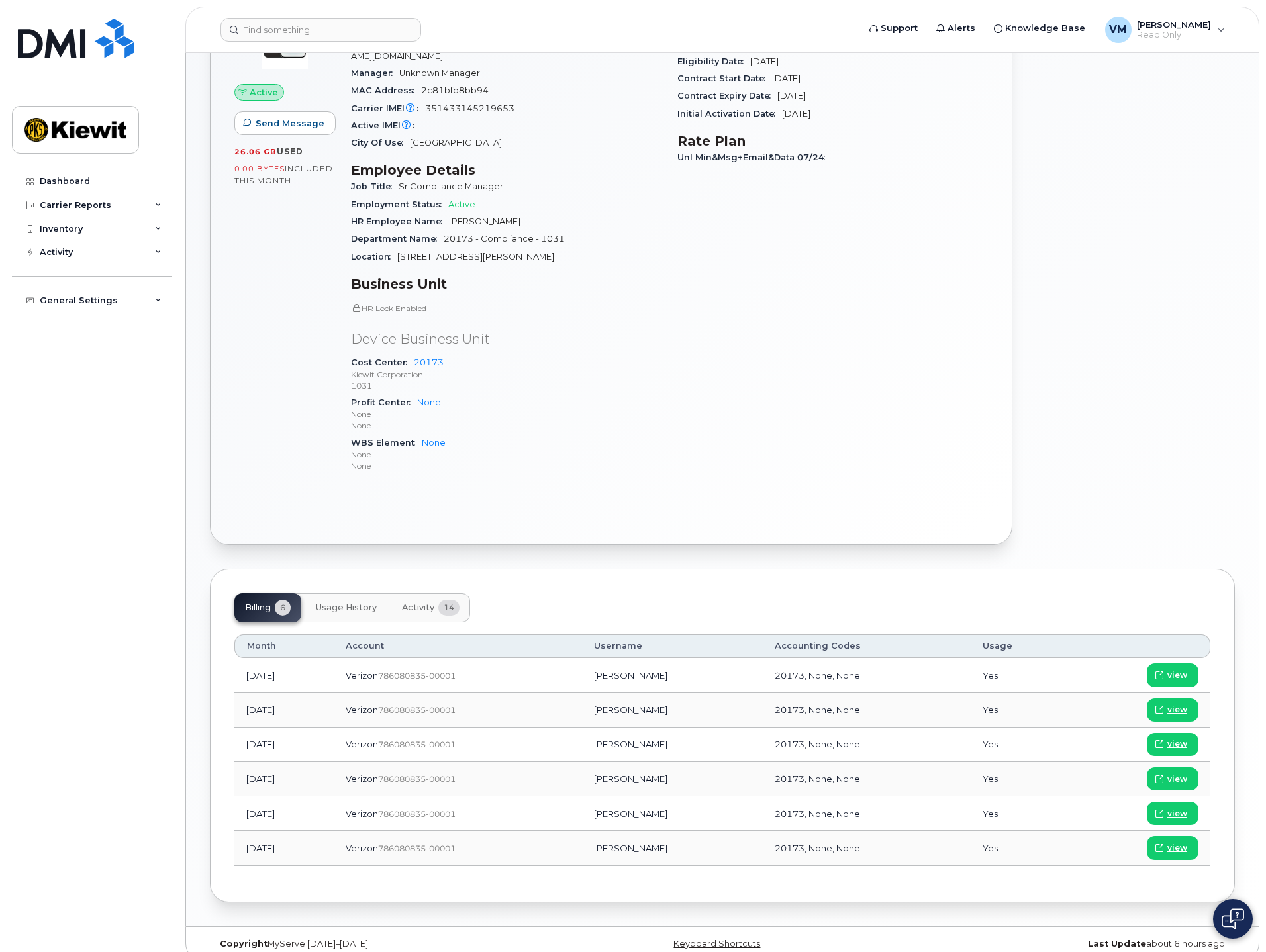
scroll to position [399, 0]
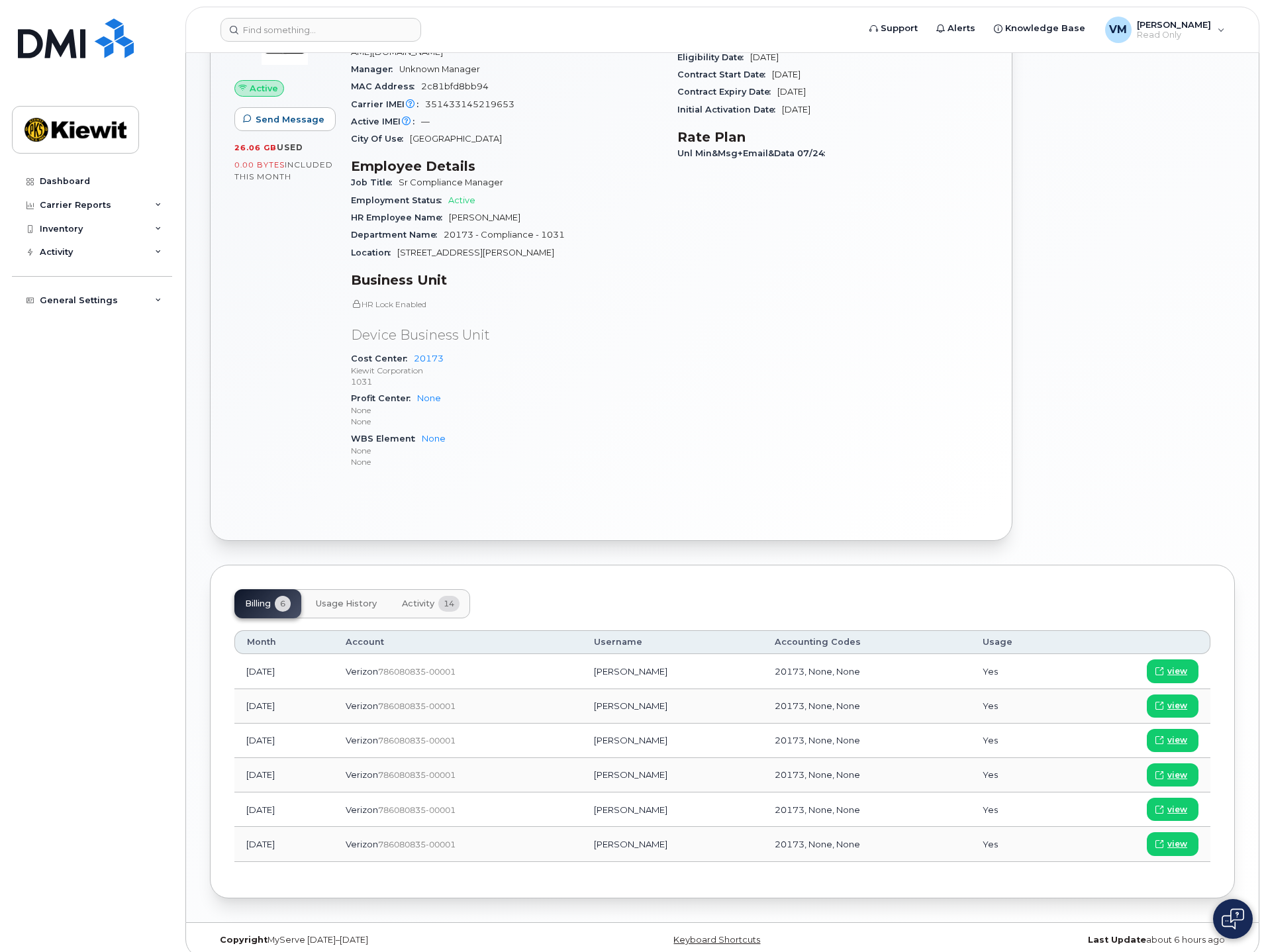
click at [1061, 354] on div at bounding box center [1132, 228] width 222 height 642
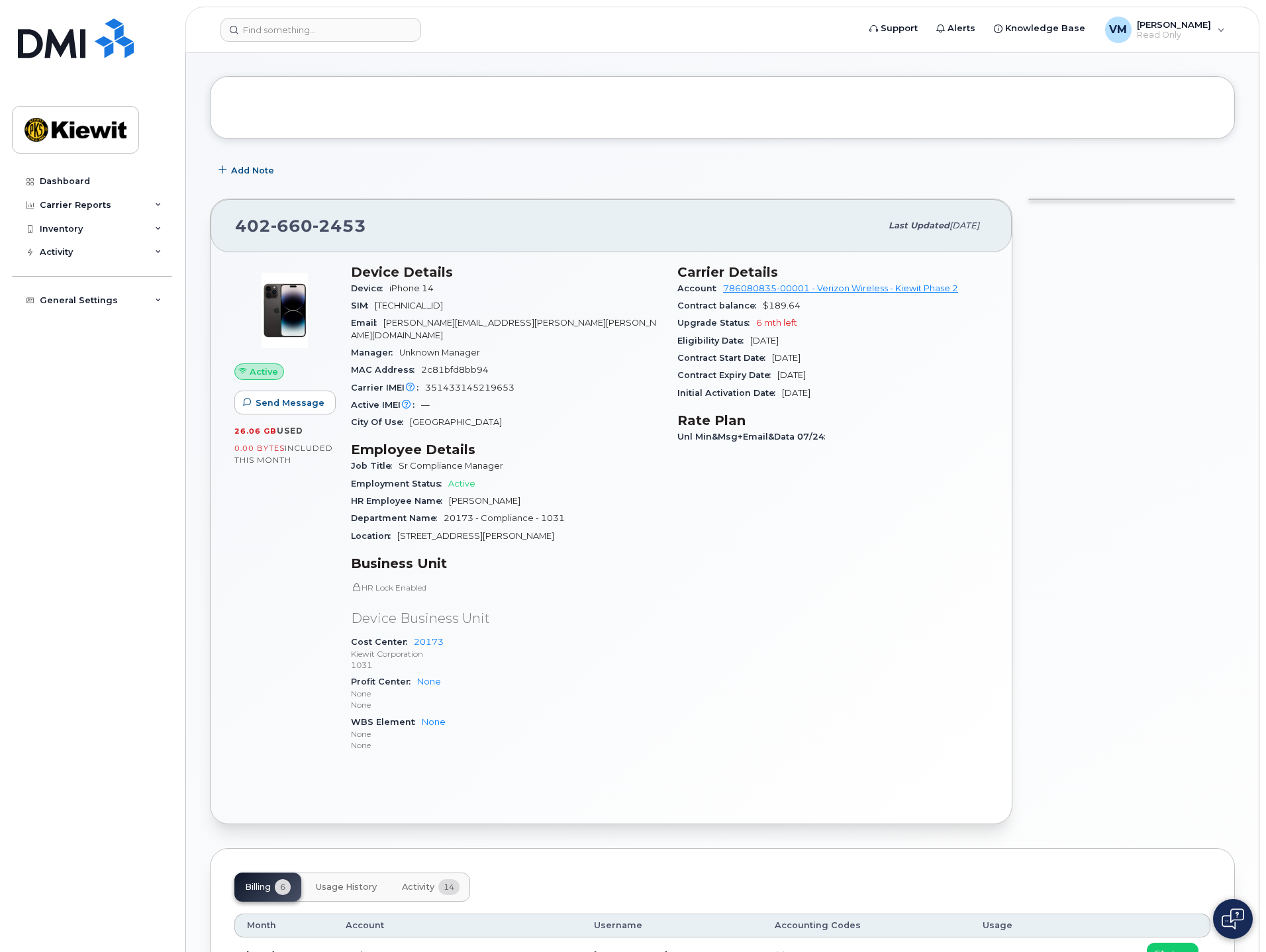
scroll to position [0, 0]
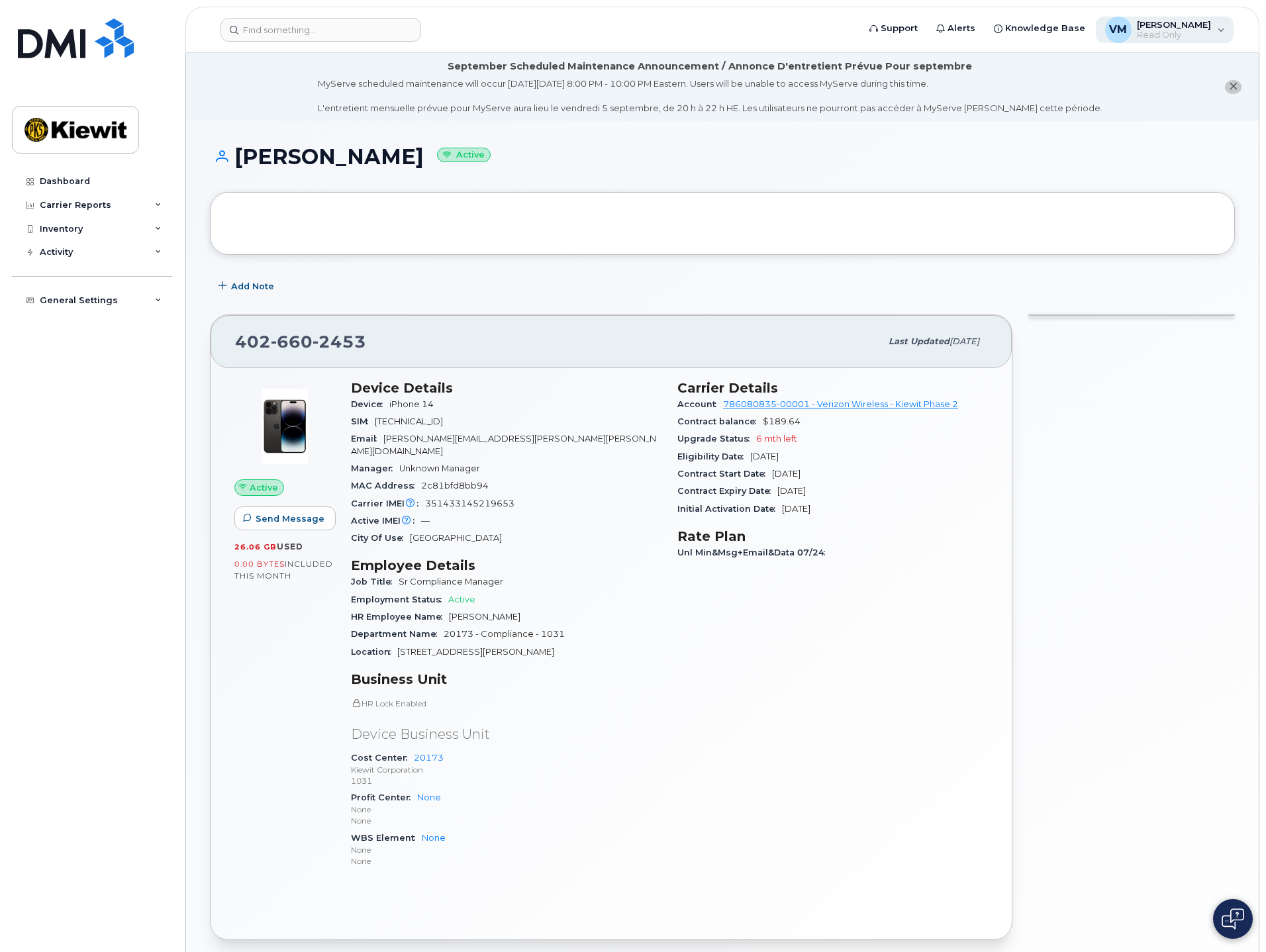
click at [1147, 27] on span "[PERSON_NAME]" at bounding box center [1173, 24] width 74 height 11
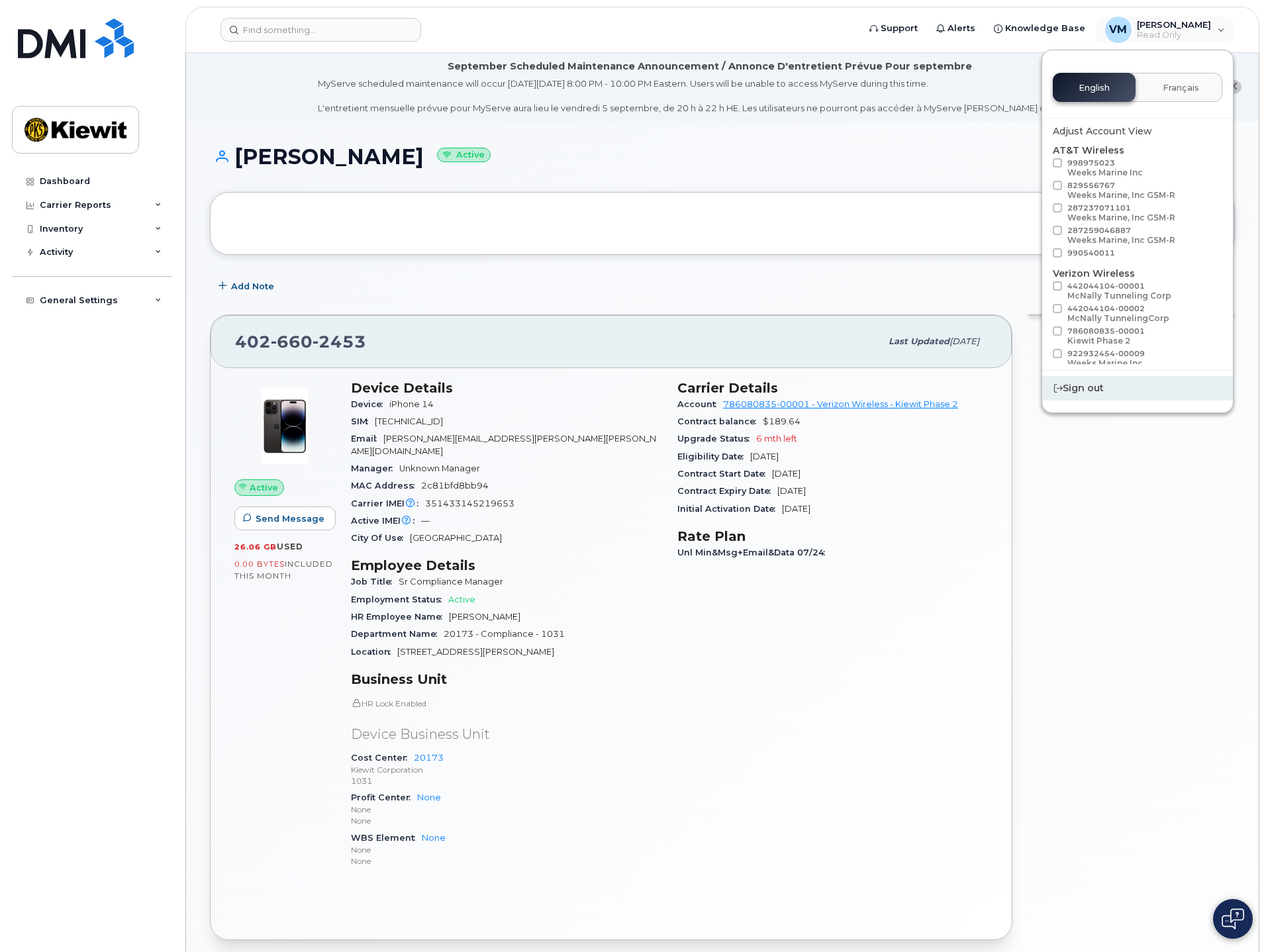
click at [1130, 392] on div "Sign out" at bounding box center [1137, 388] width 191 height 25
